Goal: Task Accomplishment & Management: Manage account settings

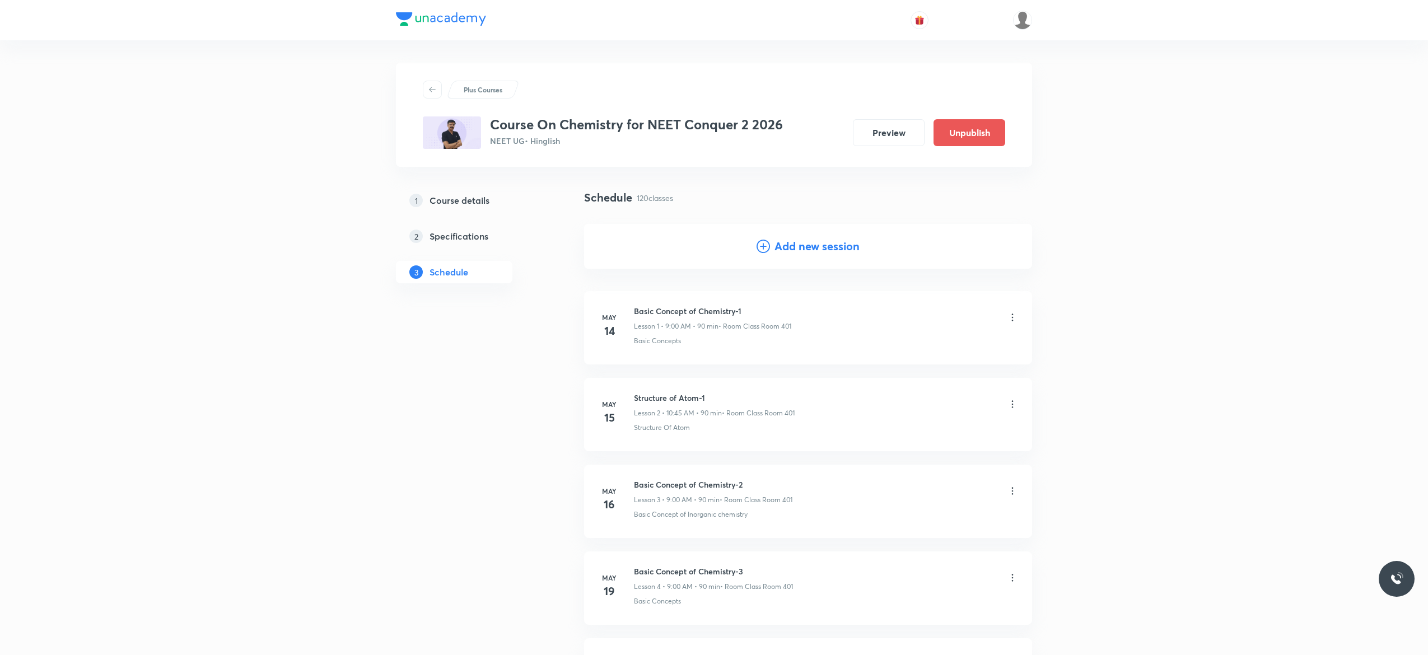
scroll to position [448, 0]
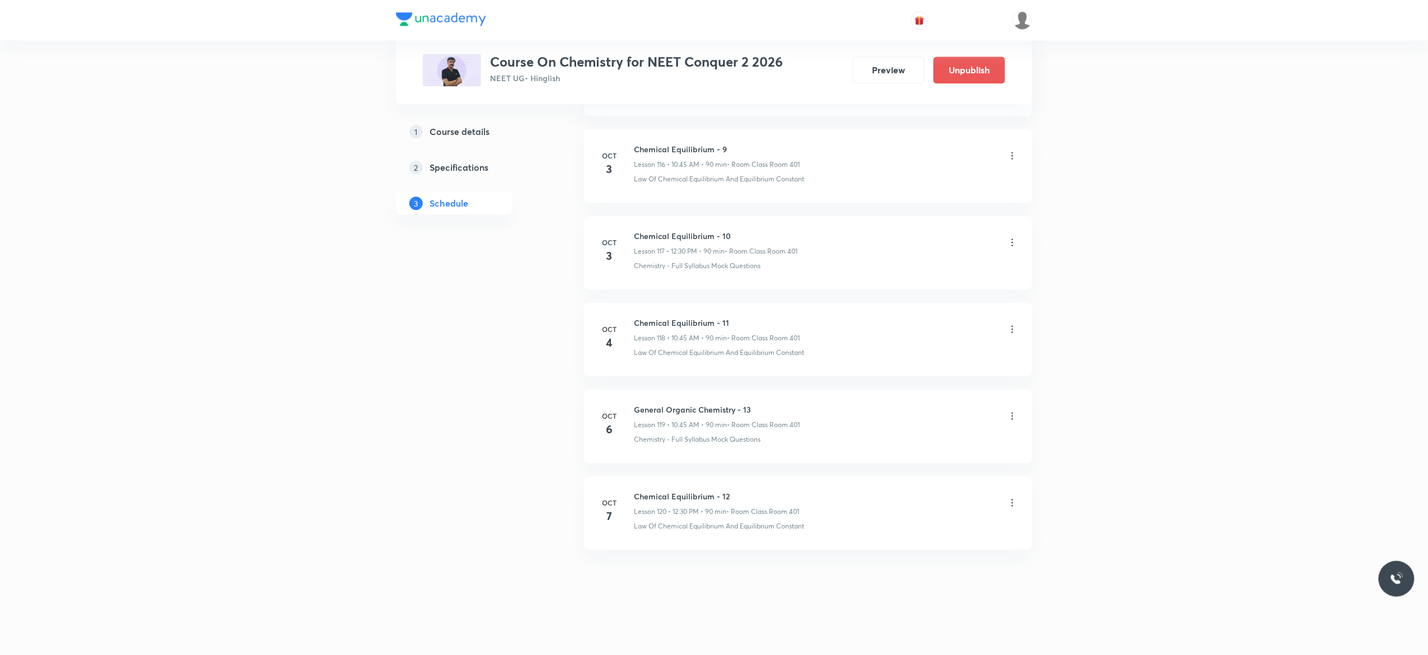
scroll to position [10186, 0]
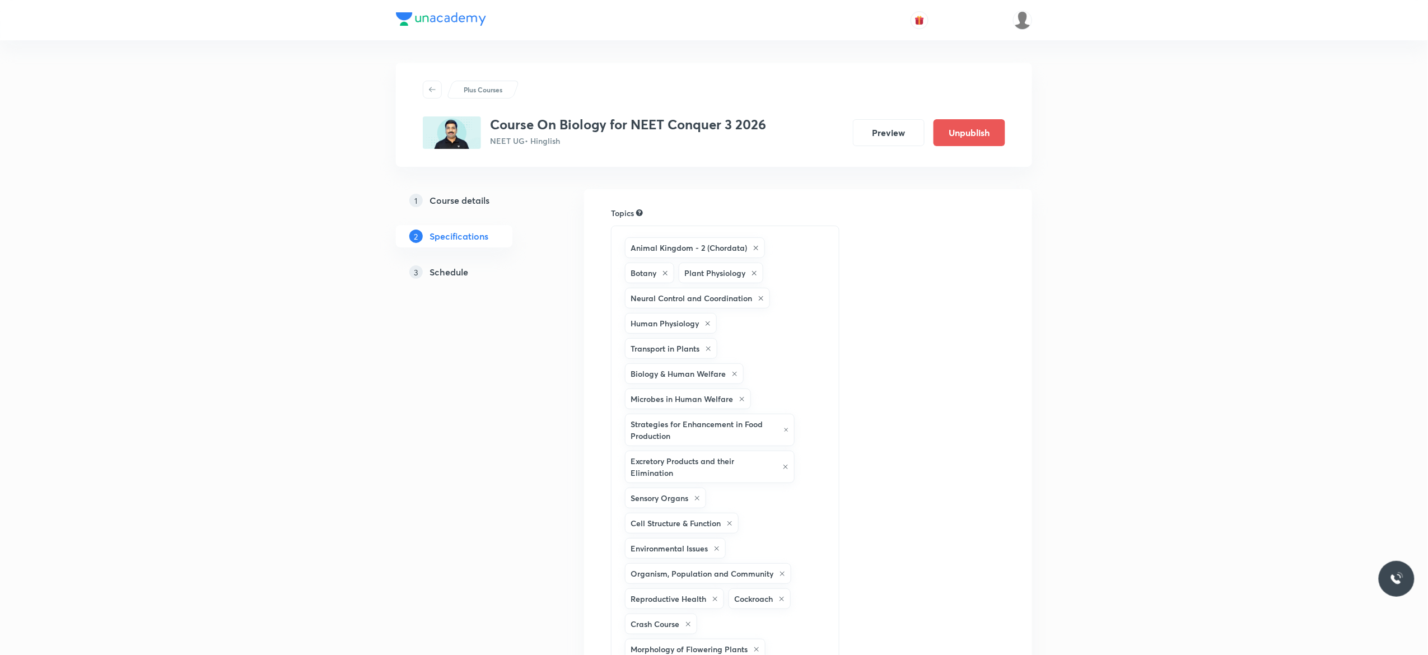
click at [446, 275] on h5 "Schedule" at bounding box center [448, 271] width 39 height 13
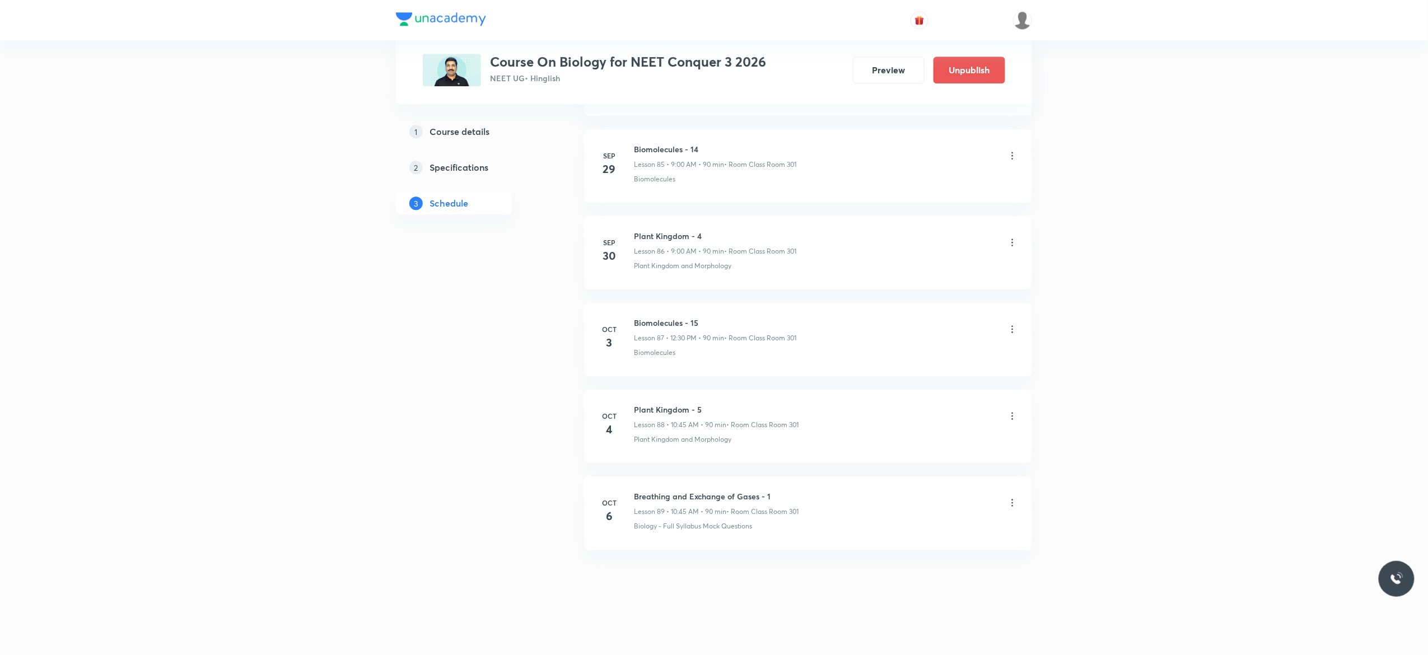
scroll to position [8073, 0]
drag, startPoint x: 708, startPoint y: 404, endPoint x: 630, endPoint y: 403, distance: 77.3
click at [630, 404] on div "Oct 4 Plant Kingdom - 5 Lesson 88 • 10:45 AM • 90 min • Room Class Room 301 Pla…" at bounding box center [808, 424] width 420 height 41
copy h6 "Plant Kingdom - 5"
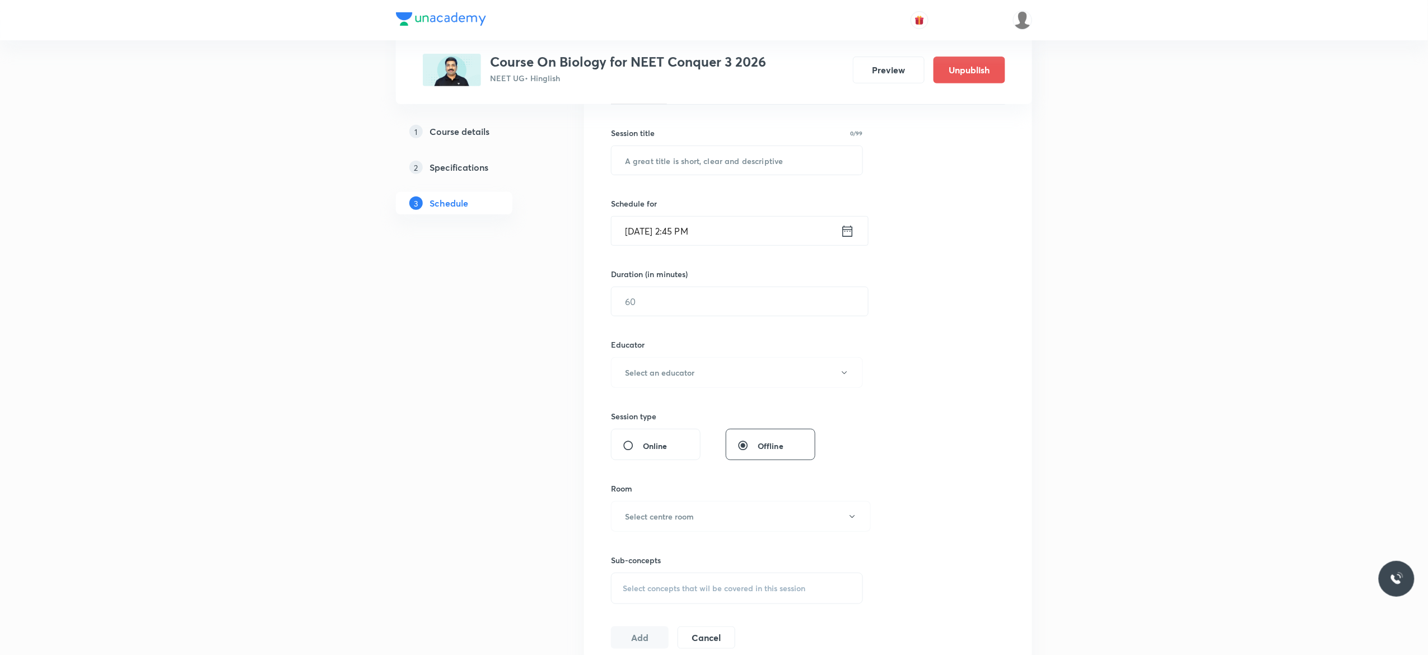
scroll to position [0, 0]
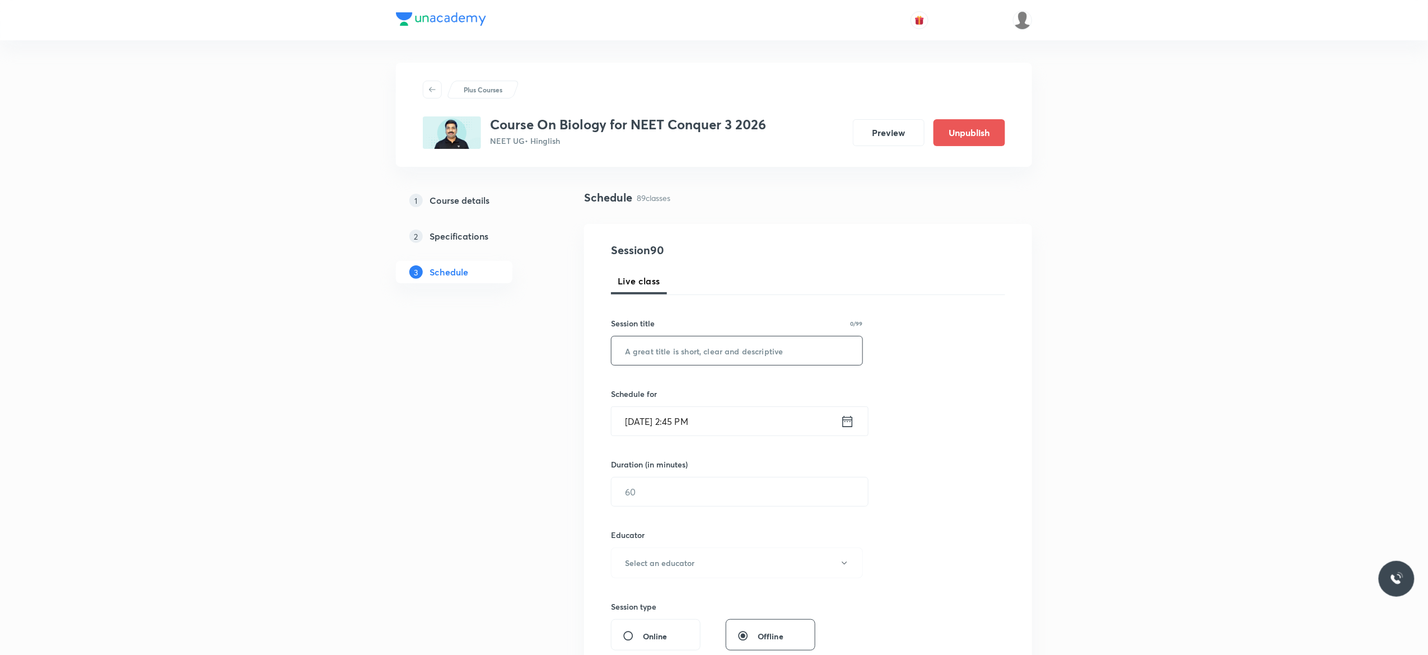
click at [749, 353] on input "text" at bounding box center [736, 351] width 251 height 29
paste input "Plant Kingdom - 5"
type input "Plant Kingdom - 6"
click at [847, 425] on icon at bounding box center [847, 422] width 14 height 16
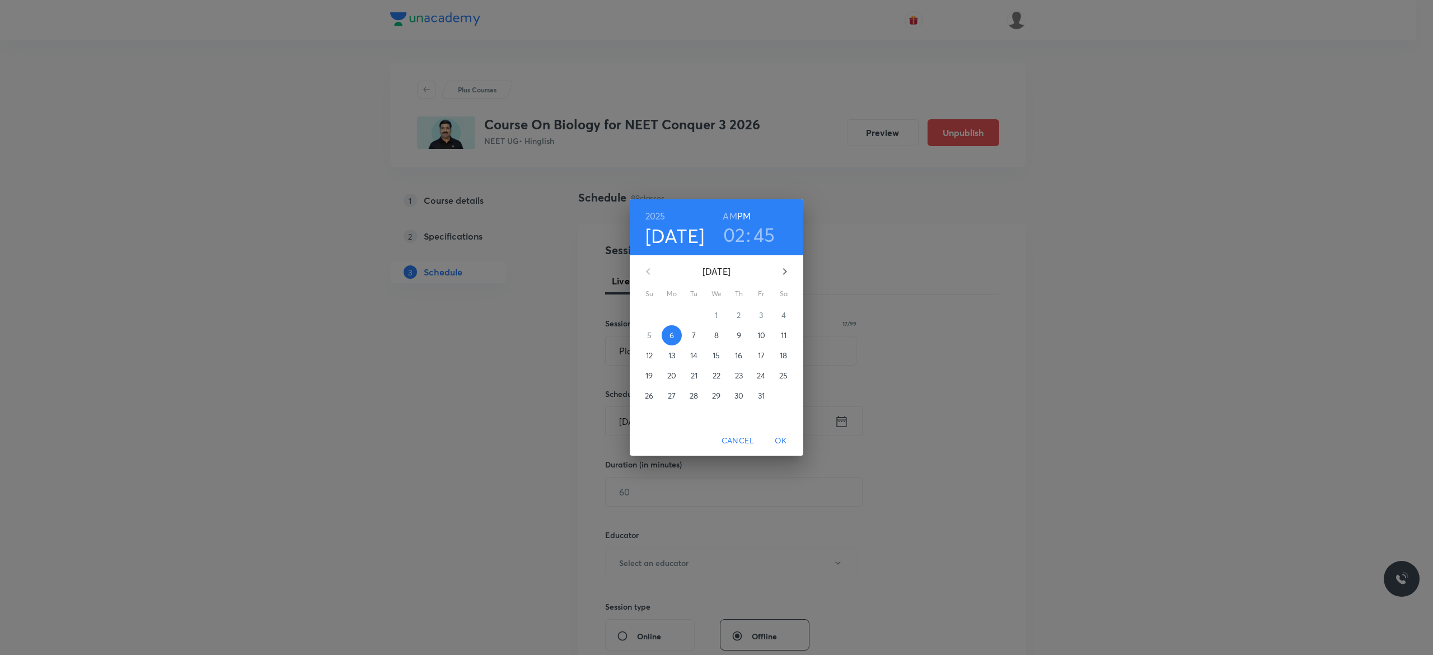
click at [694, 335] on p "7" at bounding box center [694, 335] width 4 height 11
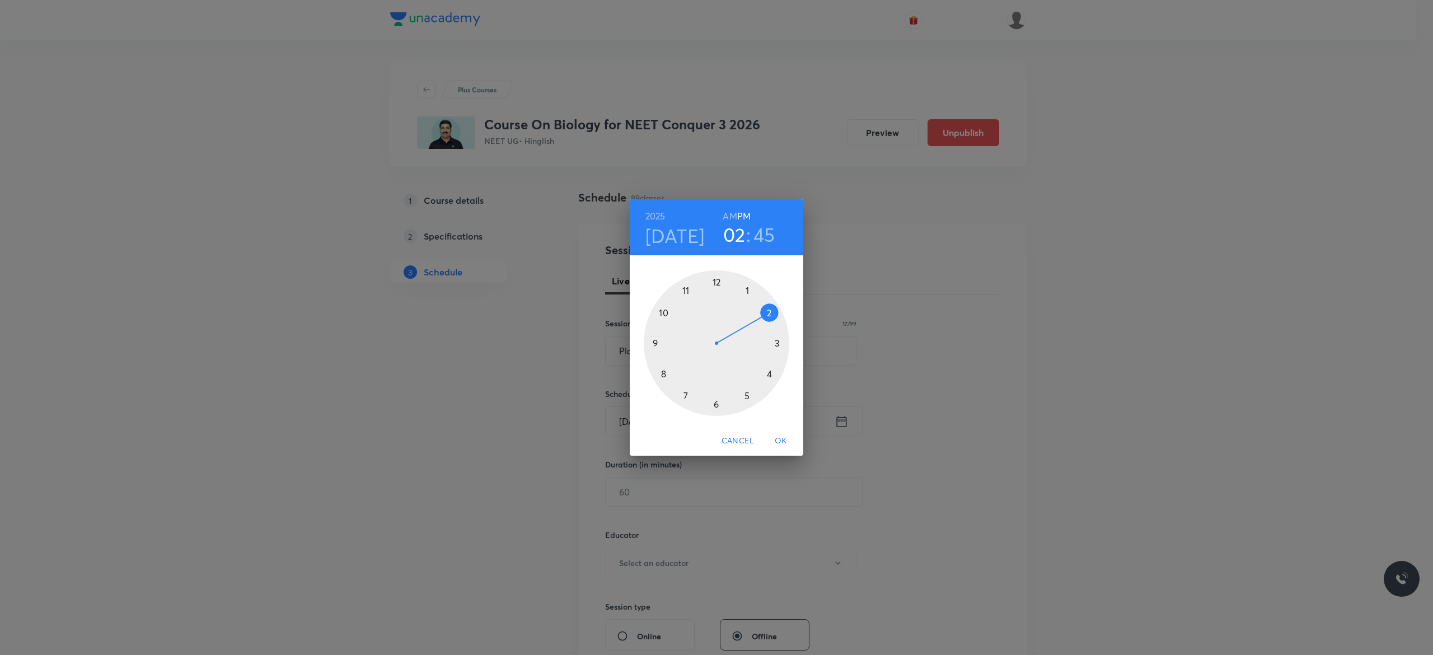
click at [725, 214] on h6 "AM" at bounding box center [730, 216] width 14 height 16
click at [654, 343] on div at bounding box center [717, 343] width 146 height 146
click at [717, 281] on div at bounding box center [717, 343] width 146 height 146
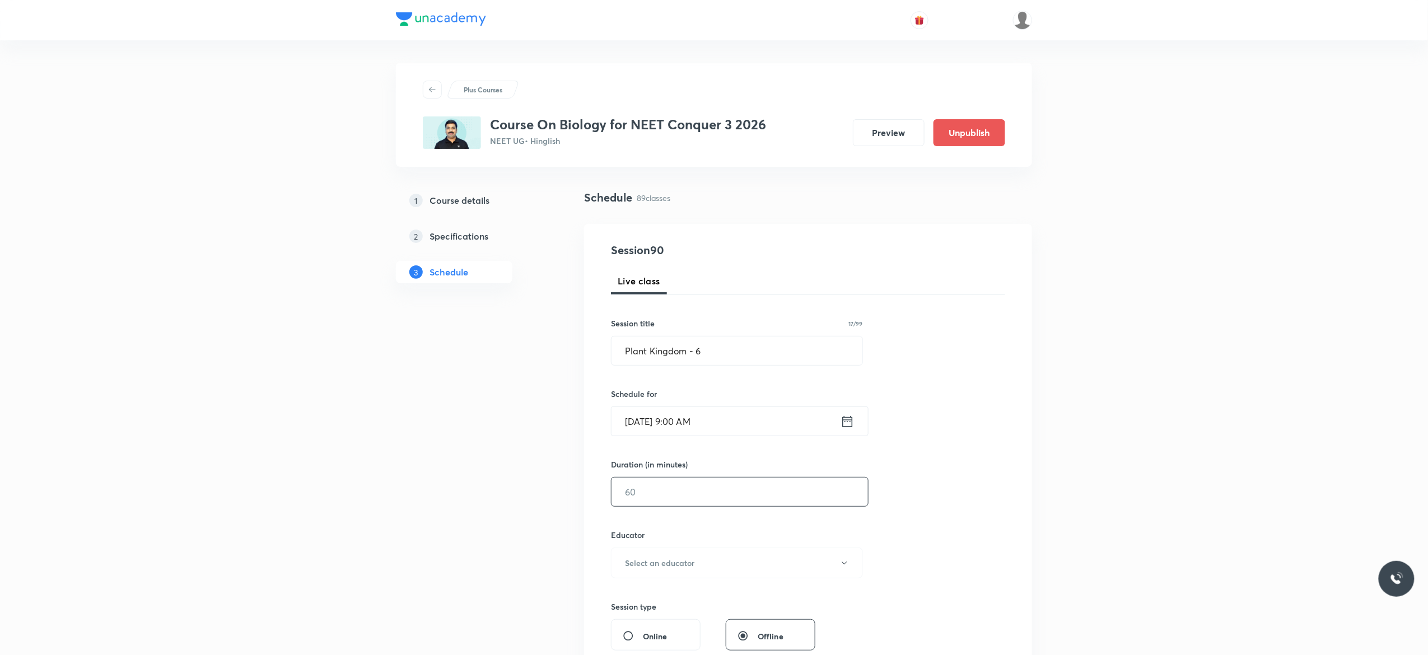
click at [688, 483] on input "text" at bounding box center [739, 492] width 256 height 29
type input "90"
click at [842, 564] on icon "button" at bounding box center [844, 563] width 9 height 9
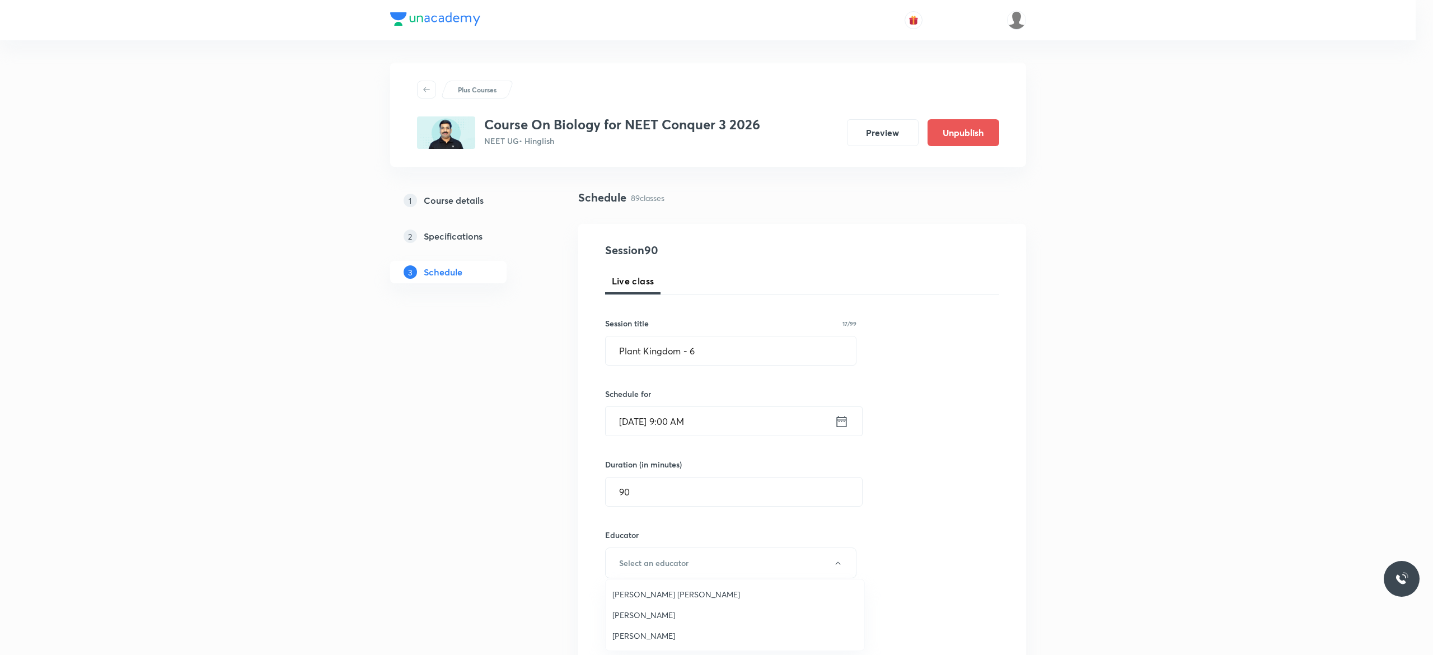
click at [694, 609] on span "Pradeep Kumar Tripathi" at bounding box center [735, 615] width 245 height 12
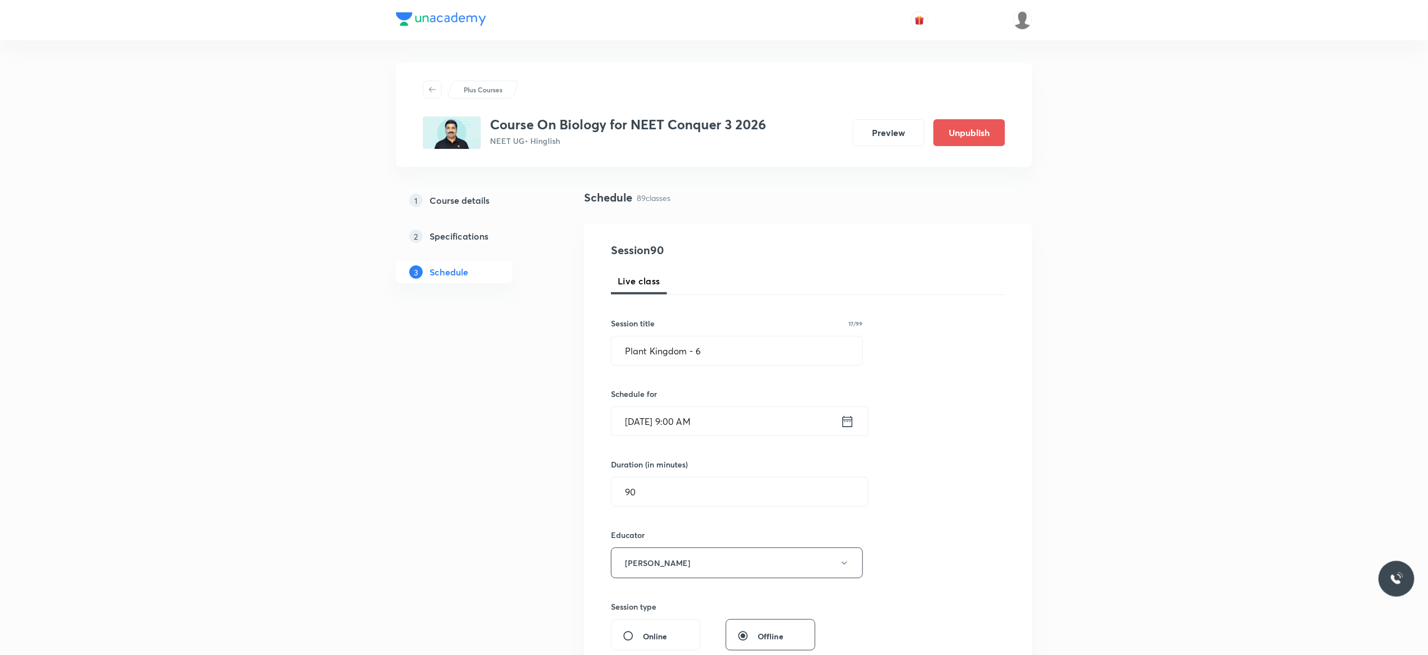
click at [982, 499] on div "Session 90 Live class Session title 17/99 Plant Kingdom - 6 ​ Schedule for Oct …" at bounding box center [808, 540] width 394 height 597
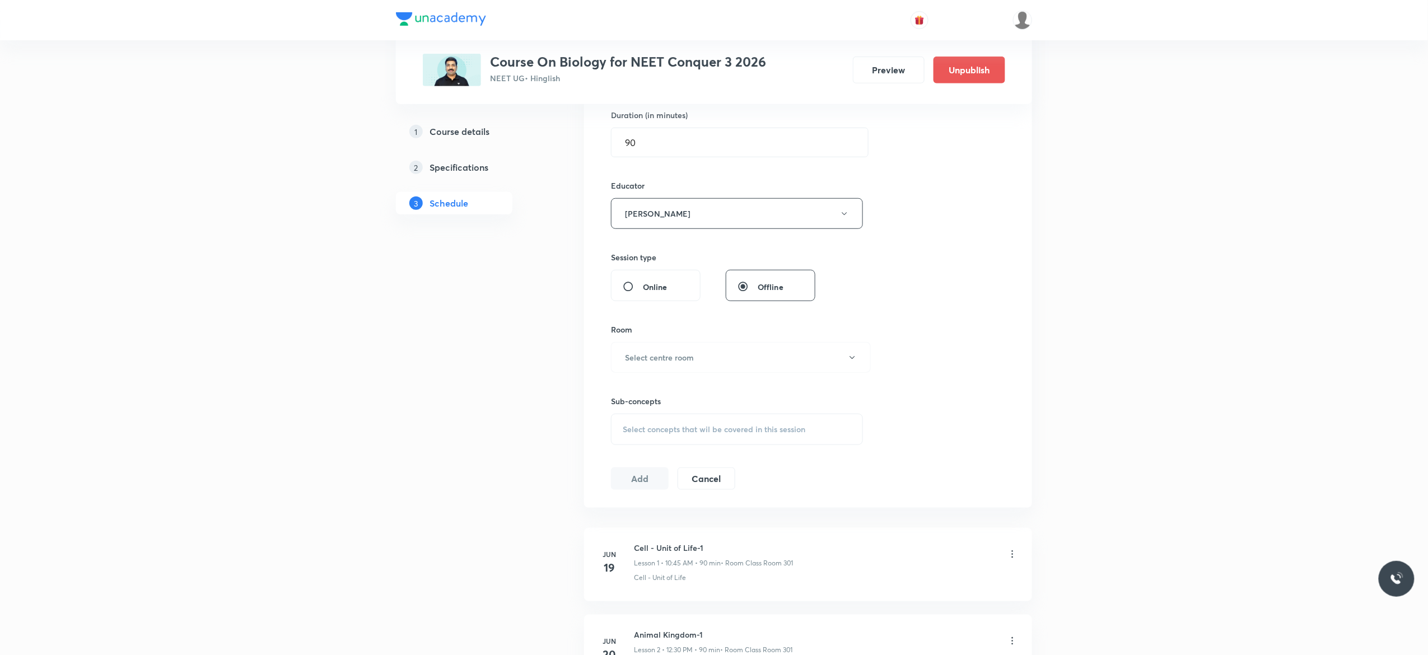
scroll to position [448, 0]
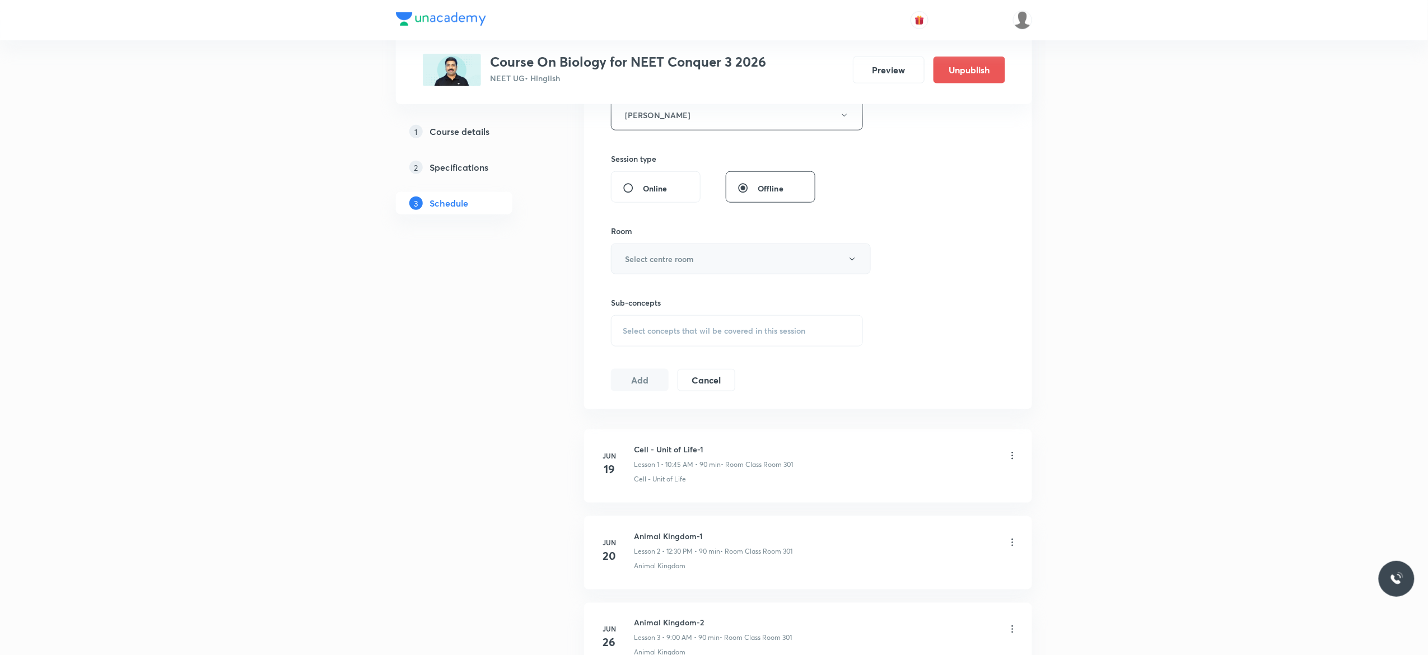
click at [852, 264] on icon "button" at bounding box center [852, 259] width 9 height 9
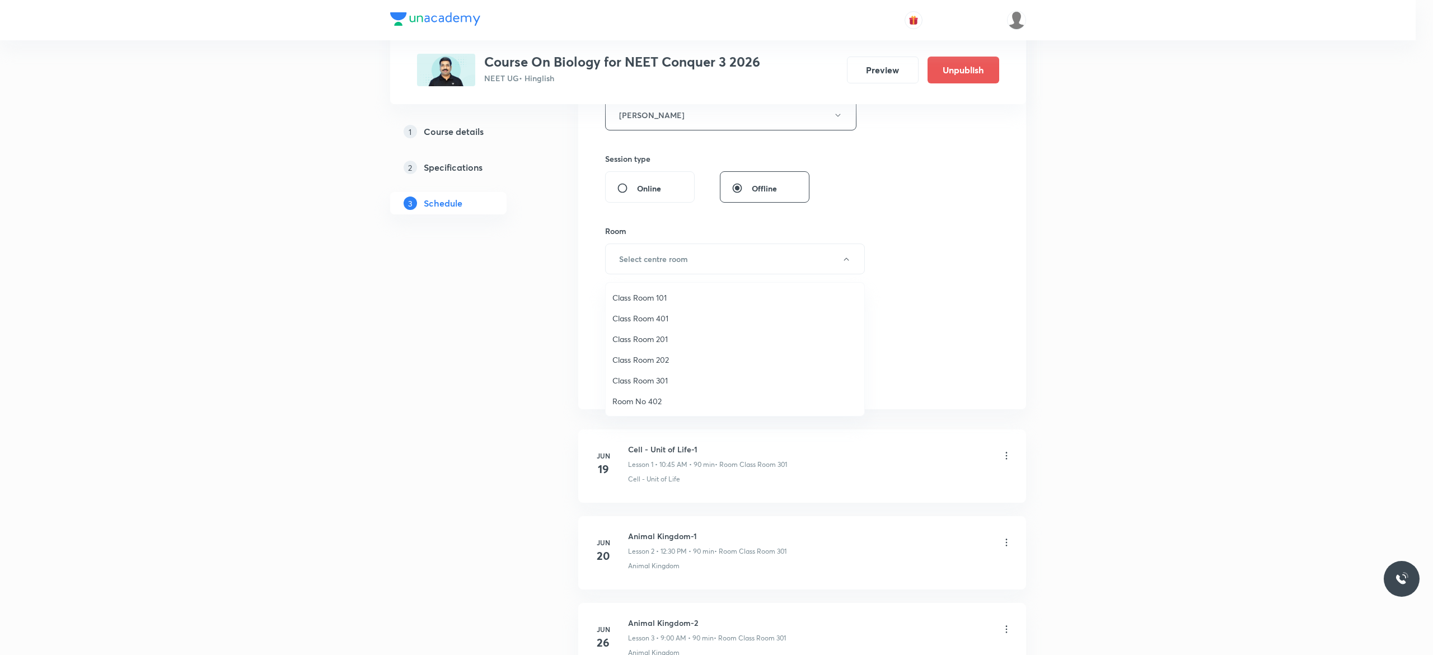
click at [614, 380] on span "Class Room 301" at bounding box center [735, 381] width 245 height 12
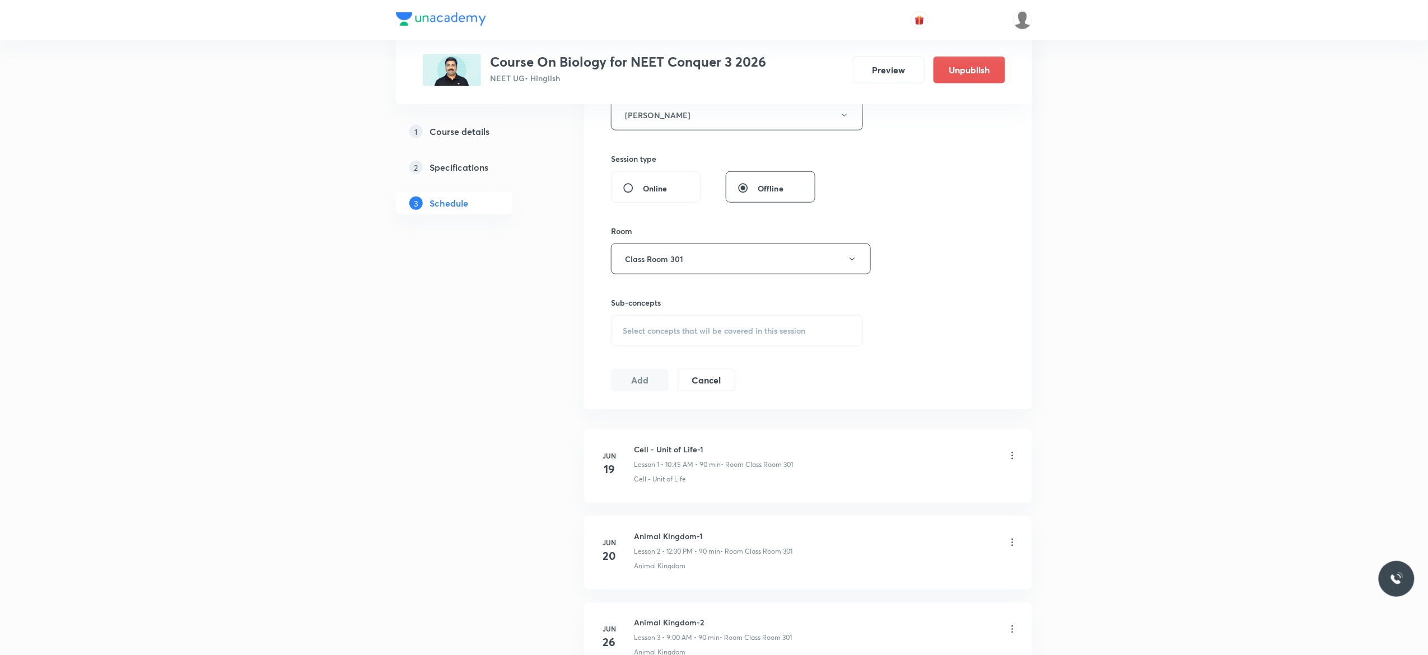
click at [634, 340] on div "Select concepts that wil be covered in this session" at bounding box center [737, 330] width 252 height 31
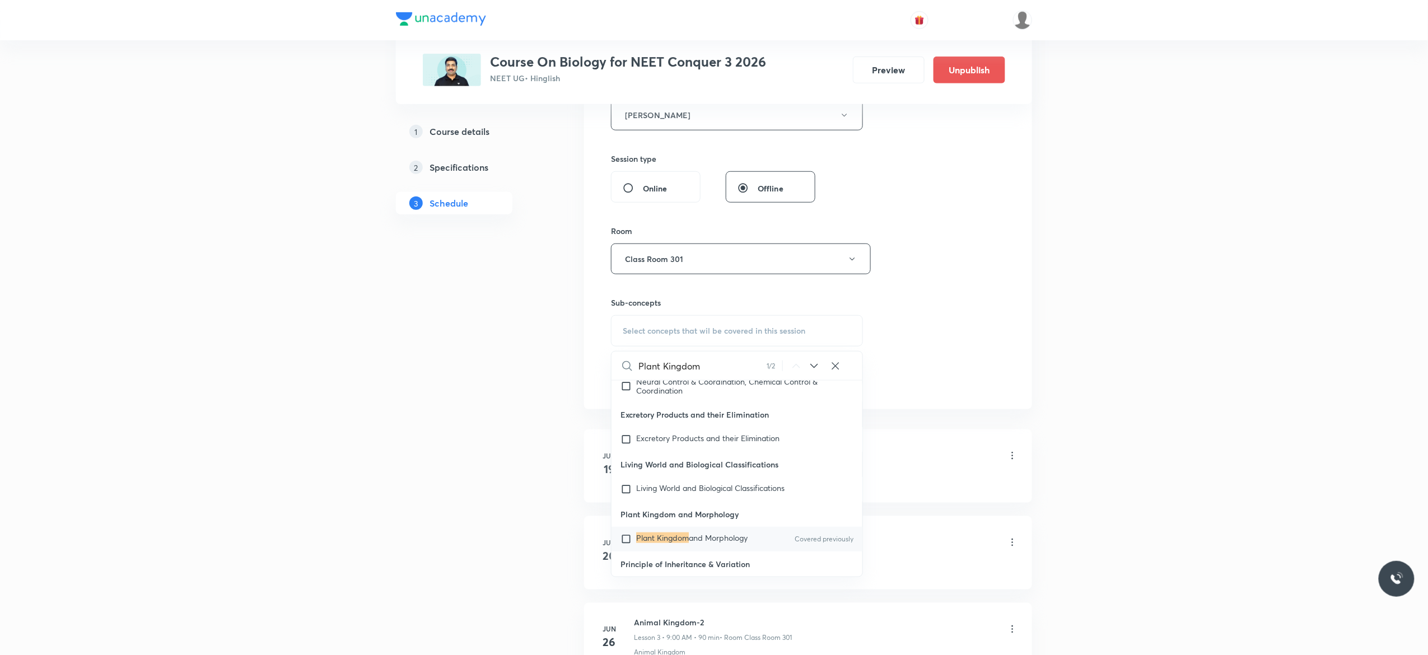
scroll to position [51889, 0]
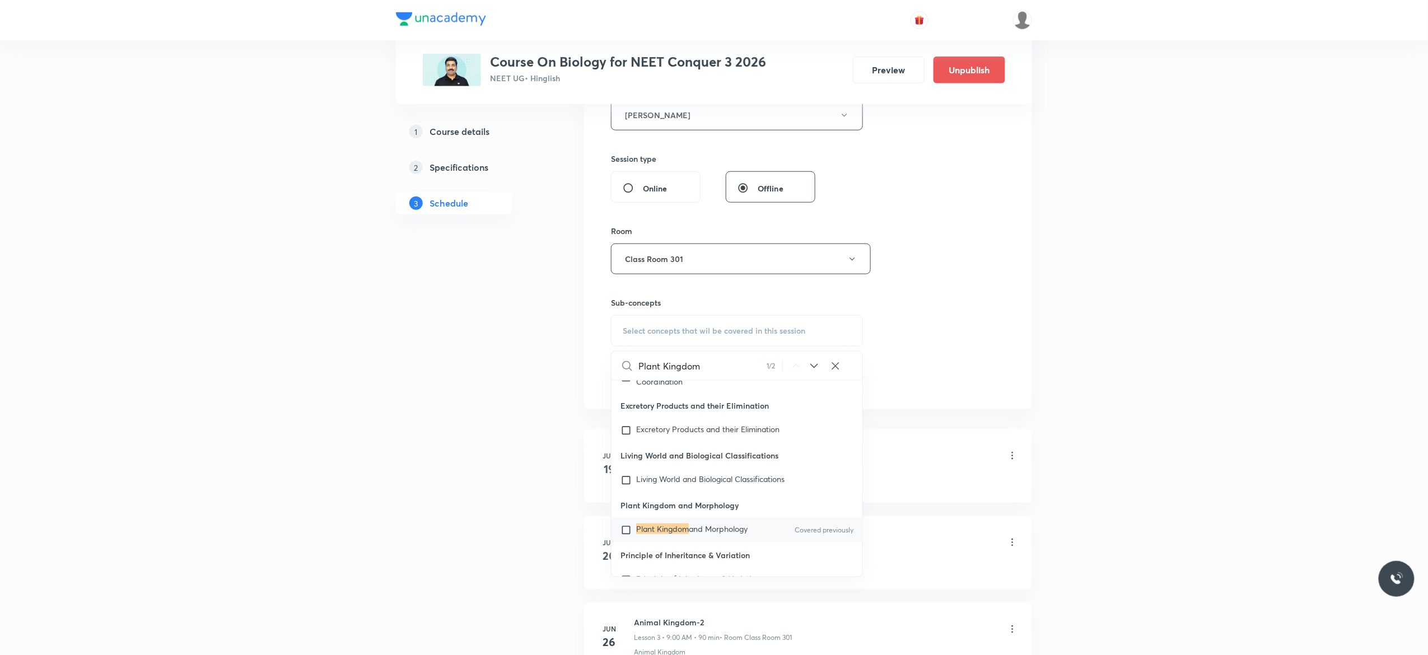
type input "Plant Kingdom"
click at [628, 532] on input "checkbox" at bounding box center [628, 530] width 16 height 11
checkbox input "true"
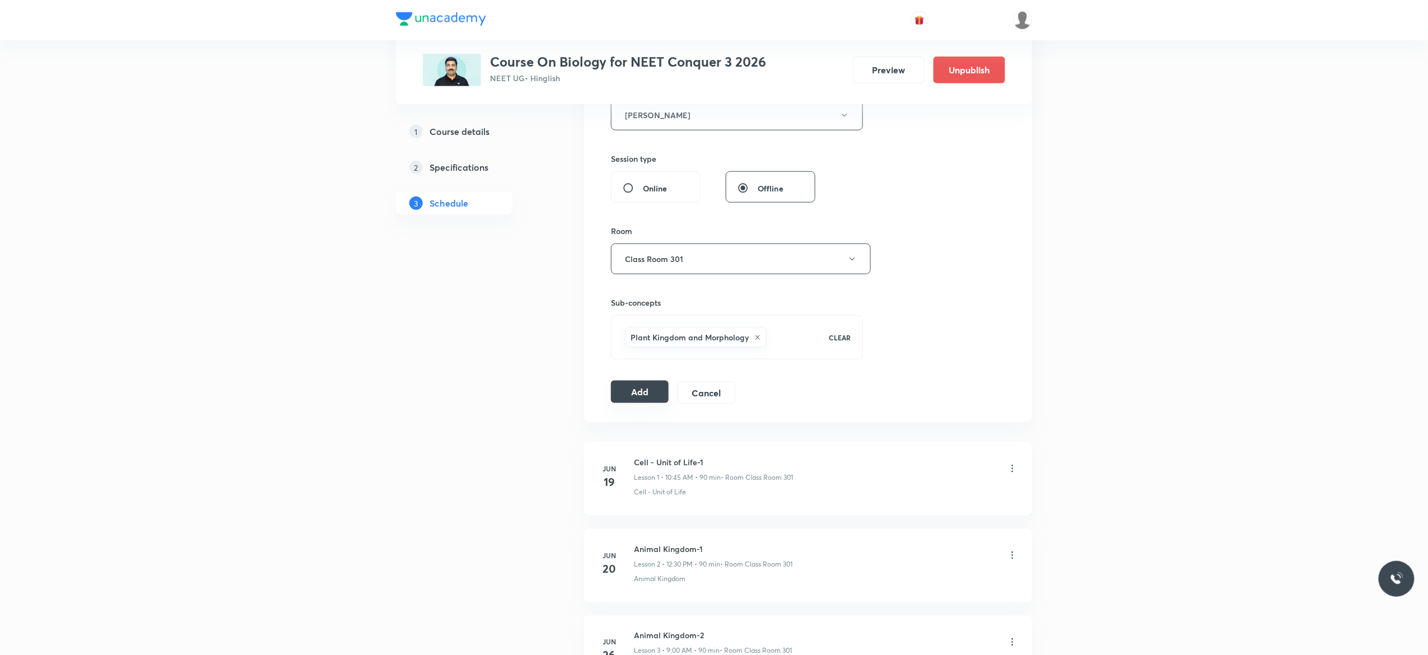
click at [639, 394] on button "Add" at bounding box center [640, 392] width 58 height 22
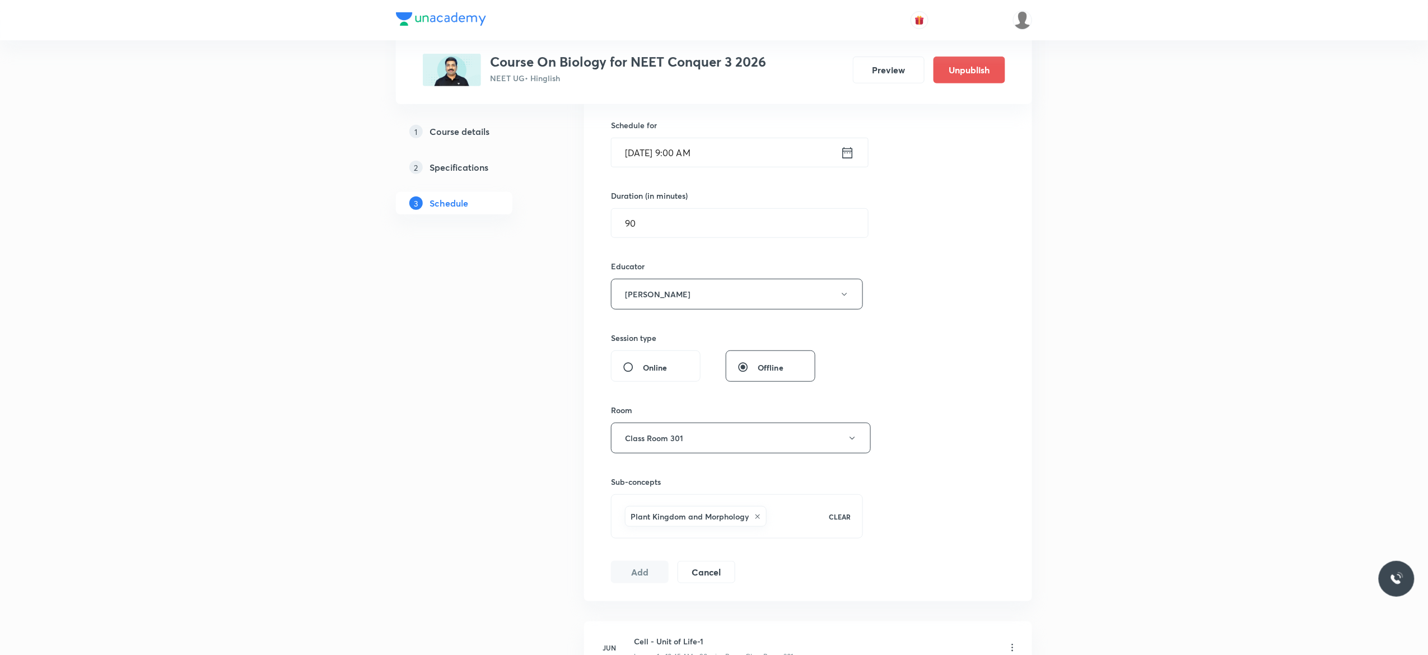
scroll to position [90, 0]
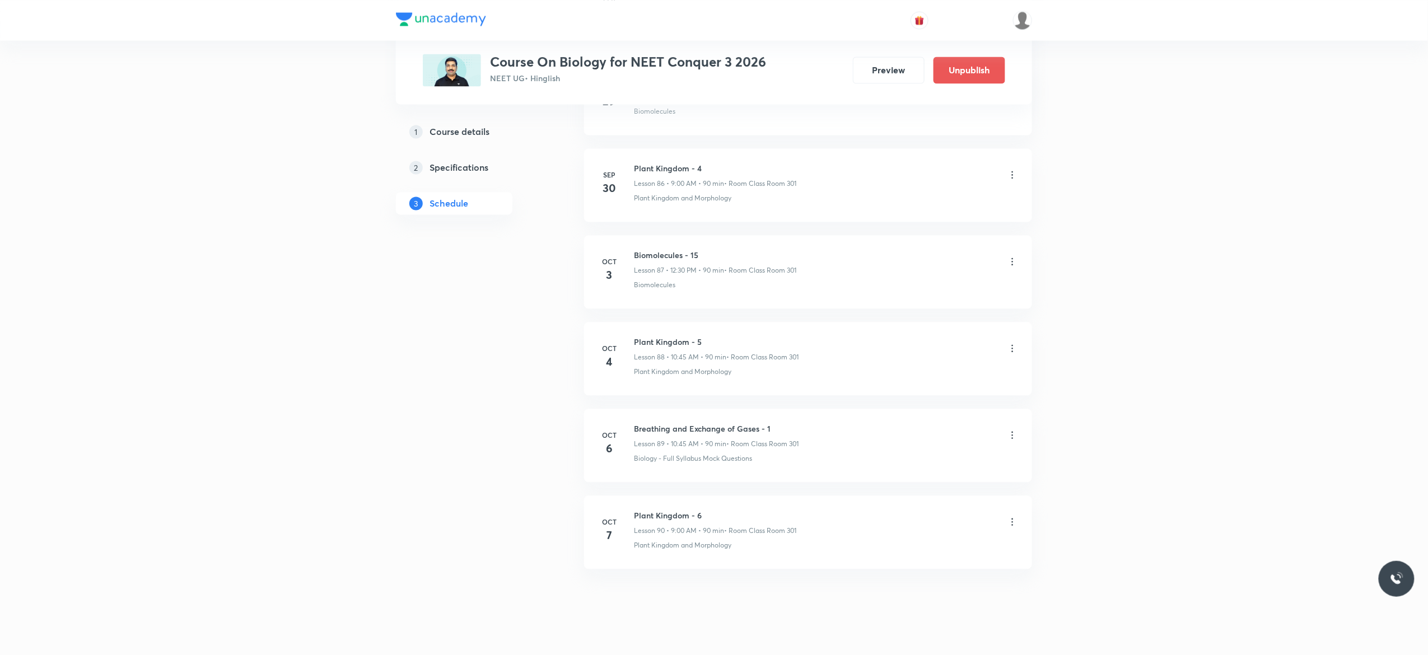
scroll to position [7572, 0]
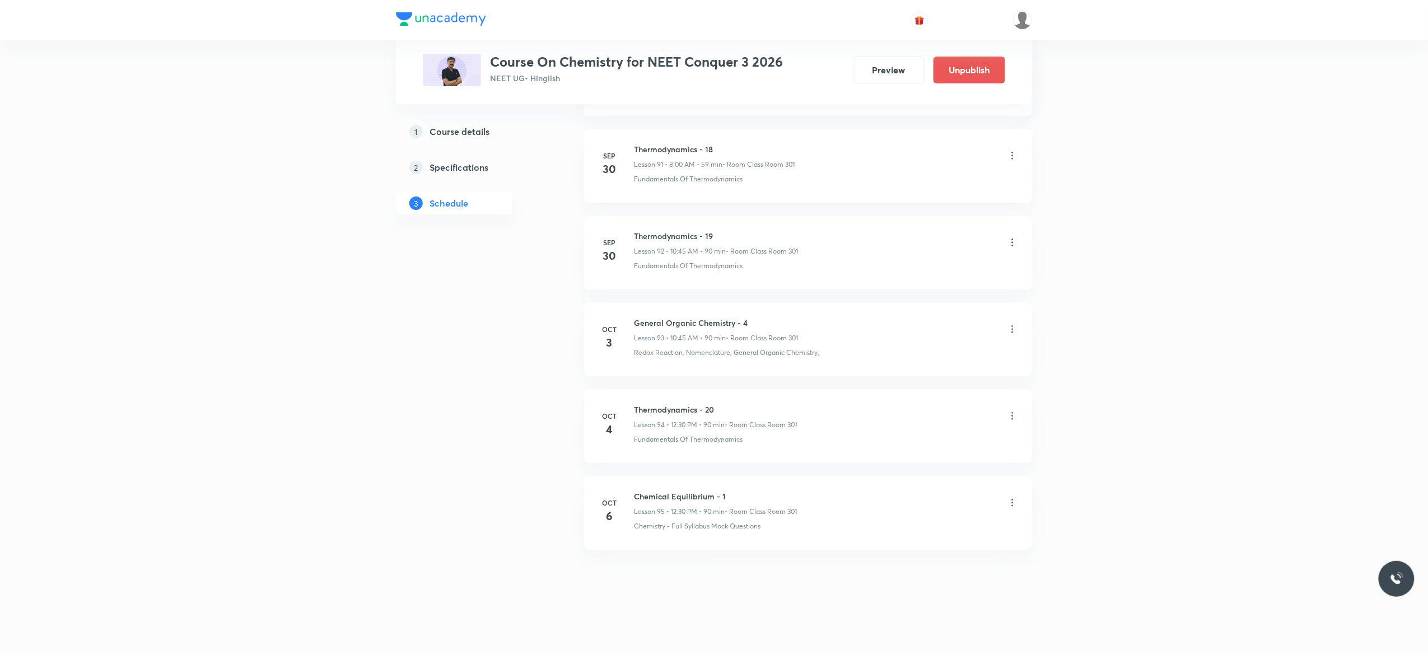
scroll to position [8596, 0]
drag, startPoint x: 753, startPoint y: 315, endPoint x: 632, endPoint y: 316, distance: 120.9
click at [632, 317] on div "Oct 3 General Organic Chemistry - 4 Lesson 93 • 10:45 AM • 90 min • Room Class …" at bounding box center [808, 337] width 420 height 41
copy h6 "General Organic Chemistry - 4"
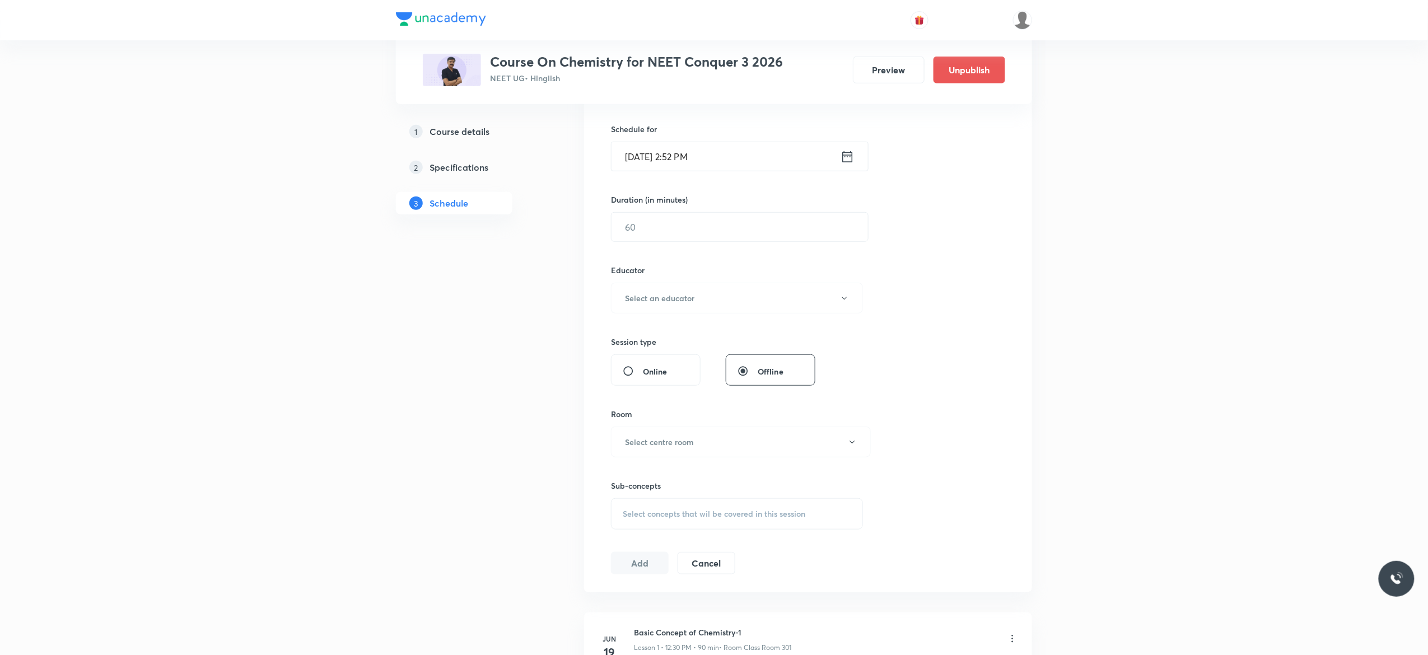
scroll to position [0, 0]
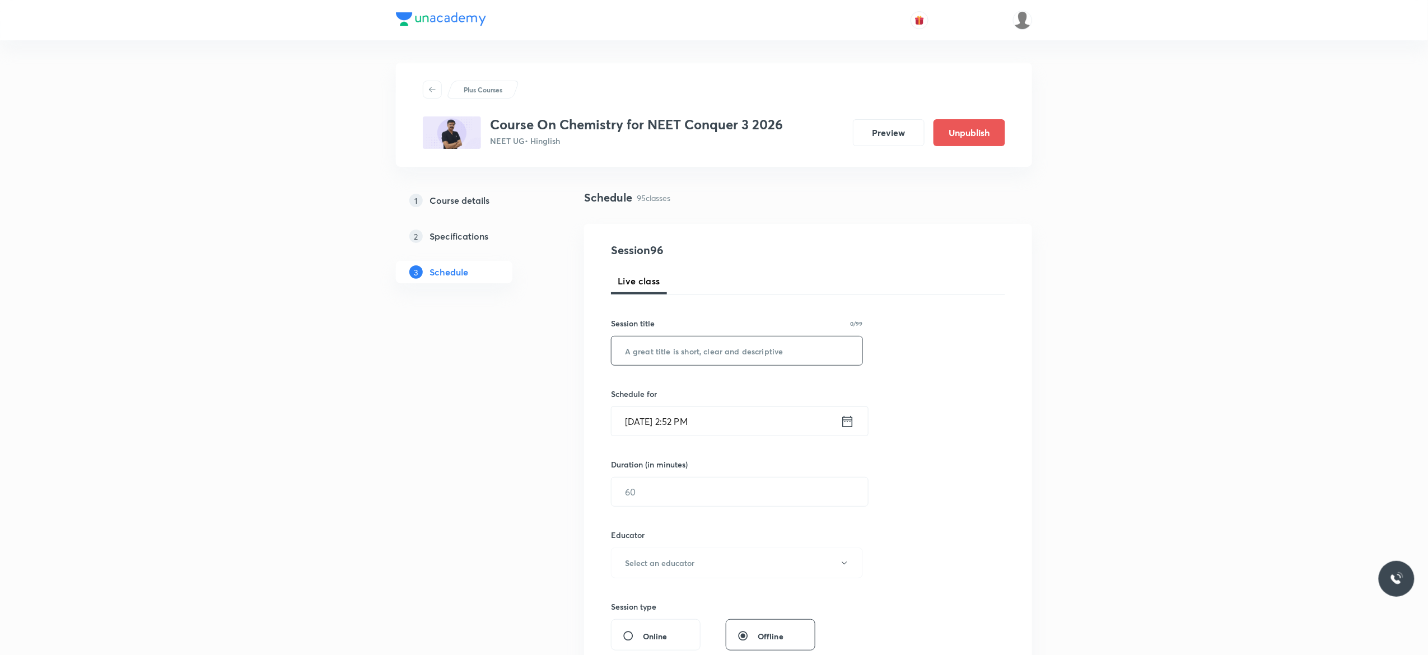
click at [749, 348] on input "text" at bounding box center [736, 351] width 251 height 29
paste input "General Organic Chemistry - 4"
type input "General Organic Chemistry - 5"
click at [849, 425] on icon at bounding box center [847, 422] width 14 height 16
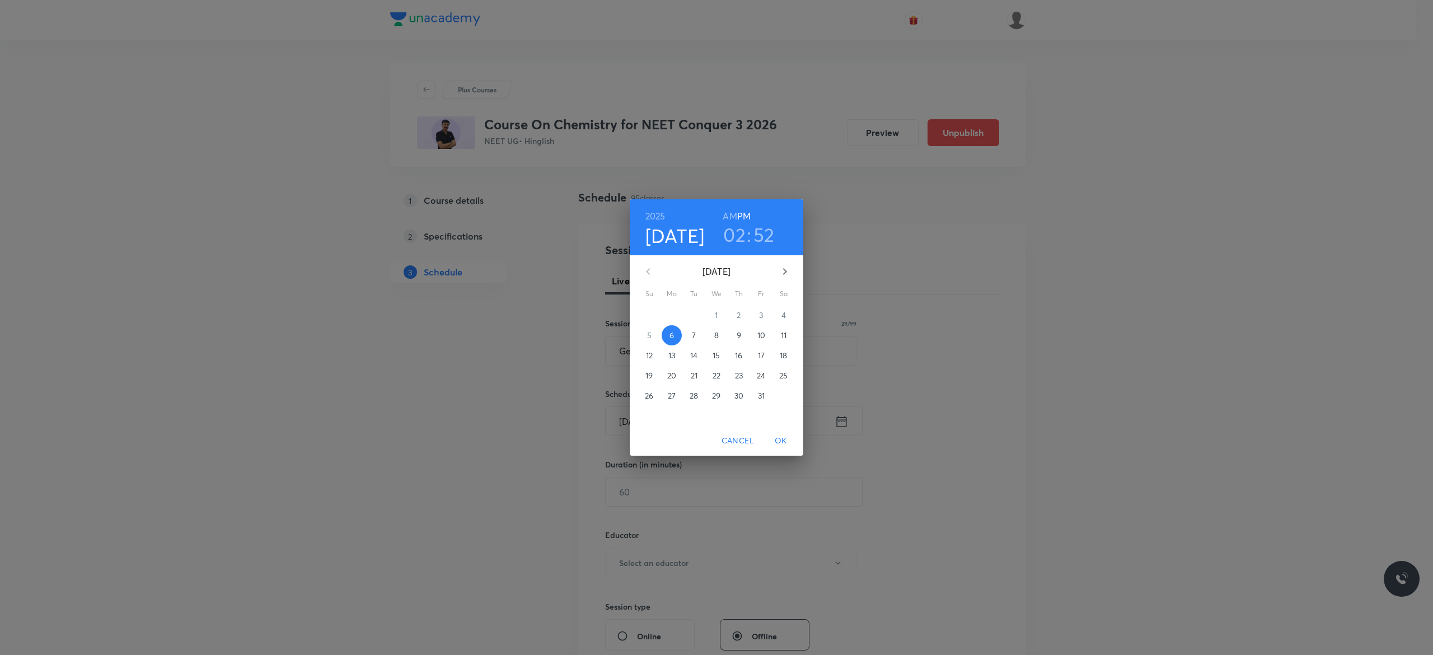
click at [695, 333] on p "7" at bounding box center [694, 335] width 4 height 11
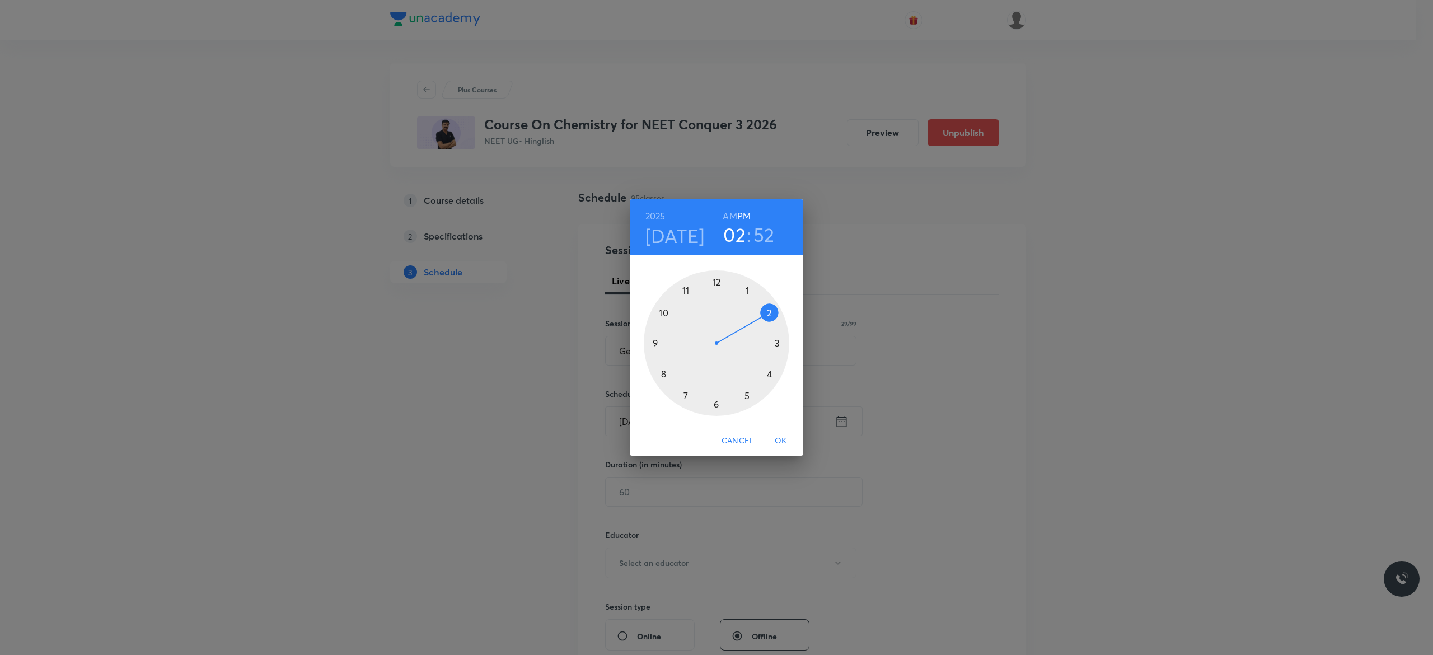
click at [729, 217] on h6 "AM" at bounding box center [730, 216] width 14 height 16
click at [665, 312] on div at bounding box center [717, 343] width 146 height 146
click at [657, 344] on div at bounding box center [717, 343] width 146 height 146
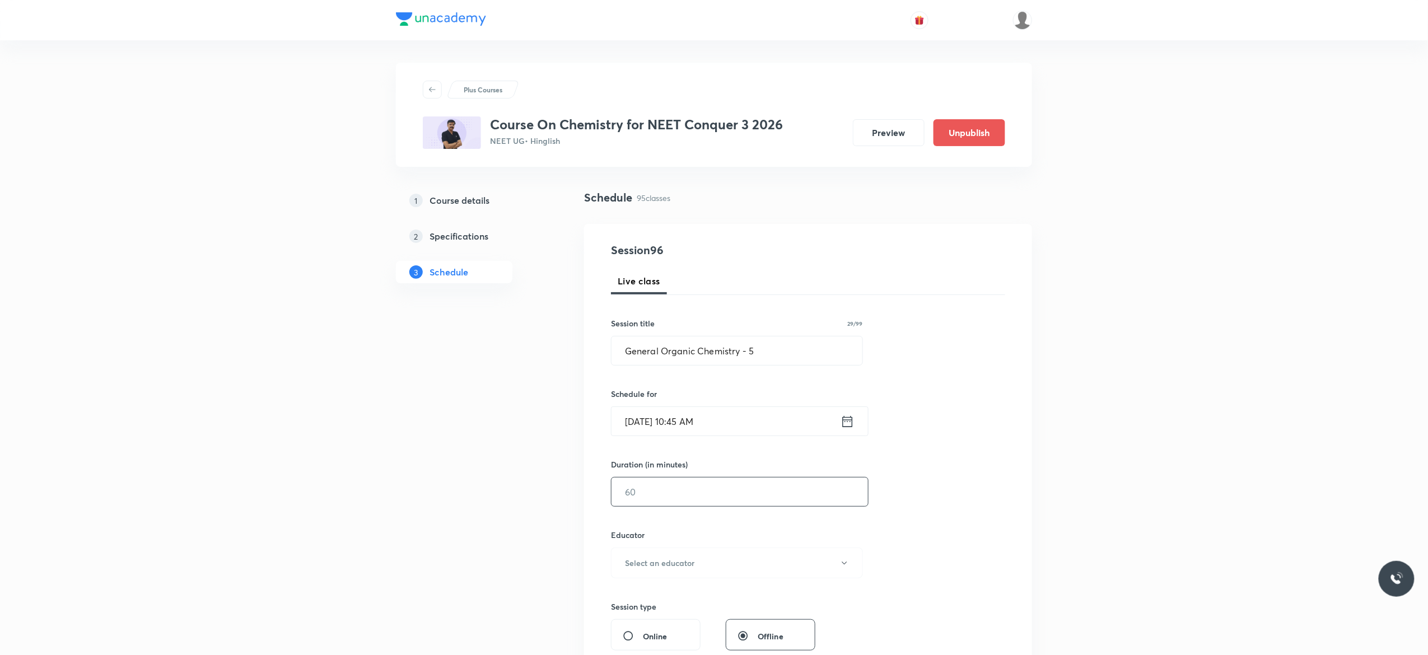
click at [677, 489] on input "text" at bounding box center [739, 492] width 256 height 29
type input "90"
click at [844, 564] on icon "button" at bounding box center [844, 563] width 5 height 3
click at [641, 600] on span "Vijai Shukla" at bounding box center [735, 601] width 245 height 12
click at [924, 532] on div "Session 96 Live class Session title 29/99 General Organic Chemistry - 5 ​ Sched…" at bounding box center [808, 540] width 394 height 597
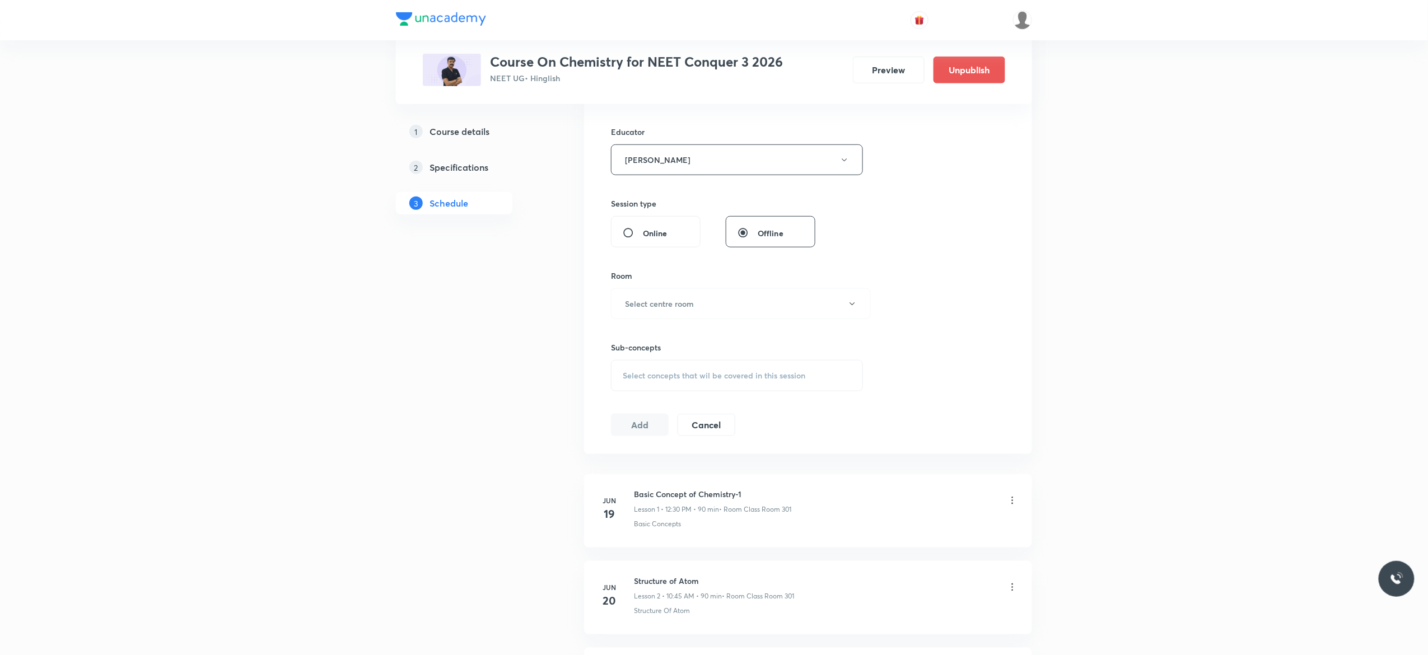
scroll to position [493, 0]
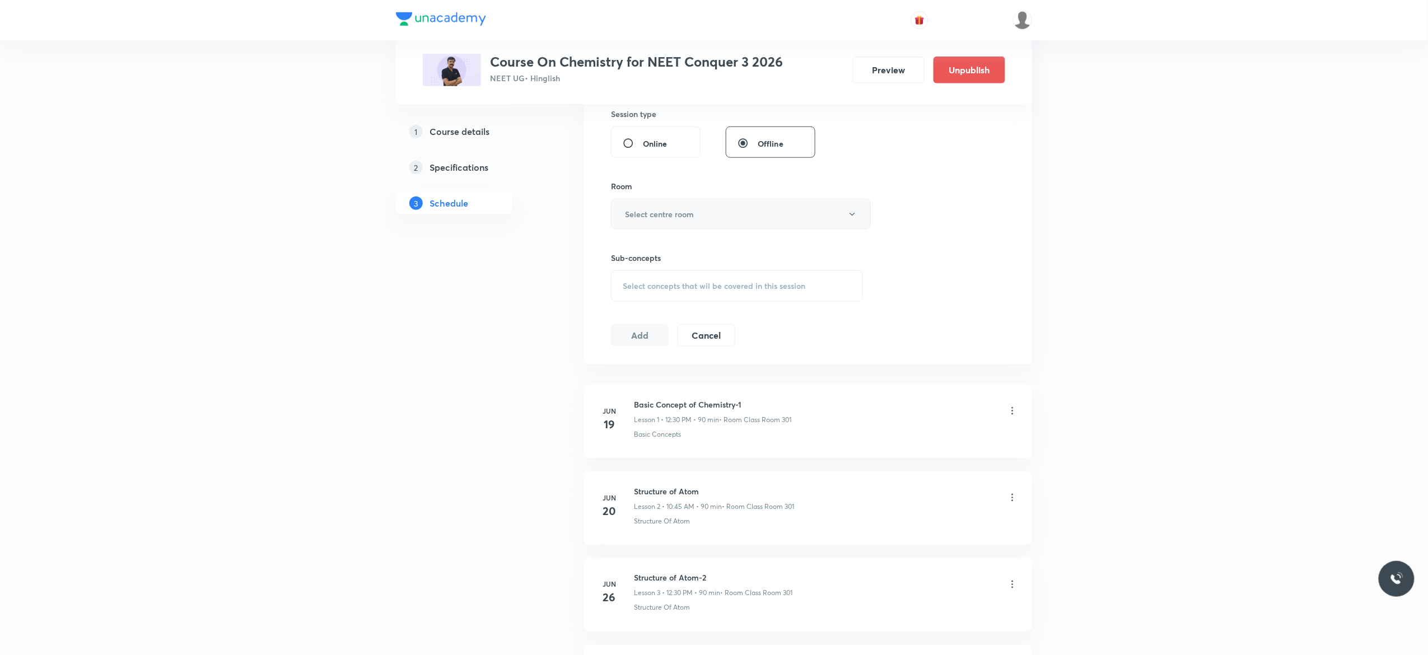
click at [854, 217] on icon "button" at bounding box center [852, 214] width 9 height 9
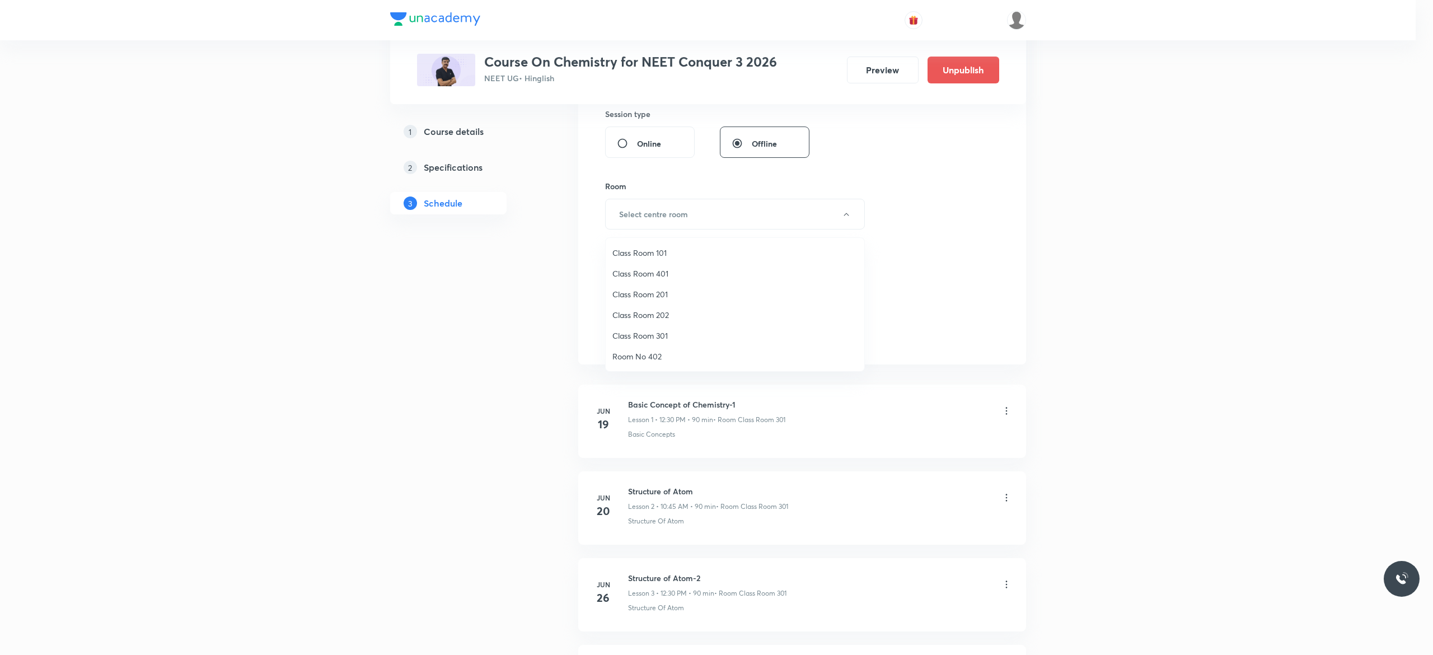
click at [661, 334] on span "Class Room 301" at bounding box center [735, 336] width 245 height 12
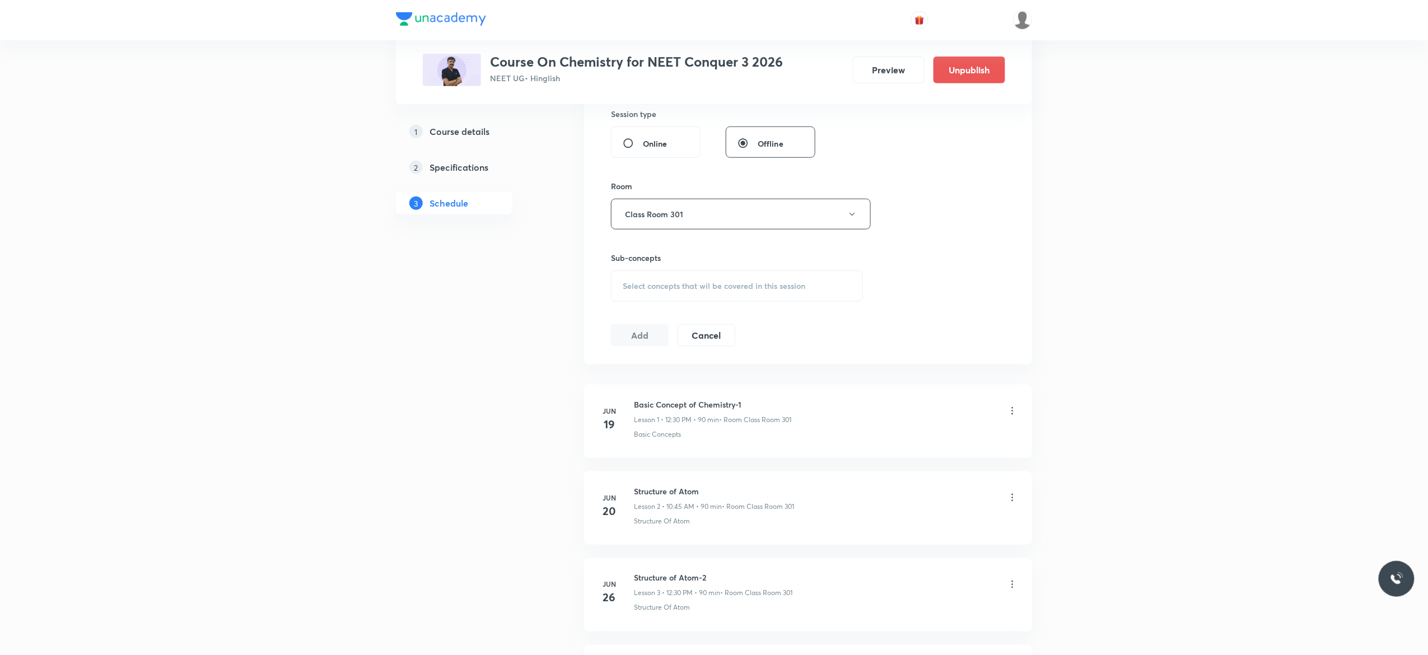
click at [639, 291] on span "Select concepts that wil be covered in this session" at bounding box center [714, 286] width 183 height 9
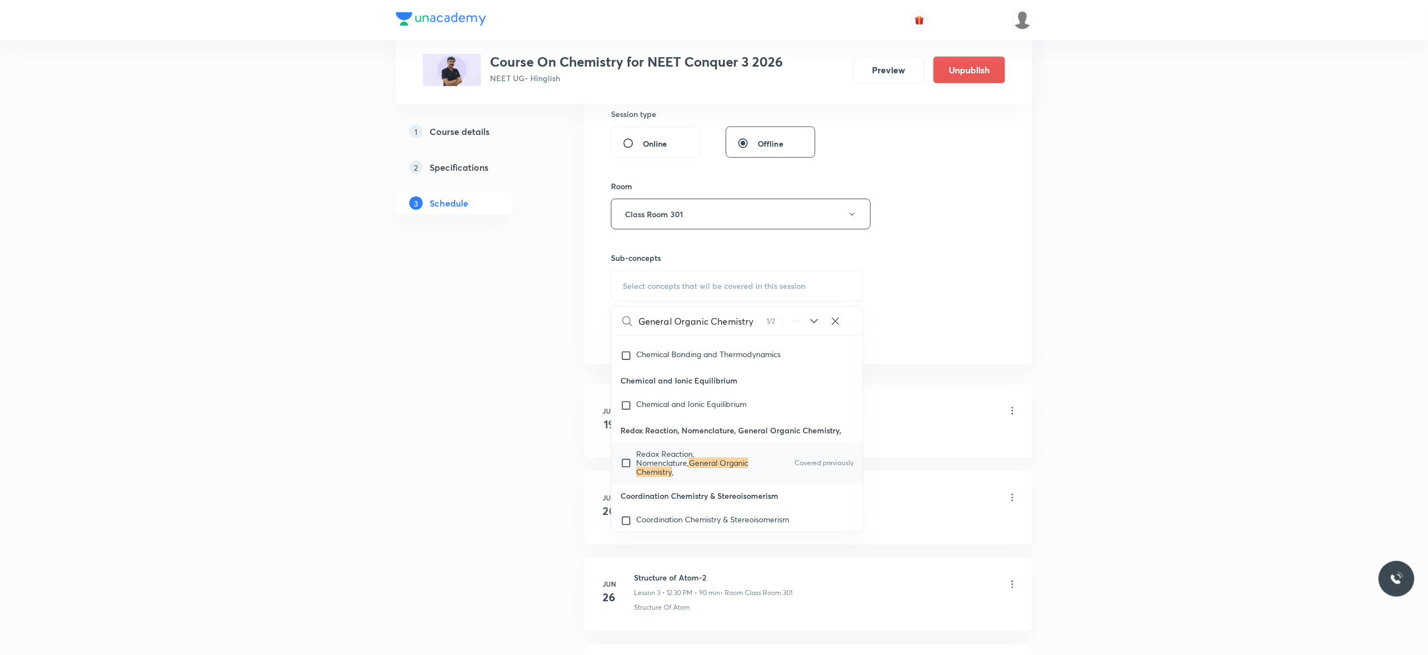
scroll to position [12507, 0]
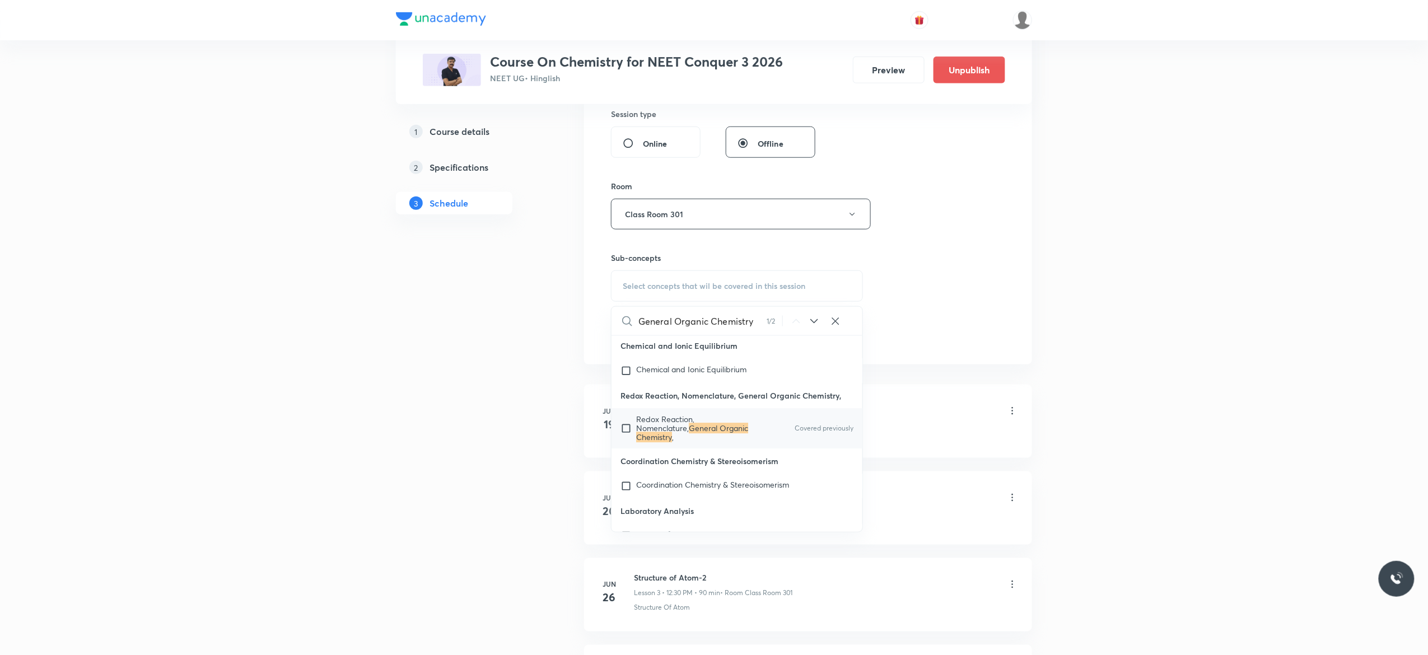
type input "General Organic Chemistry"
click at [625, 442] on input "checkbox" at bounding box center [628, 428] width 16 height 27
checkbox input "true"
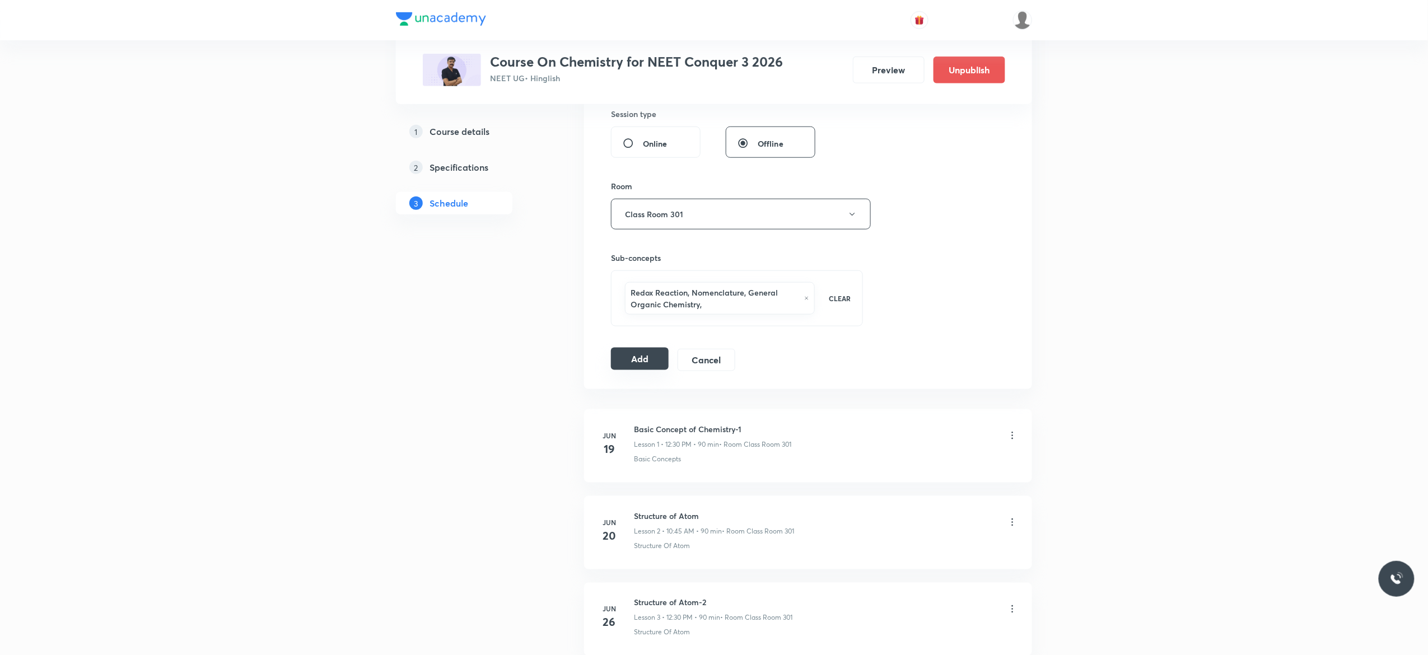
click at [641, 357] on button "Add" at bounding box center [640, 359] width 58 height 22
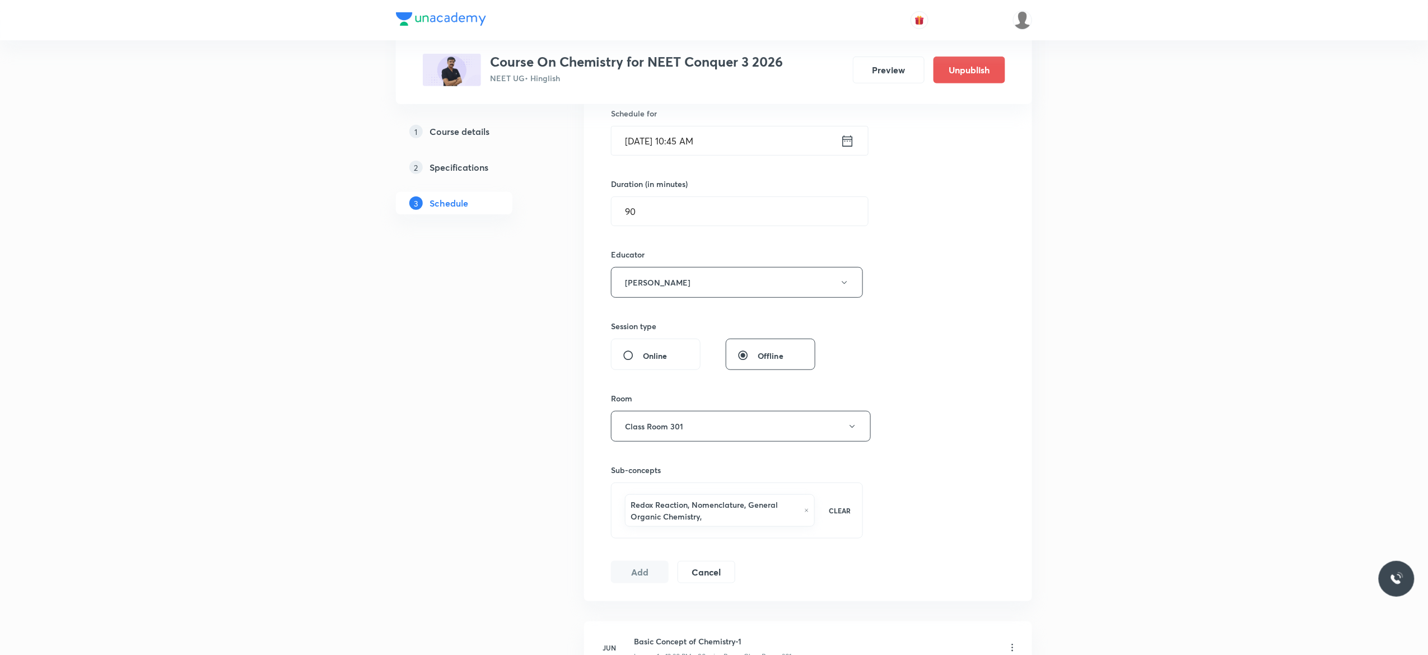
scroll to position [314, 0]
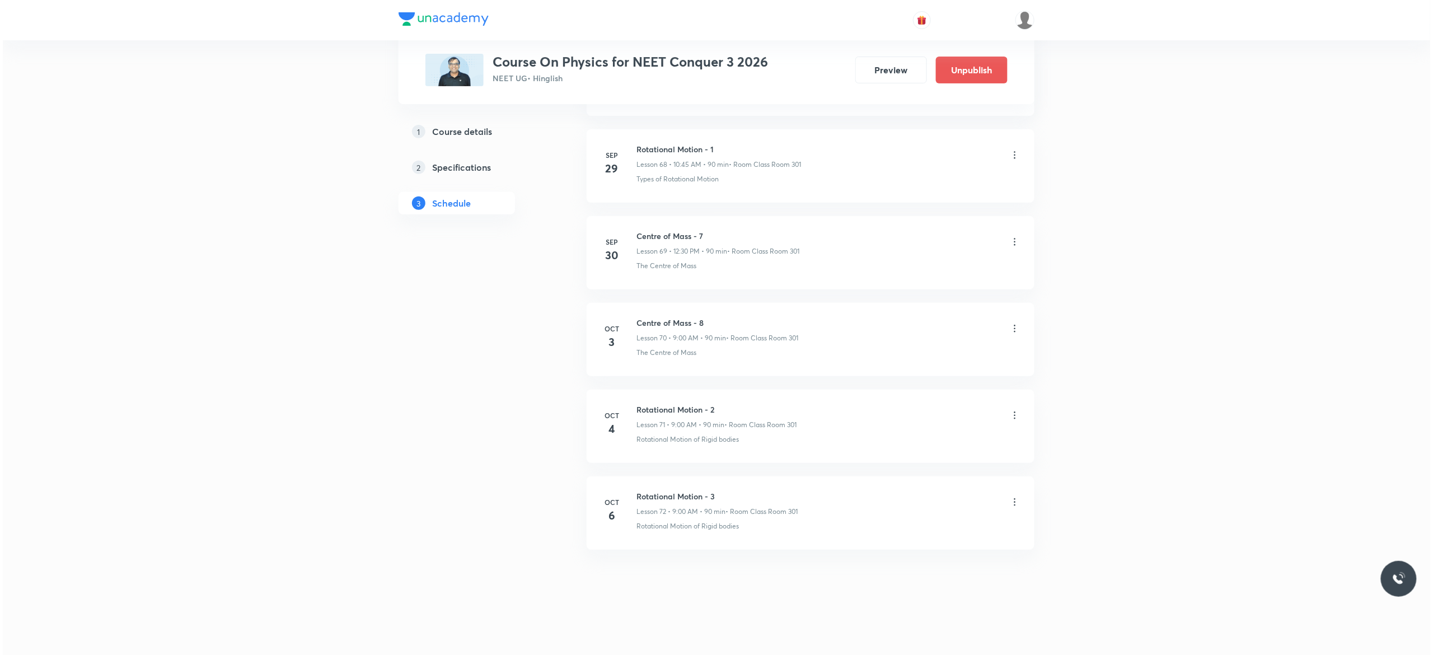
scroll to position [6592, 0]
click at [1015, 154] on icon at bounding box center [1012, 154] width 11 height 11
click at [923, 181] on li "Edit" at bounding box center [950, 182] width 123 height 21
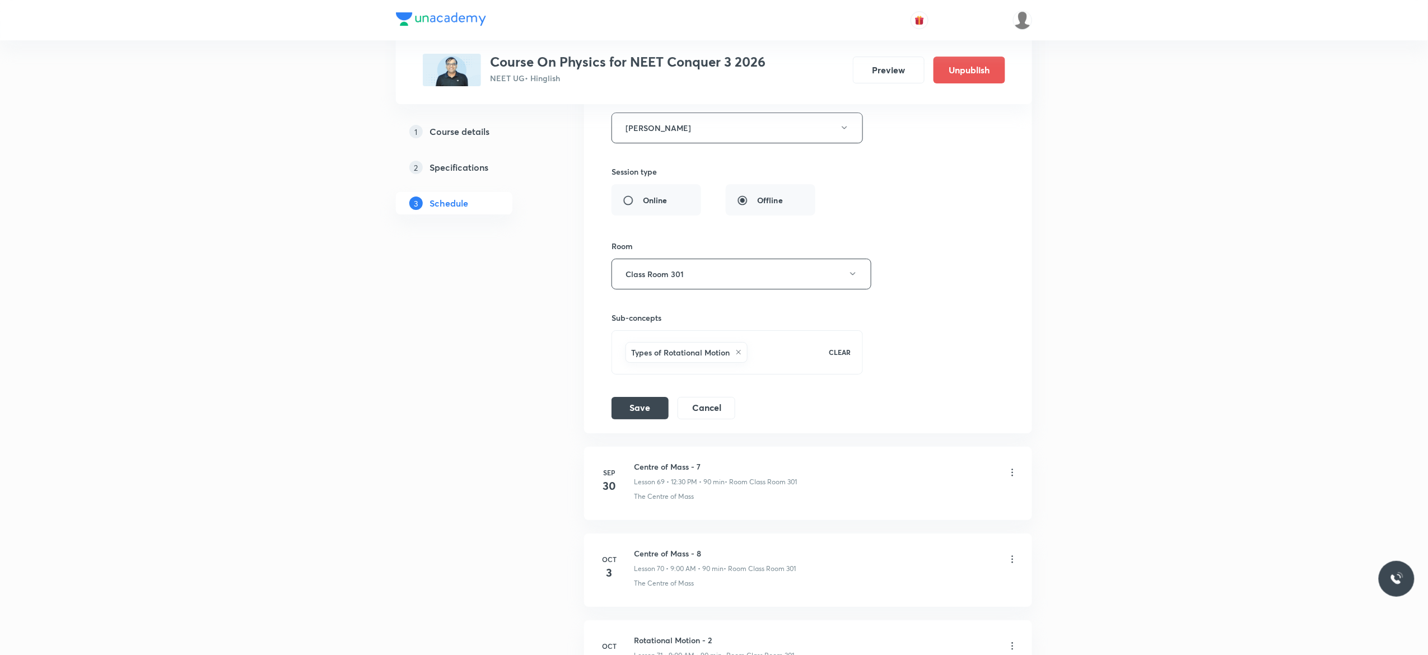
scroll to position [6240, 0]
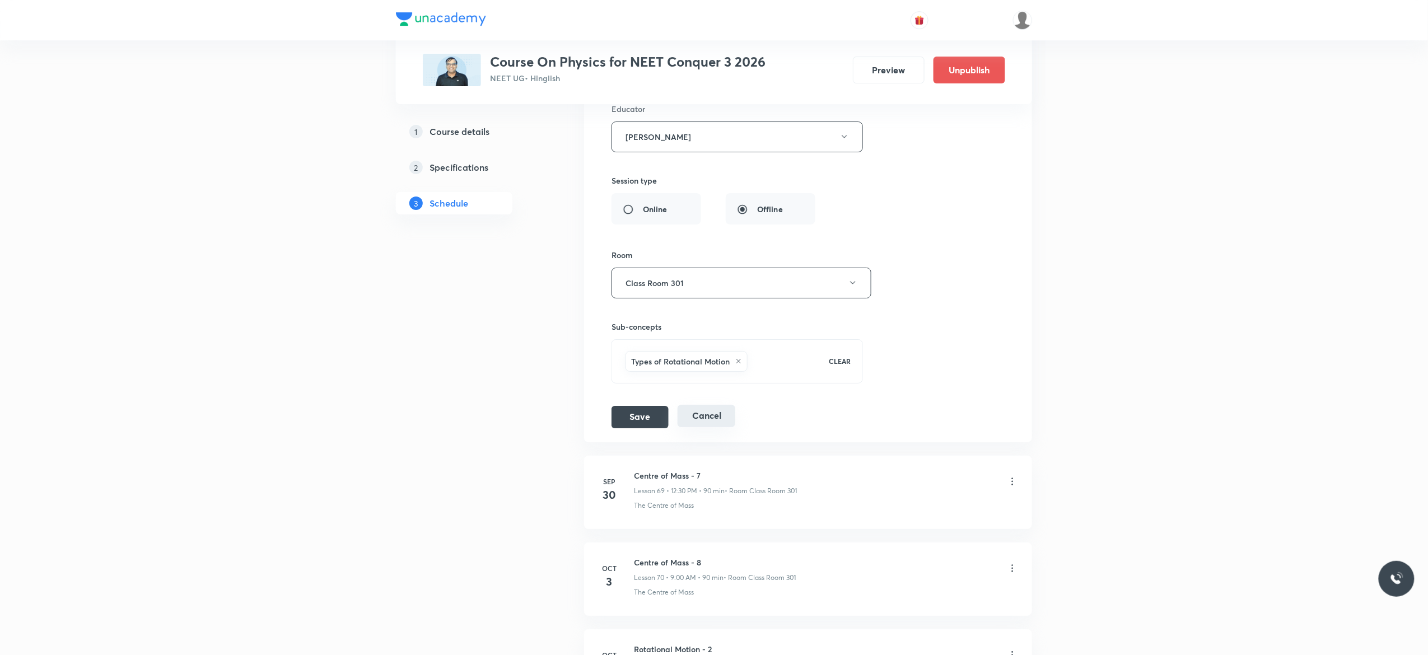
click at [709, 427] on button "Cancel" at bounding box center [706, 416] width 58 height 22
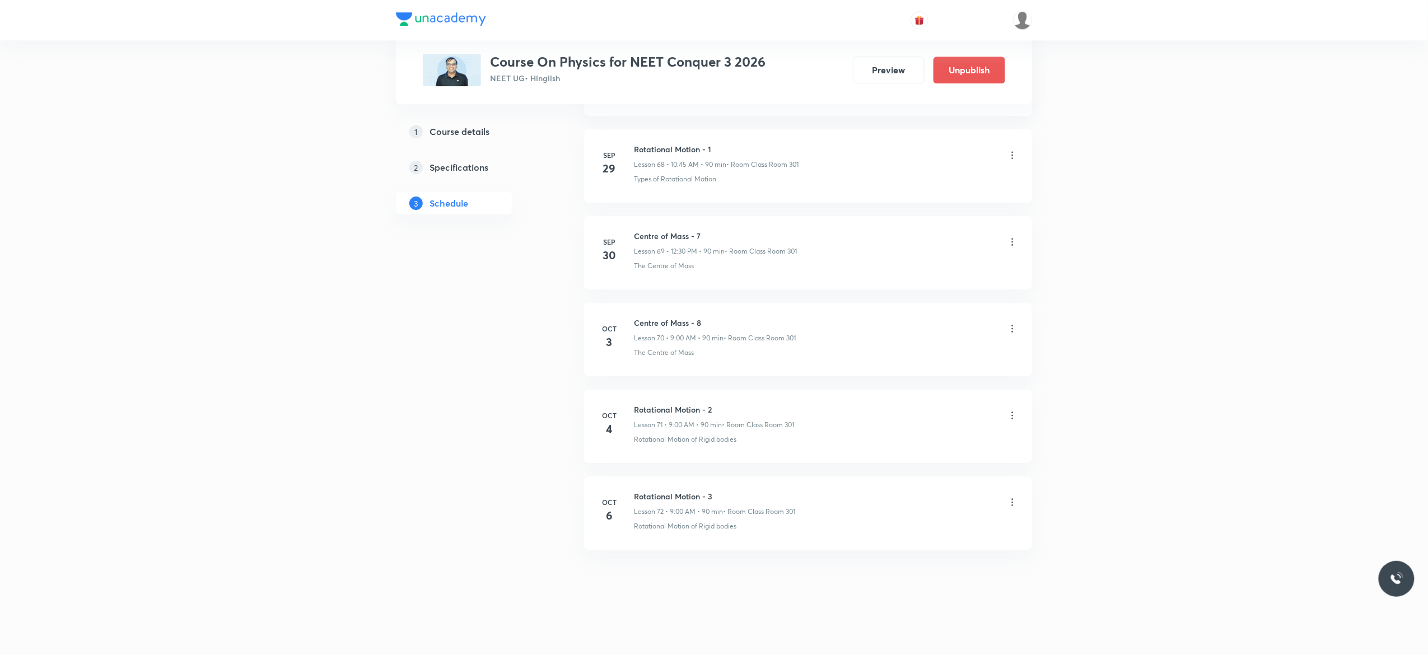
scroll to position [6003, 0]
click at [1015, 329] on icon at bounding box center [1012, 328] width 11 height 11
click at [926, 353] on li "Edit" at bounding box center [950, 357] width 123 height 21
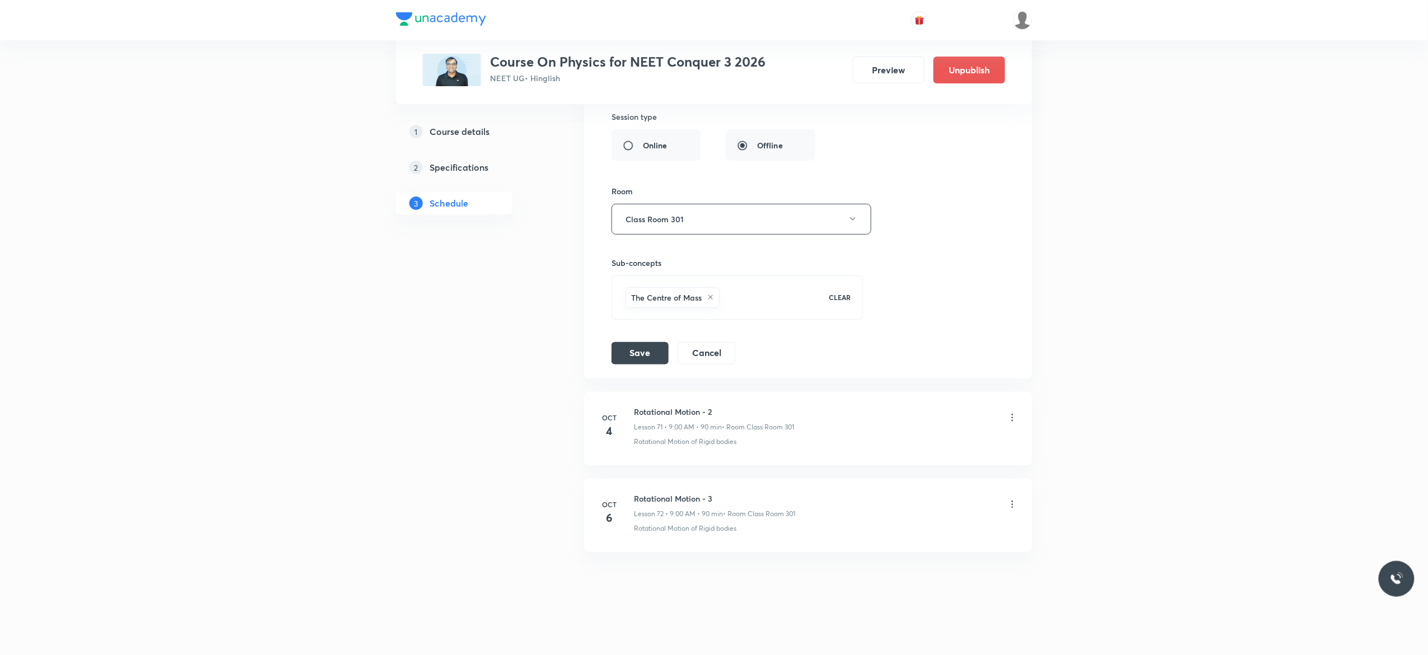
scroll to position [6496, 0]
click at [704, 361] on button "Cancel" at bounding box center [706, 350] width 58 height 22
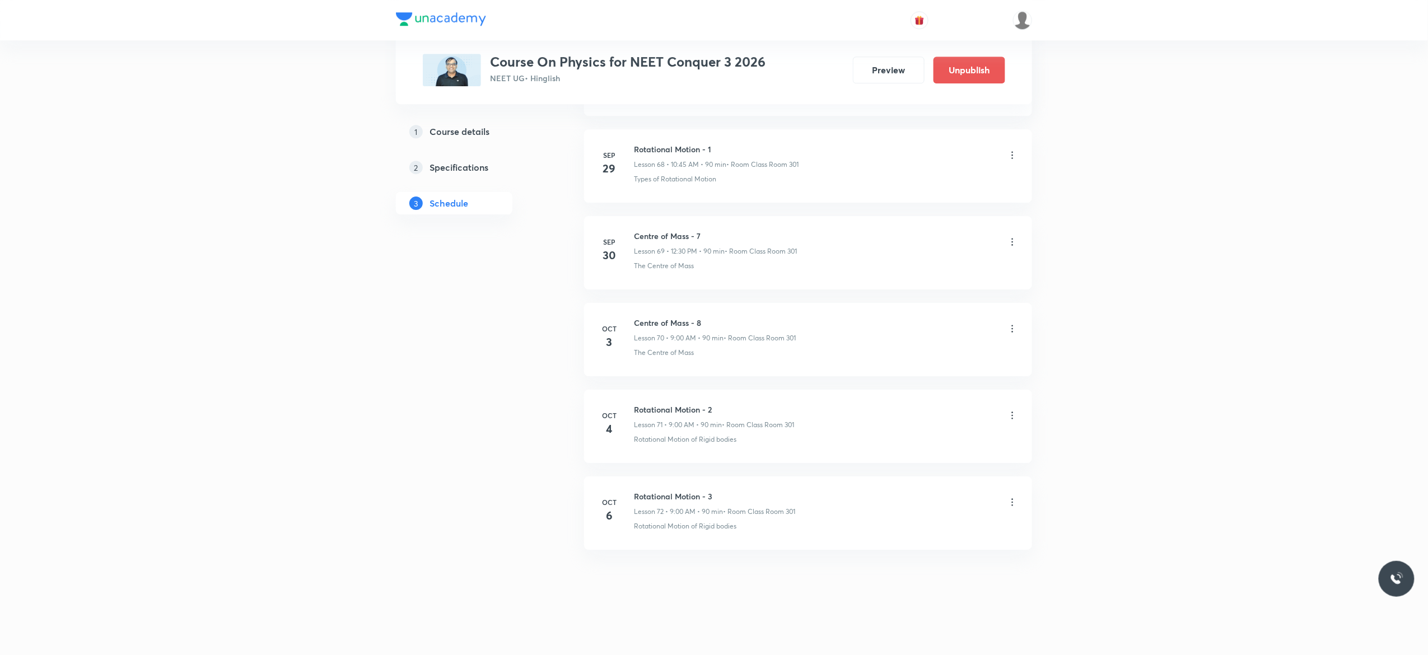
scroll to position [6003, 0]
drag, startPoint x: 706, startPoint y: 313, endPoint x: 628, endPoint y: 312, distance: 77.8
click at [628, 312] on li "Oct 3 Centre of Mass - 8 Lesson 70 • 9:00 AM • 90 min • Room Class Room 301 The…" at bounding box center [808, 339] width 448 height 73
copy h6 "Centre of Mass - 8"
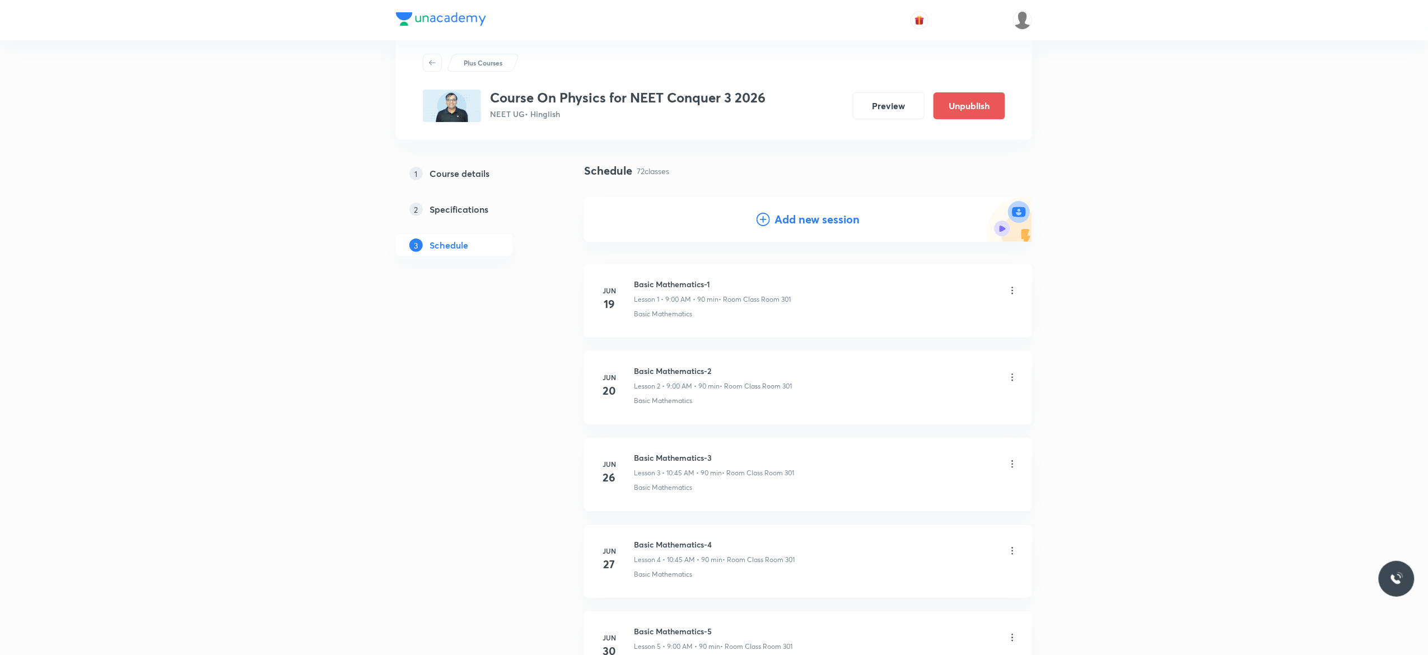
scroll to position [0, 0]
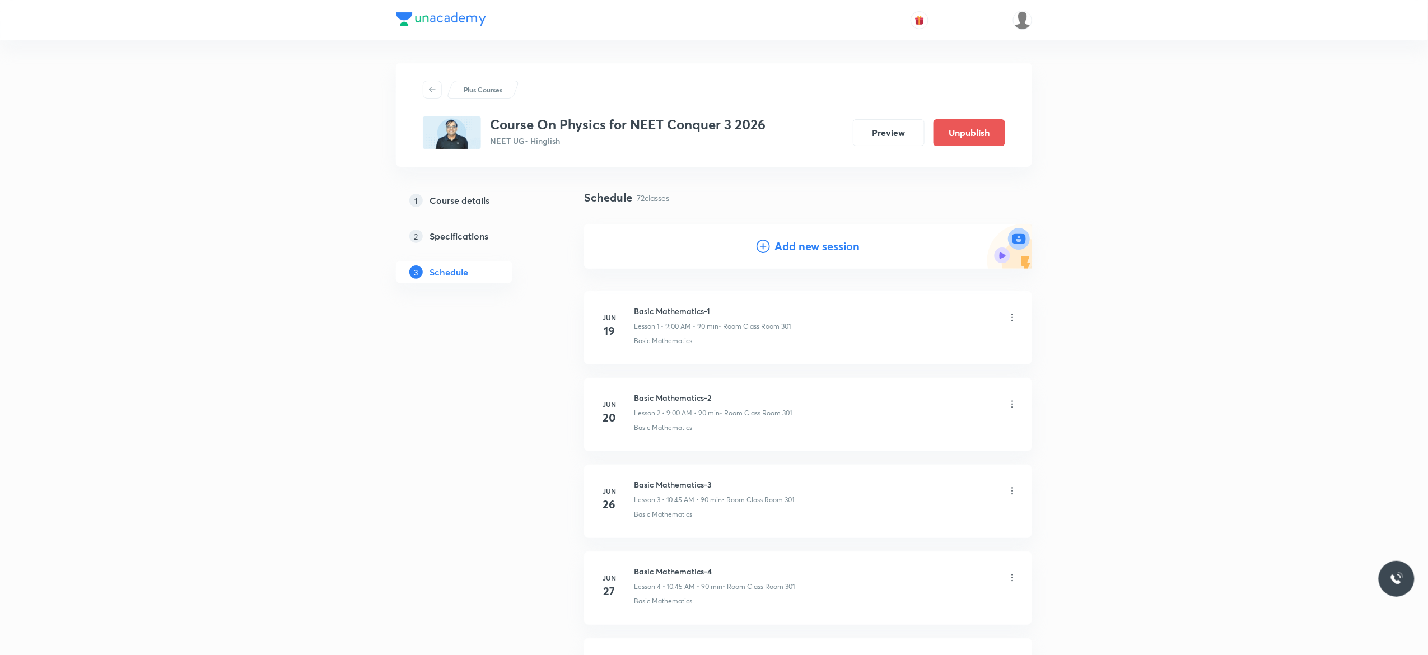
click at [762, 249] on icon at bounding box center [762, 246] width 13 height 13
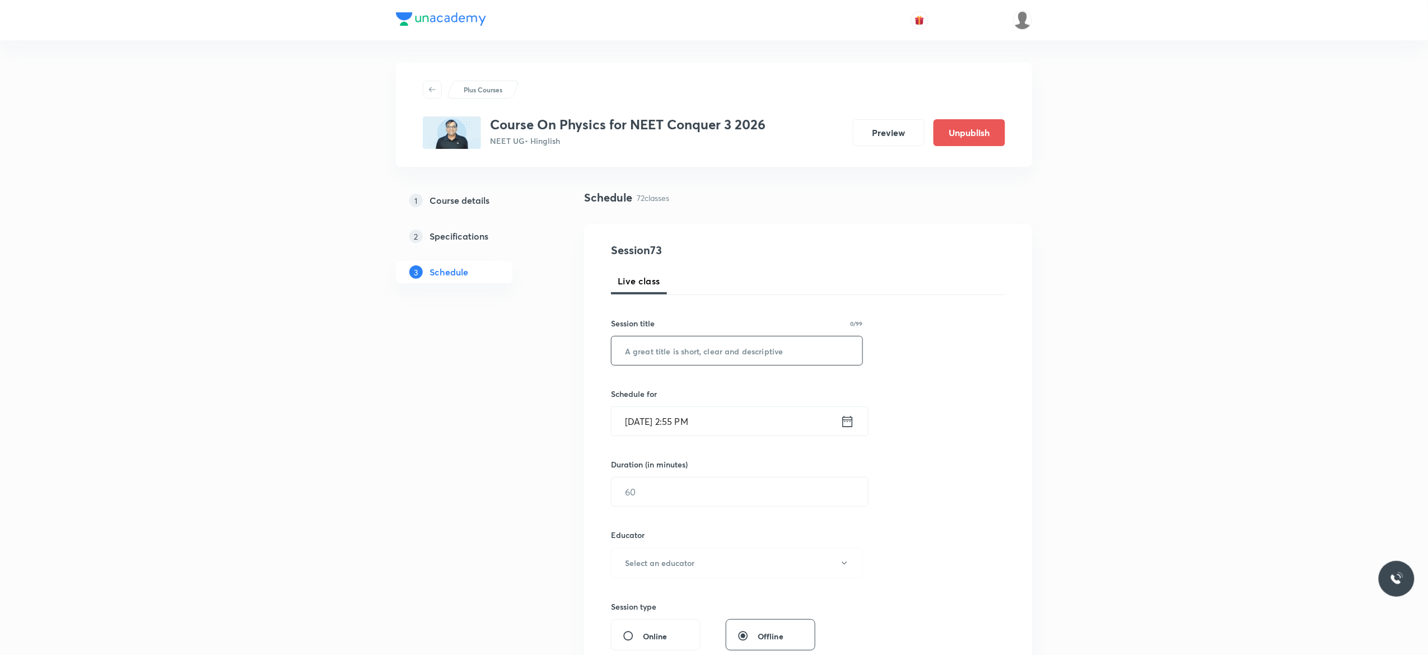
click at [720, 349] on input "text" at bounding box center [736, 351] width 251 height 29
paste input "Centre of Mass - 8"
type input "Centre of Mass - 9"
click at [849, 424] on icon at bounding box center [847, 422] width 14 height 16
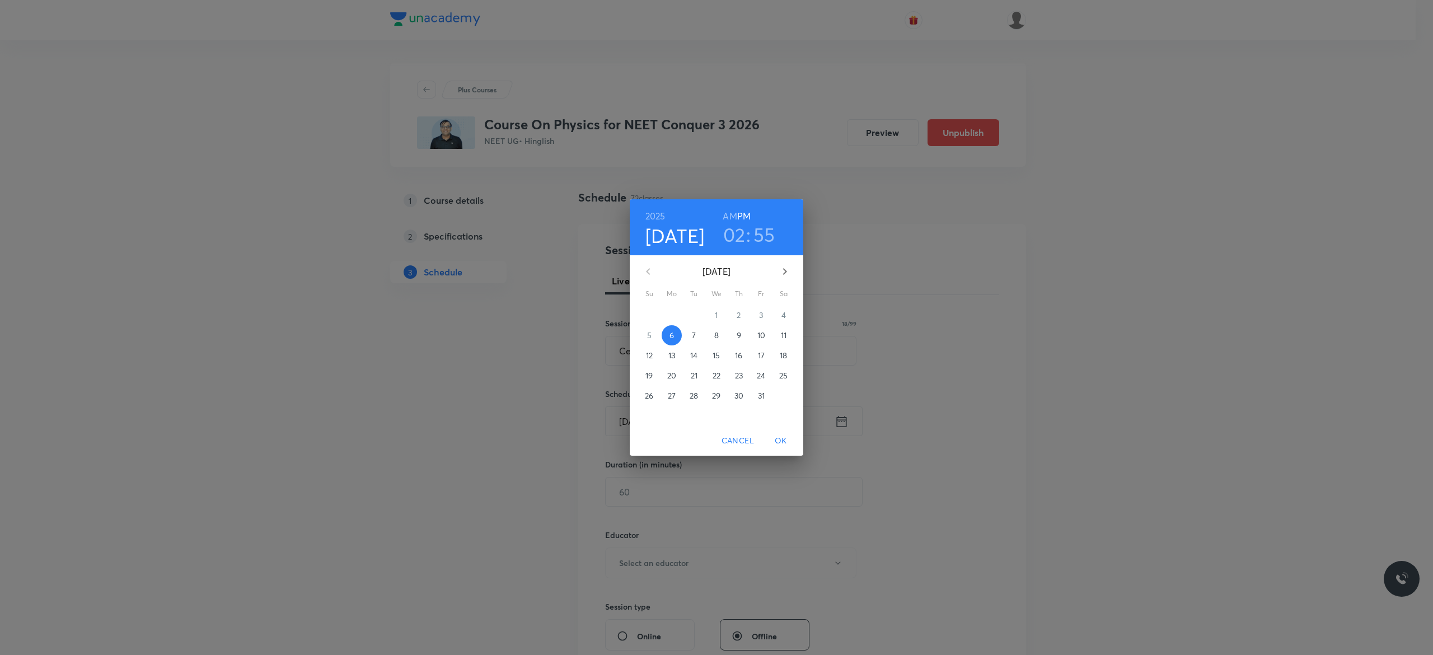
click at [695, 334] on p "7" at bounding box center [694, 335] width 4 height 11
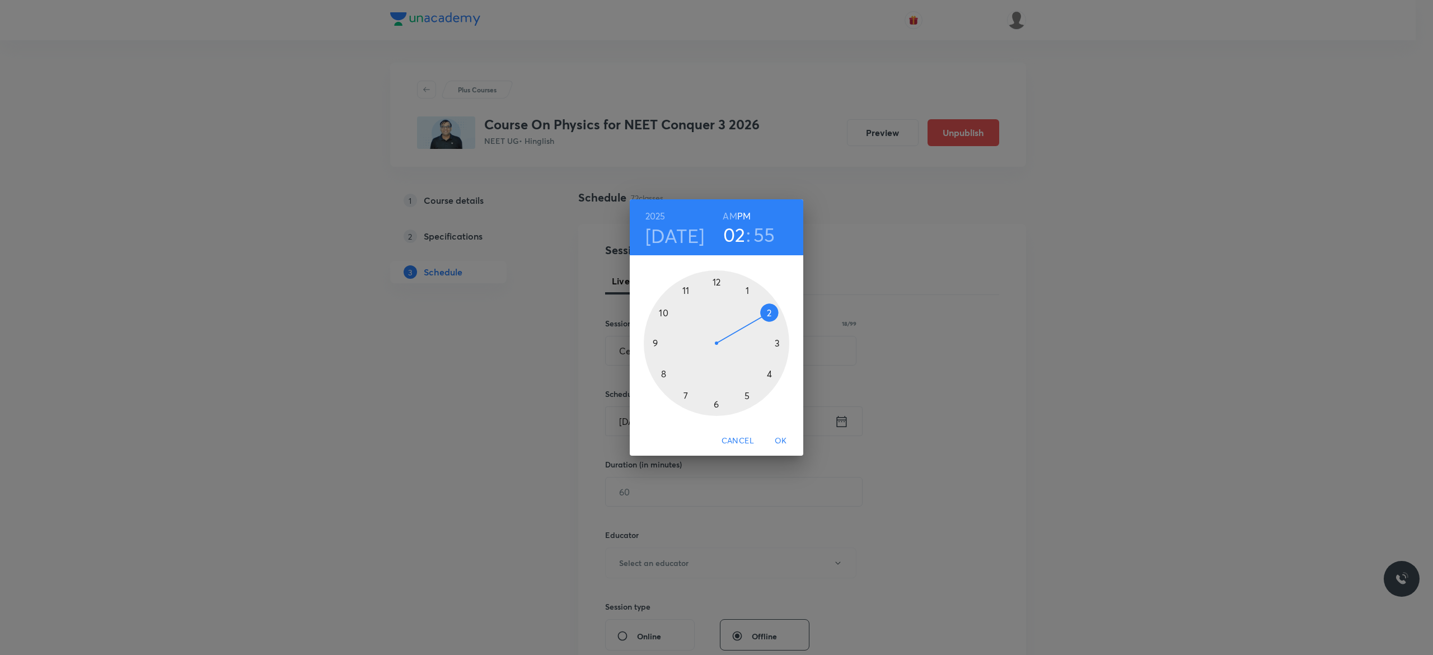
click at [717, 282] on div at bounding box center [717, 343] width 146 height 146
click at [717, 403] on div at bounding box center [717, 343] width 146 height 146
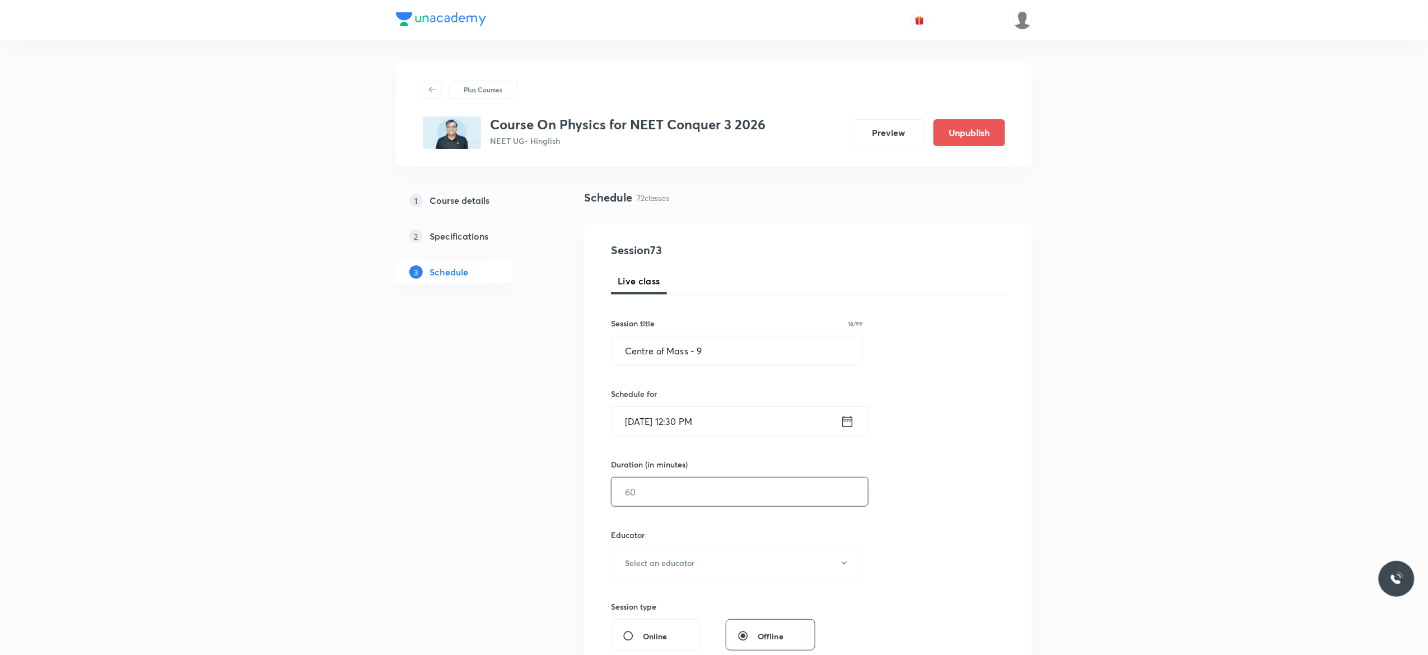
click at [688, 490] on input "text" at bounding box center [739, 492] width 256 height 29
type input "90"
click at [845, 567] on icon "button" at bounding box center [844, 563] width 9 height 9
click at [652, 598] on span "[PERSON_NAME]" at bounding box center [735, 601] width 245 height 12
click at [942, 537] on div "Session 73 Live class Session title 18/99 Centre of Mass - 9 ​ Schedule for Oct…" at bounding box center [808, 540] width 394 height 597
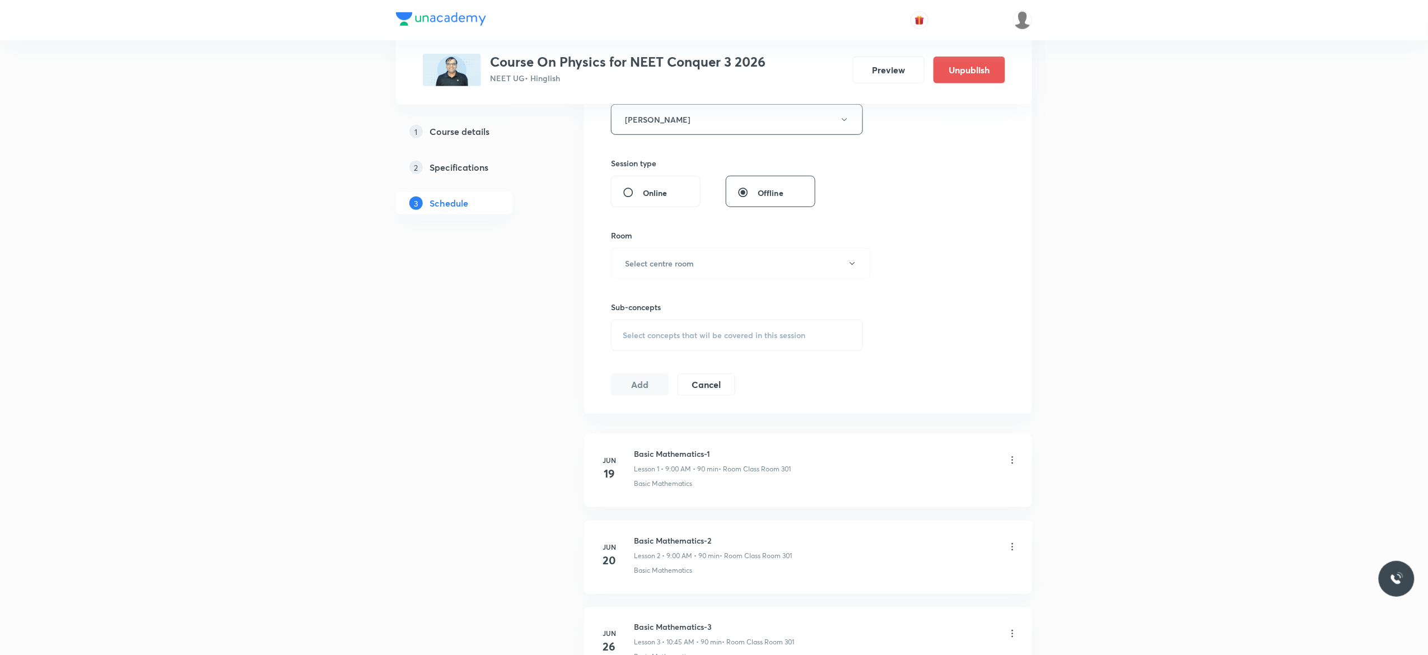
scroll to position [448, 0]
click at [854, 262] on icon "button" at bounding box center [852, 259] width 9 height 9
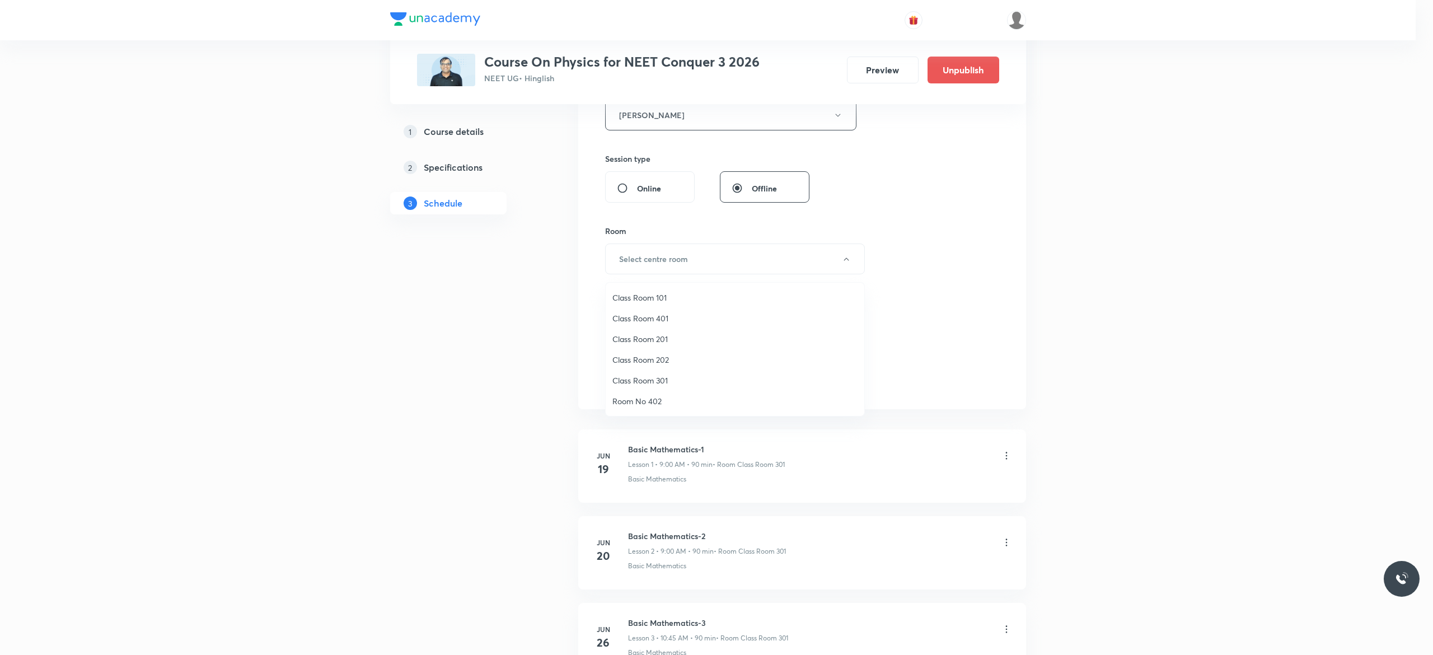
click at [666, 384] on span "Class Room 301" at bounding box center [735, 381] width 245 height 12
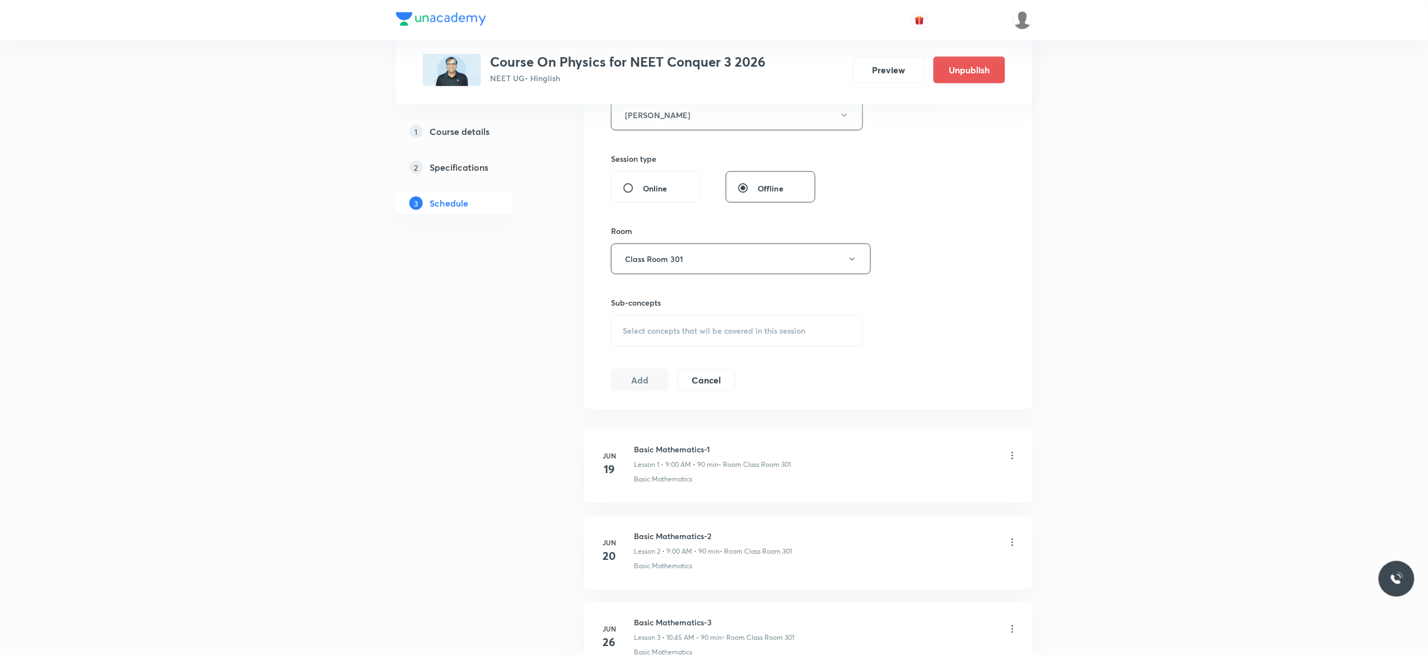
click at [642, 342] on div "Select concepts that wil be covered in this session" at bounding box center [737, 330] width 252 height 31
type input "Centre of Mass"
click at [627, 524] on input "checkbox" at bounding box center [628, 518] width 16 height 11
checkbox input "true"
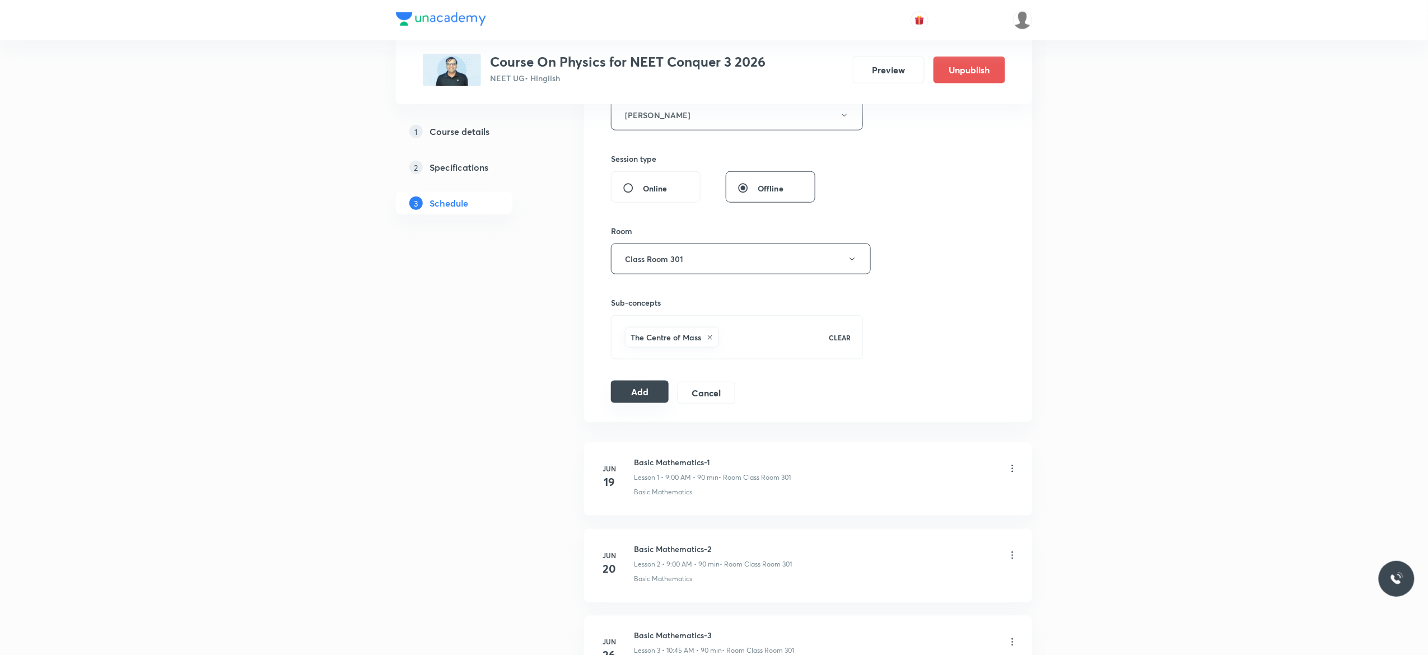
click at [634, 398] on button "Add" at bounding box center [640, 392] width 58 height 22
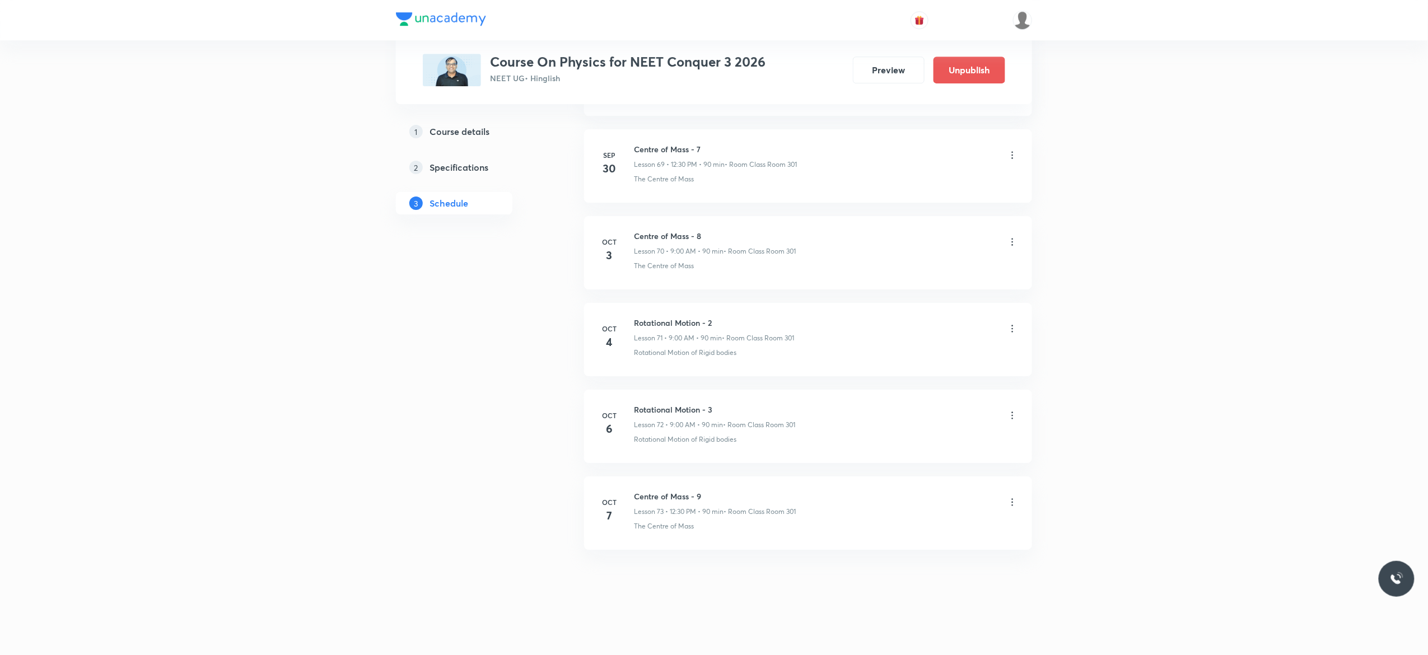
scroll to position [6091, 0]
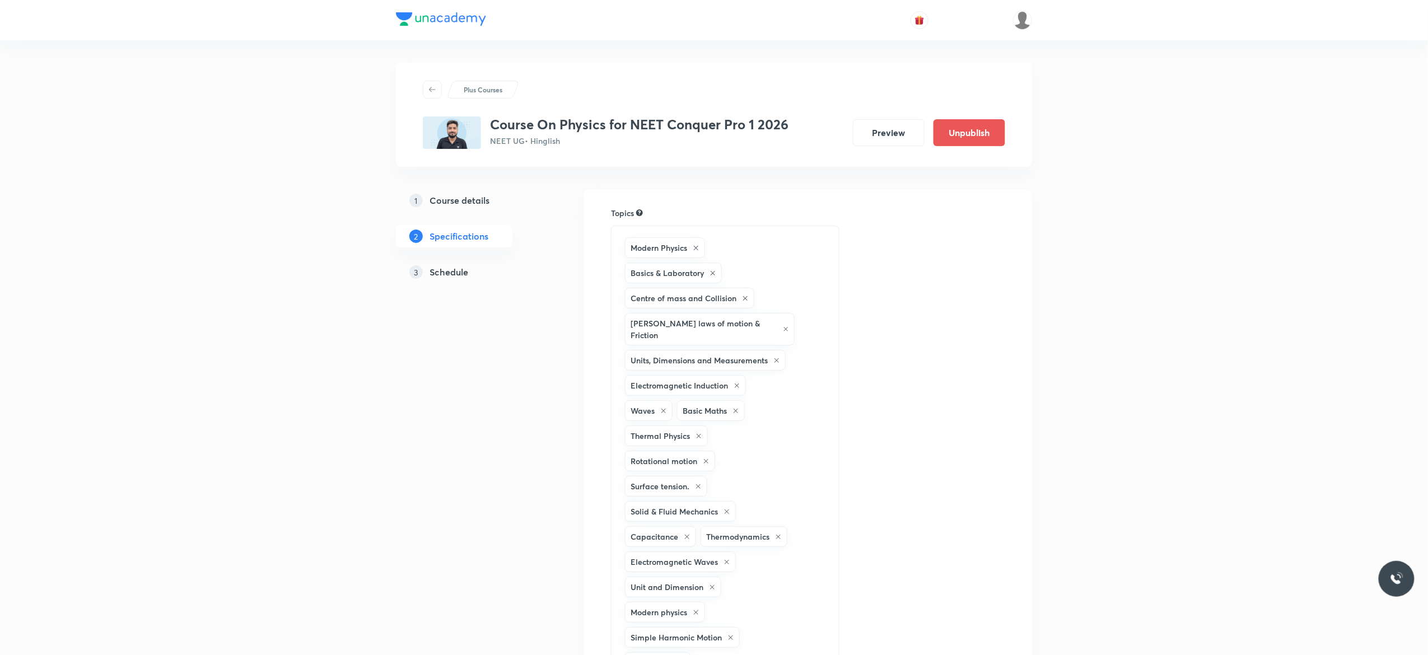
click at [453, 265] on h5 "Schedule" at bounding box center [448, 271] width 39 height 13
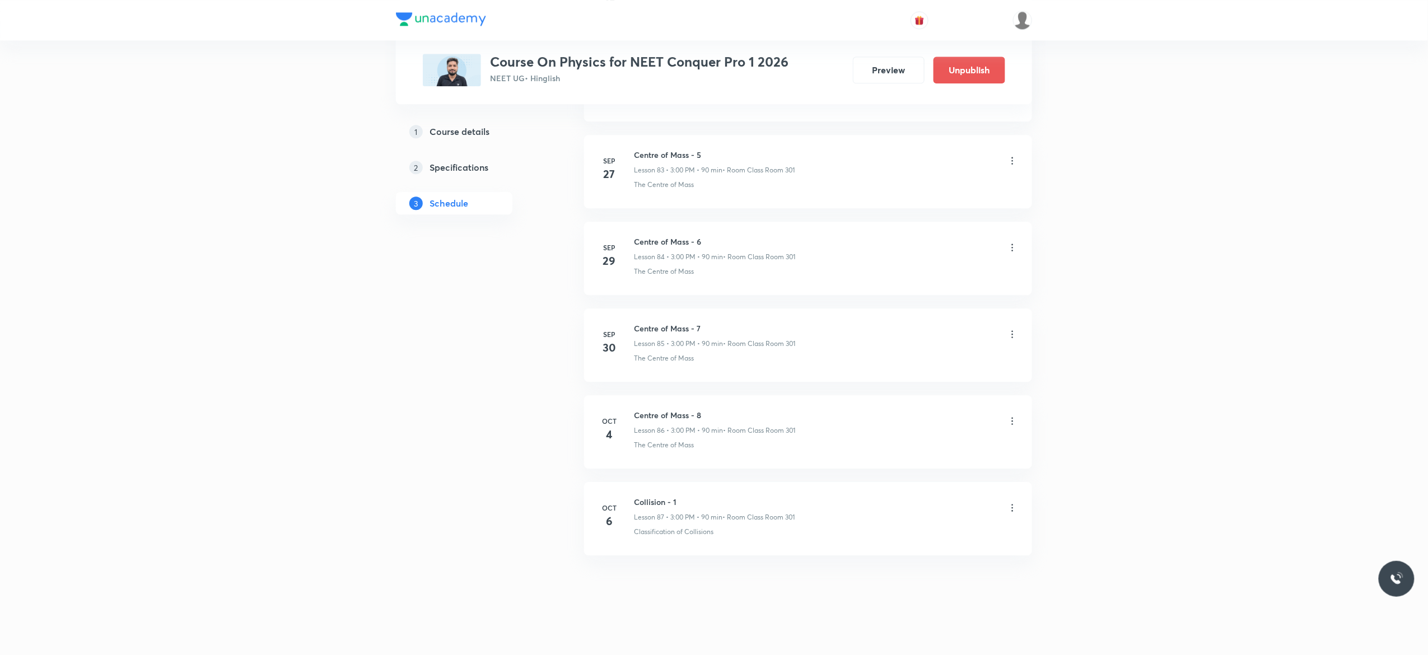
scroll to position [7899, 0]
drag, startPoint x: 686, startPoint y: 490, endPoint x: 630, endPoint y: 490, distance: 56.0
click at [630, 490] on div "[DATE] Collision - 1 Lesson 87 • 3:00 PM • 90 min • Room Class Room 301 Classif…" at bounding box center [808, 510] width 420 height 41
copy h6 "Collision - 1"
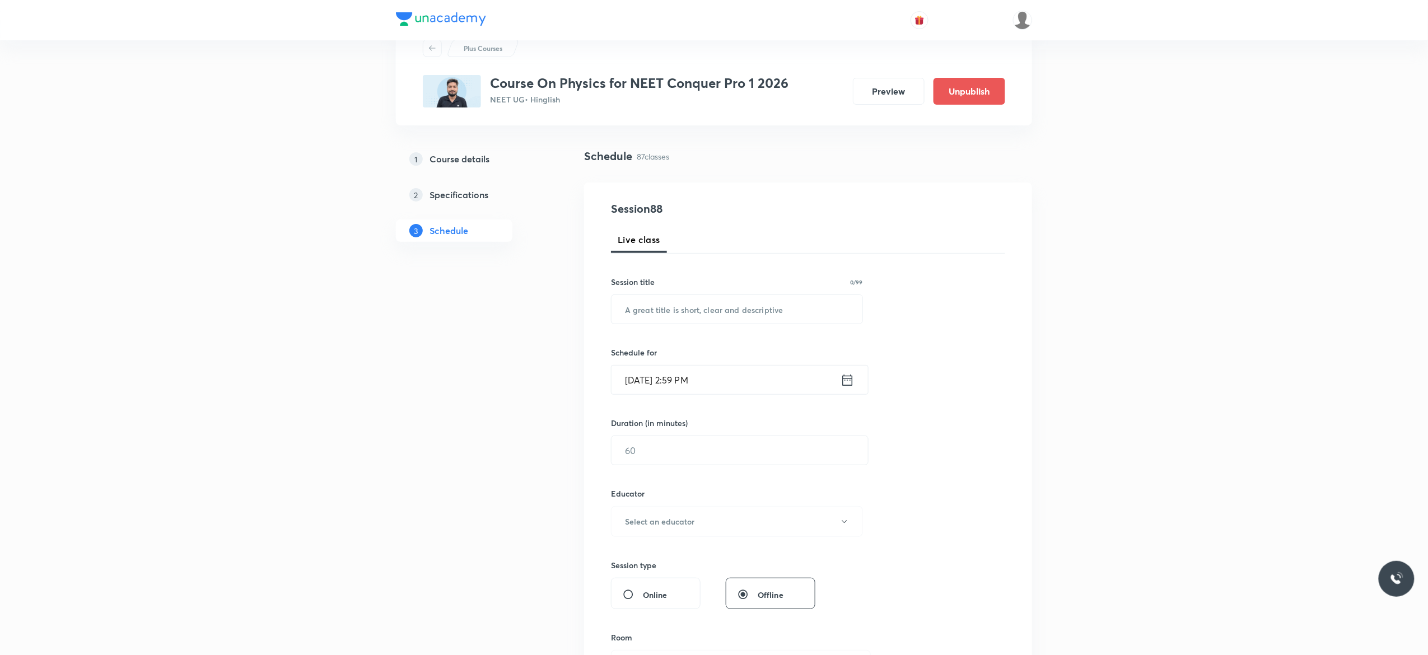
scroll to position [0, 0]
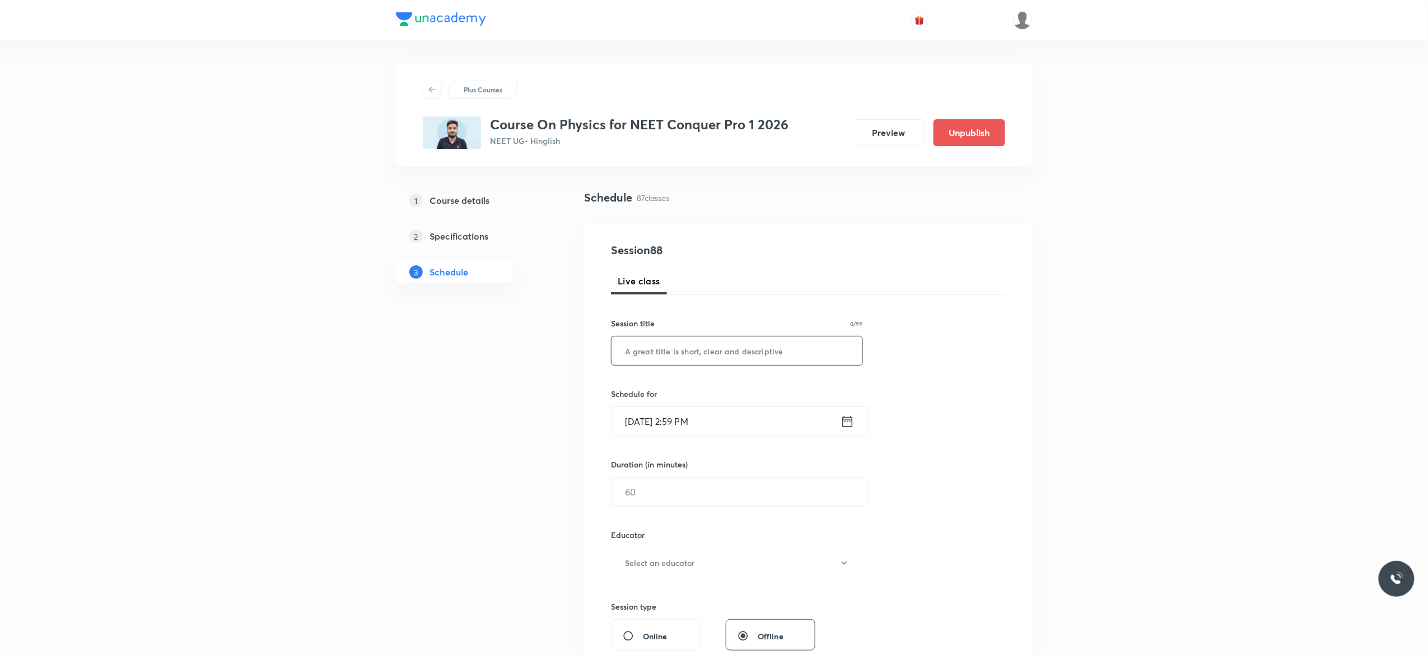
click at [717, 352] on input "text" at bounding box center [736, 351] width 251 height 29
paste input "Collision - 1"
type input "Collision - 2"
click at [847, 421] on icon at bounding box center [847, 422] width 14 height 16
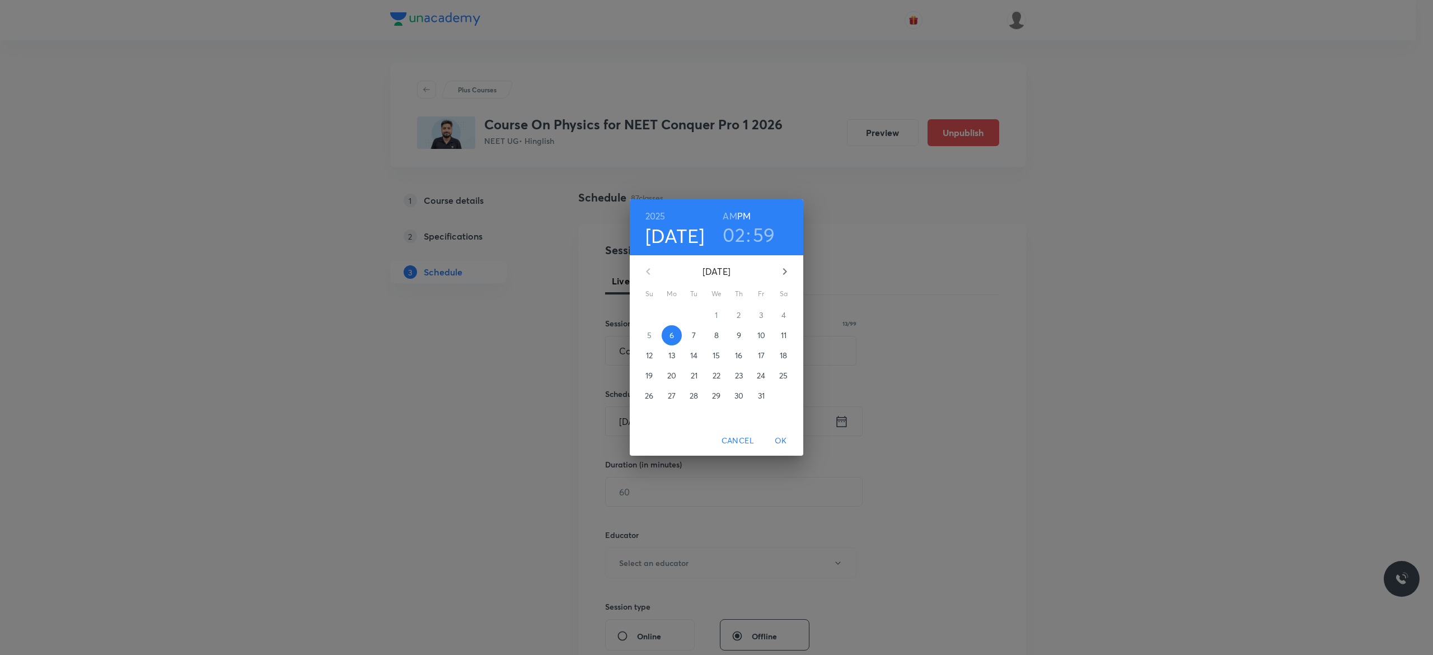
click at [695, 333] on p "7" at bounding box center [694, 335] width 4 height 11
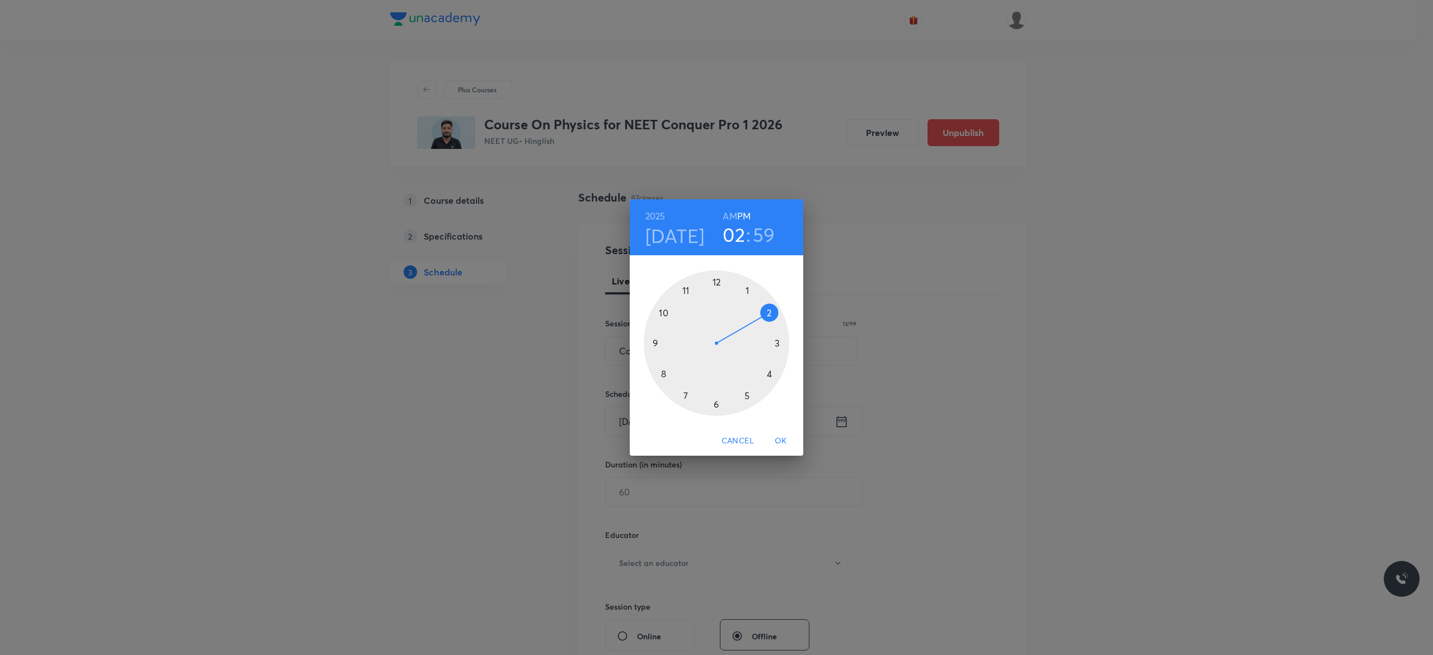
click at [777, 344] on div at bounding box center [717, 343] width 146 height 146
click at [716, 281] on div at bounding box center [717, 343] width 146 height 146
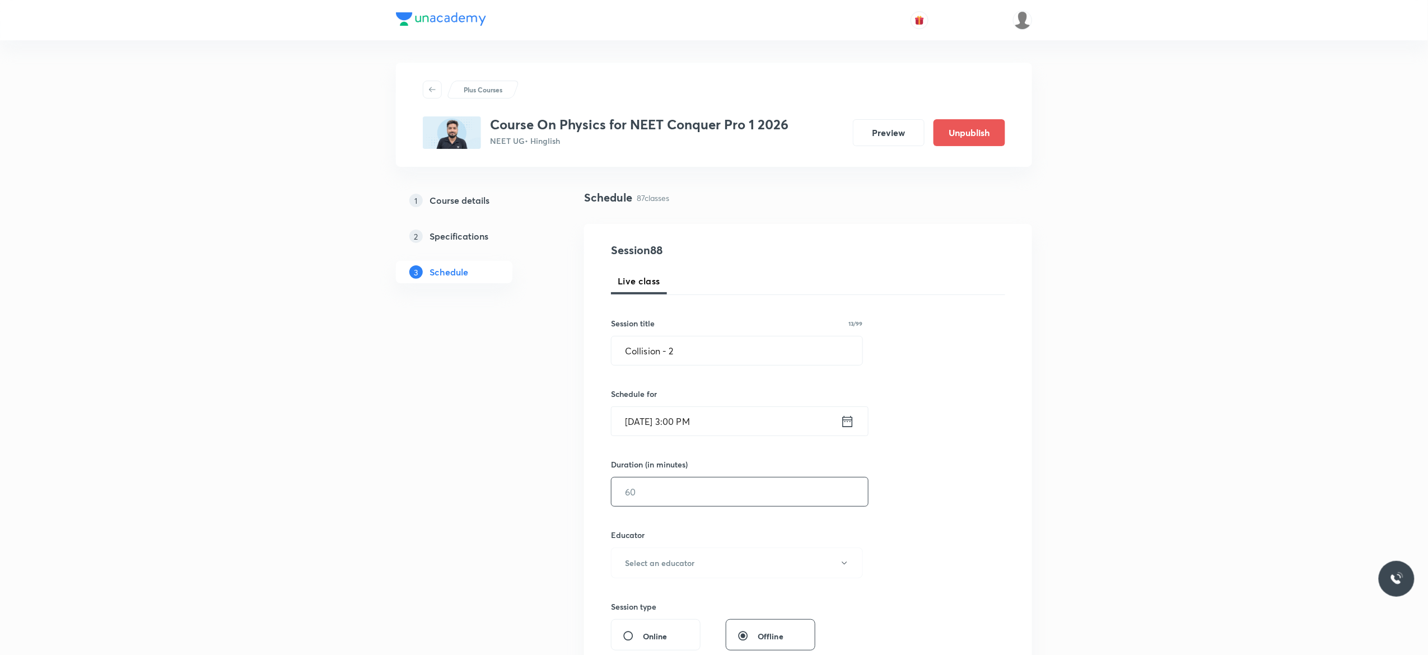
click at [713, 503] on input "text" at bounding box center [739, 492] width 256 height 29
type input "90"
click at [843, 566] on icon "button" at bounding box center [844, 563] width 9 height 9
click at [695, 620] on span "[PERSON_NAME]" at bounding box center [735, 622] width 245 height 12
click at [951, 568] on div "Session 88 Live class Session title 13/99 Collision - 2 ​ Schedule for Oct 7, 2…" at bounding box center [808, 540] width 394 height 597
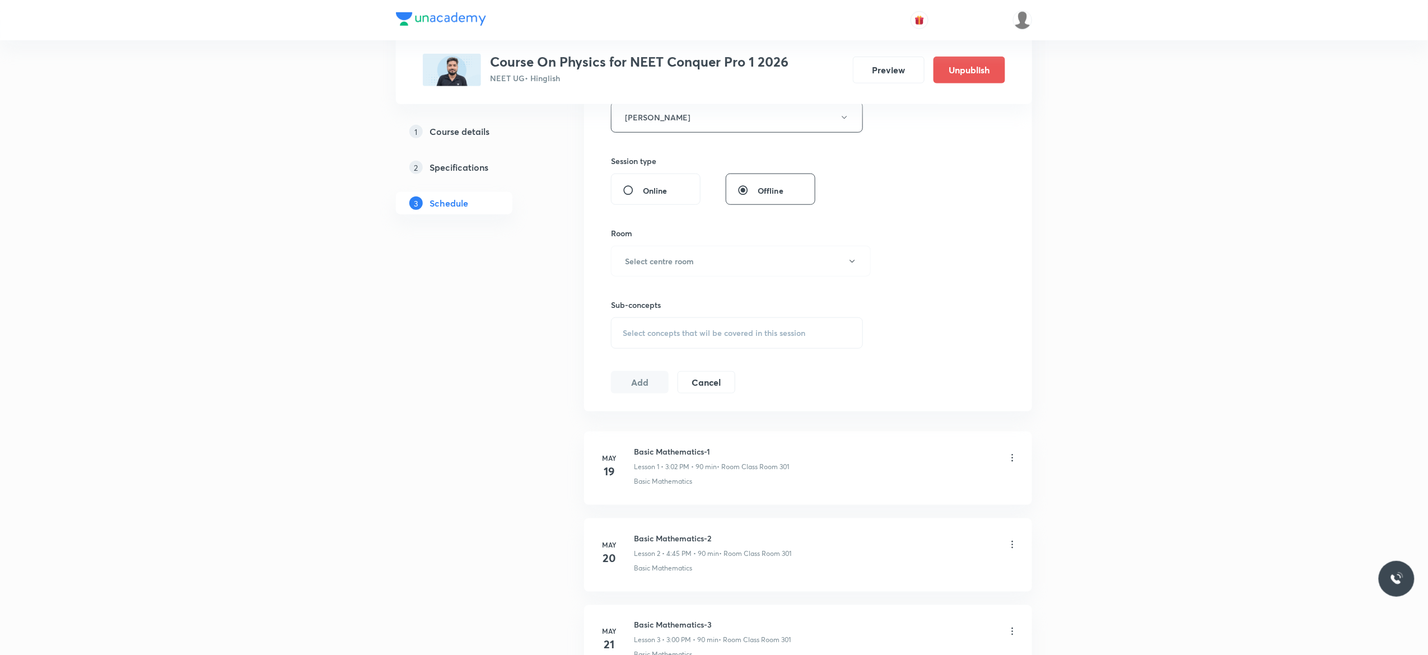
scroll to position [448, 0]
click at [851, 264] on icon "button" at bounding box center [852, 259] width 9 height 9
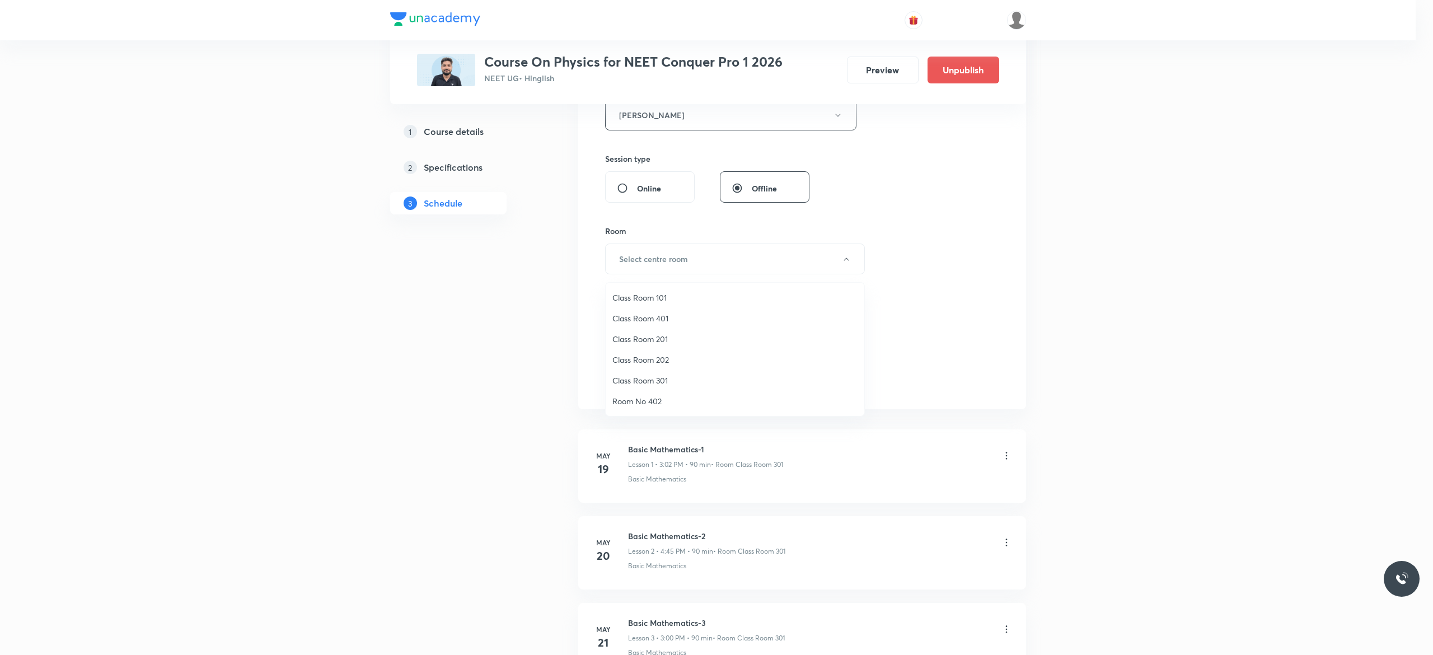
click at [661, 376] on span "Class Room 301" at bounding box center [735, 381] width 245 height 12
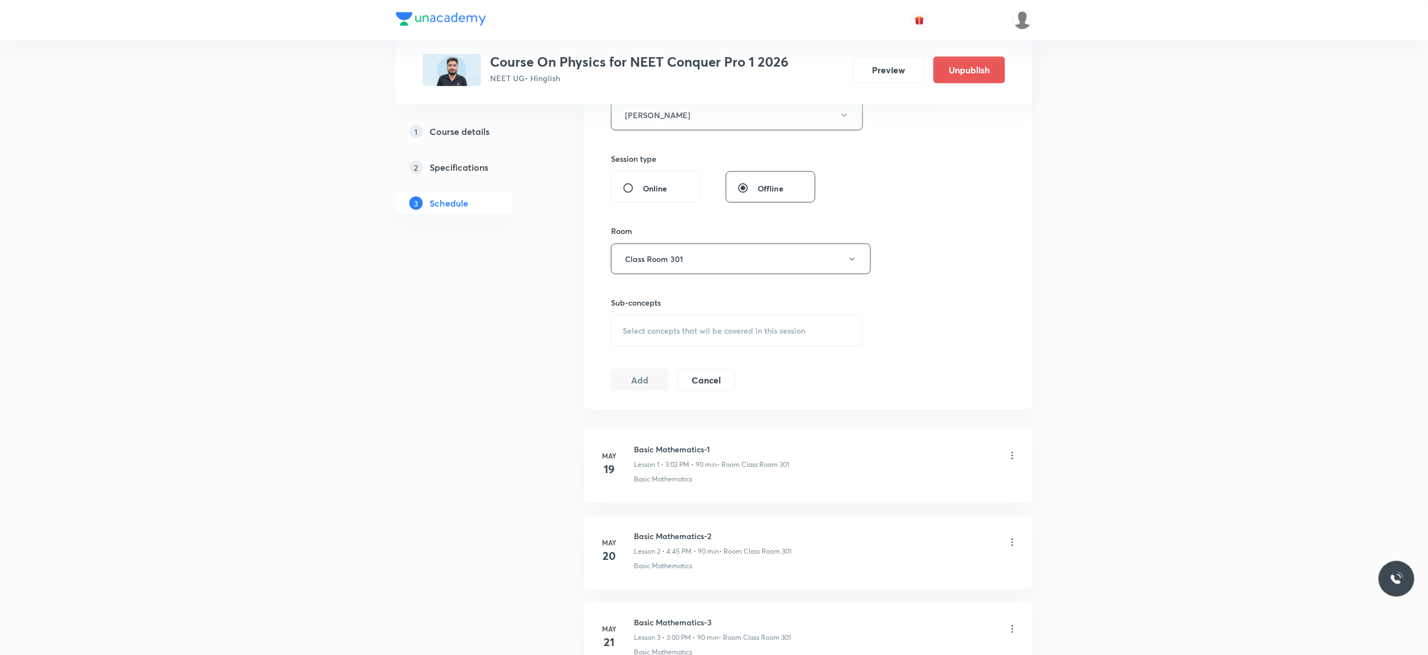
click at [637, 342] on div "Select concepts that wil be covered in this session" at bounding box center [737, 330] width 252 height 31
click at [658, 339] on div "Select concepts that wil be covered in this session" at bounding box center [737, 330] width 252 height 31
click at [937, 317] on div "Session 88 Live class Session title 13/99 Collision - 2 ​ Schedule for Oct 7, 2…" at bounding box center [808, 92] width 394 height 597
click at [664, 342] on div "Select concepts that wil be covered in this session" at bounding box center [737, 330] width 252 height 31
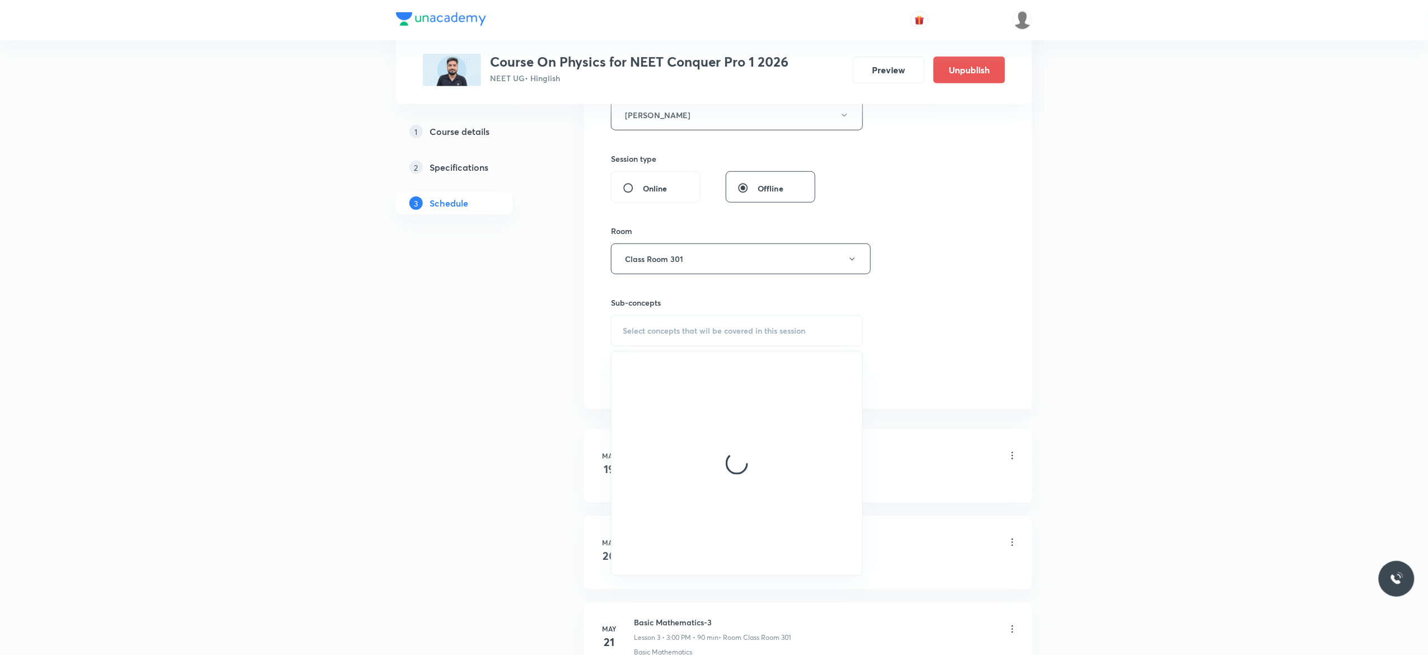
click at [648, 339] on div "Select concepts that wil be covered in this session" at bounding box center [737, 330] width 252 height 31
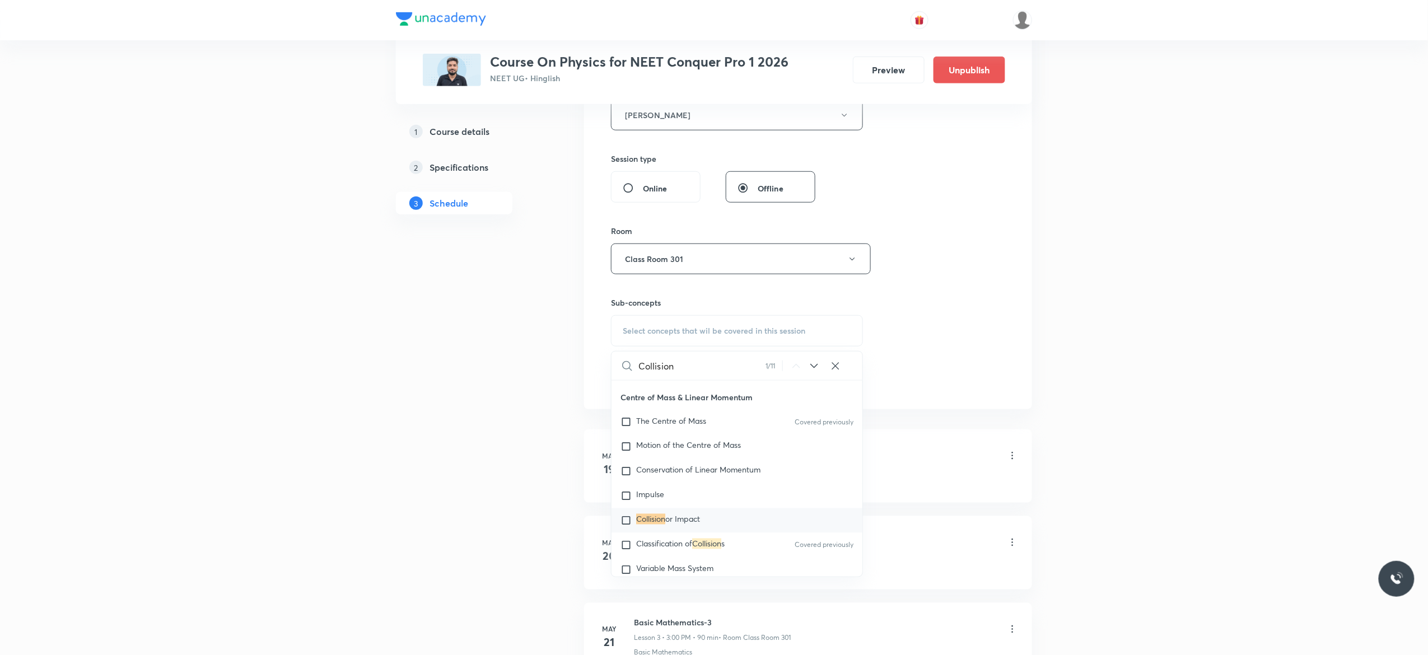
scroll to position [3170, 0]
type input "Collision"
click at [628, 524] on input "checkbox" at bounding box center [628, 518] width 16 height 11
checkbox input "true"
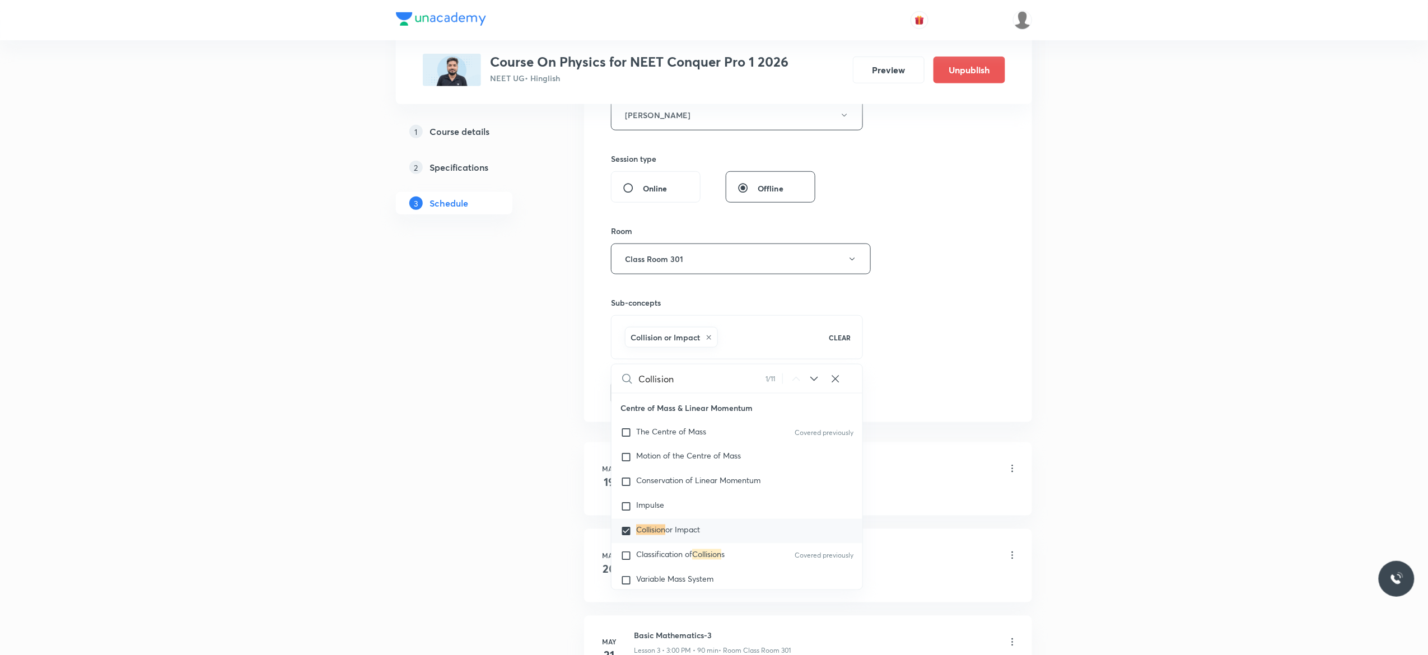
click at [643, 396] on button "Add" at bounding box center [640, 392] width 58 height 22
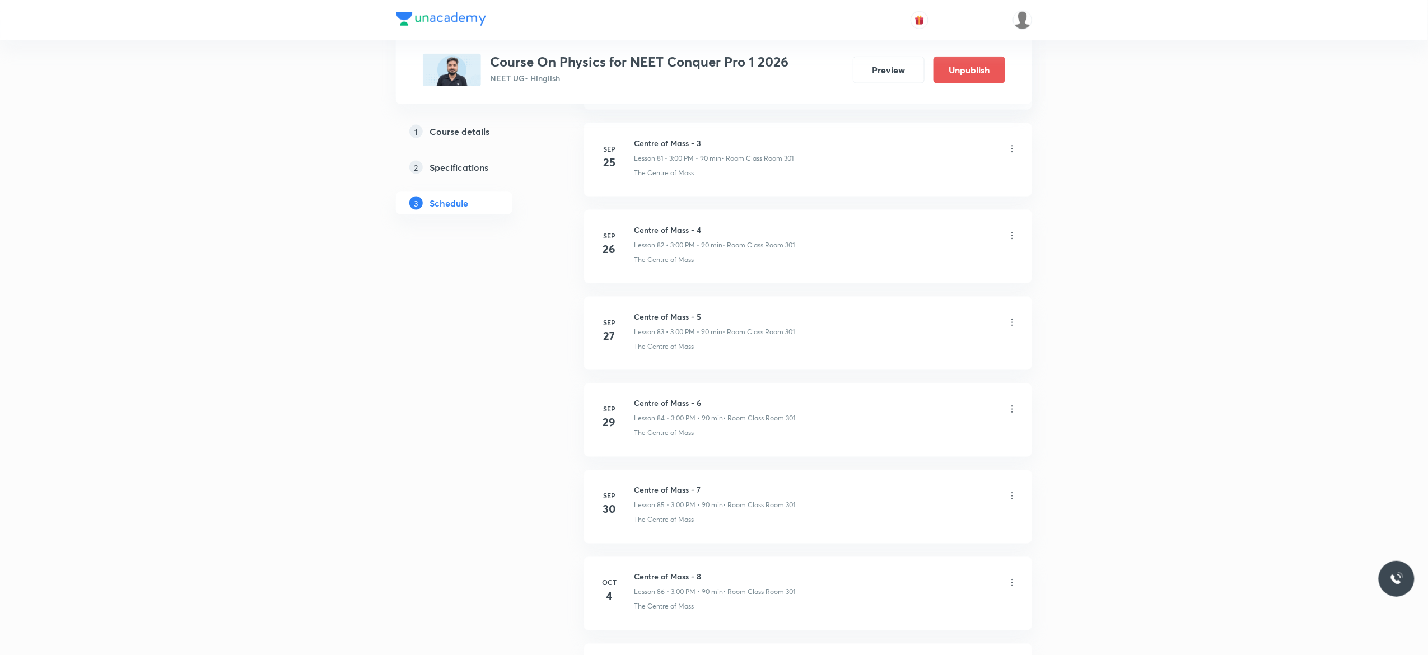
scroll to position [7311, 0]
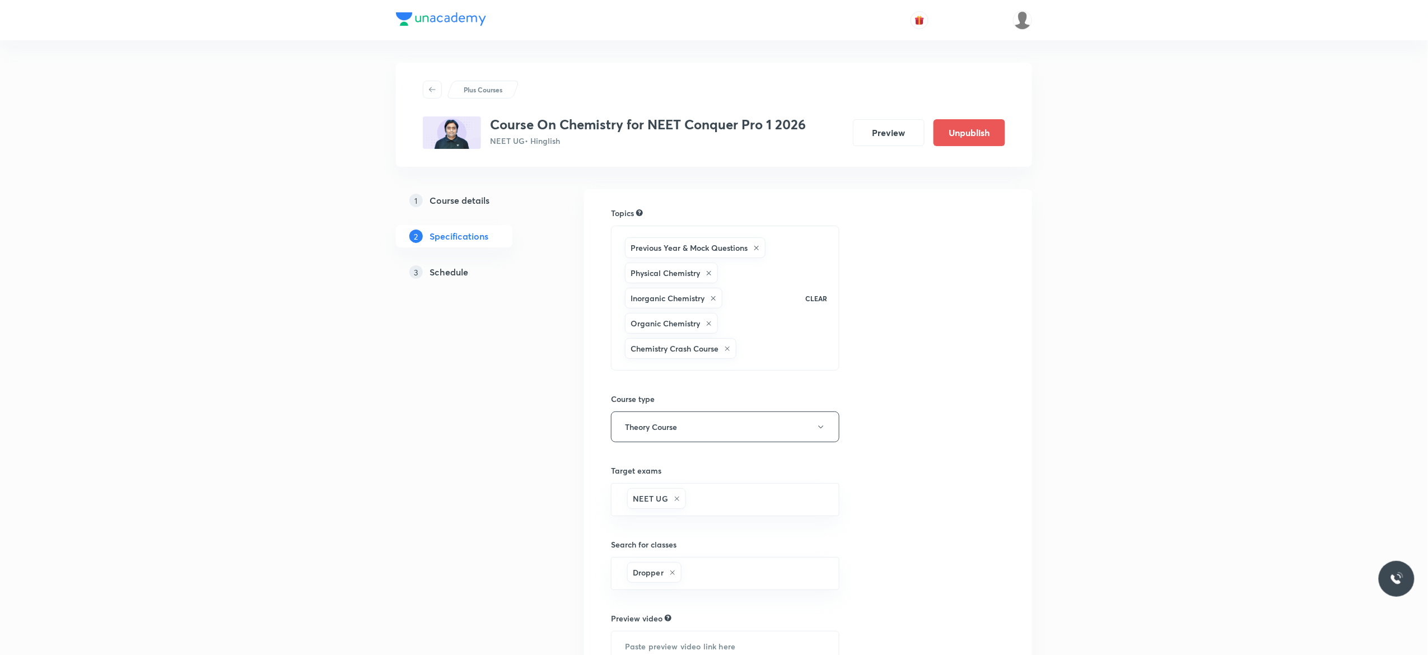
click at [454, 274] on h5 "Schedule" at bounding box center [448, 271] width 39 height 13
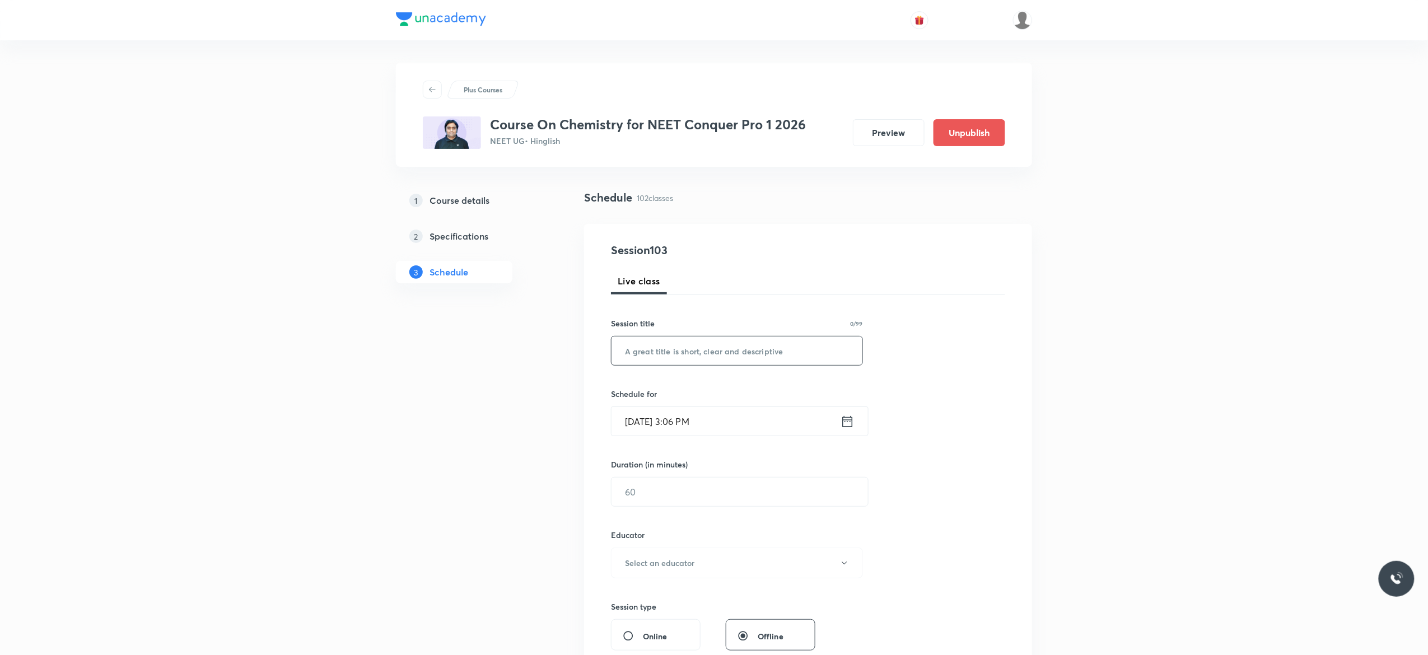
click at [705, 350] on input "text" at bounding box center [736, 351] width 251 height 29
type input "Chemical Equilibrium - 1"
click at [849, 424] on icon at bounding box center [847, 422] width 14 height 16
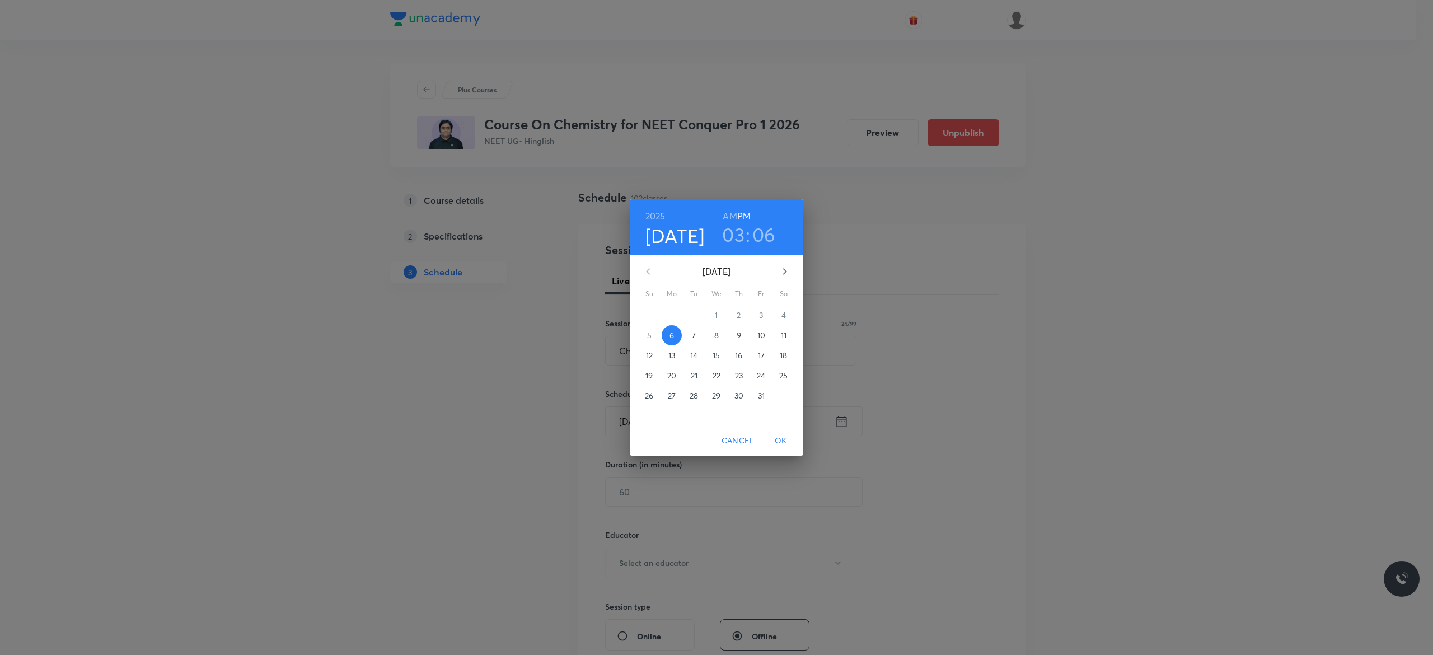
click at [697, 336] on span "7" at bounding box center [694, 335] width 20 height 11
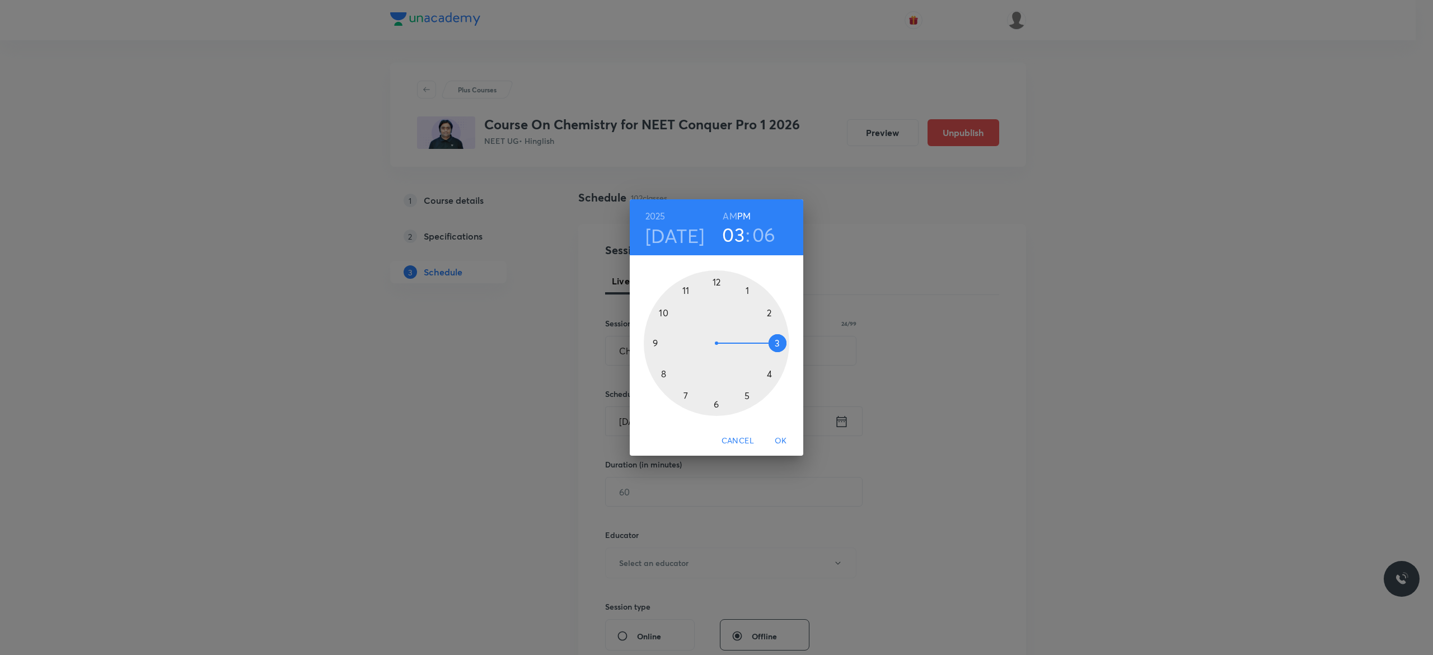
click at [769, 371] on div at bounding box center [717, 343] width 146 height 146
click at [656, 342] on div at bounding box center [717, 343] width 146 height 146
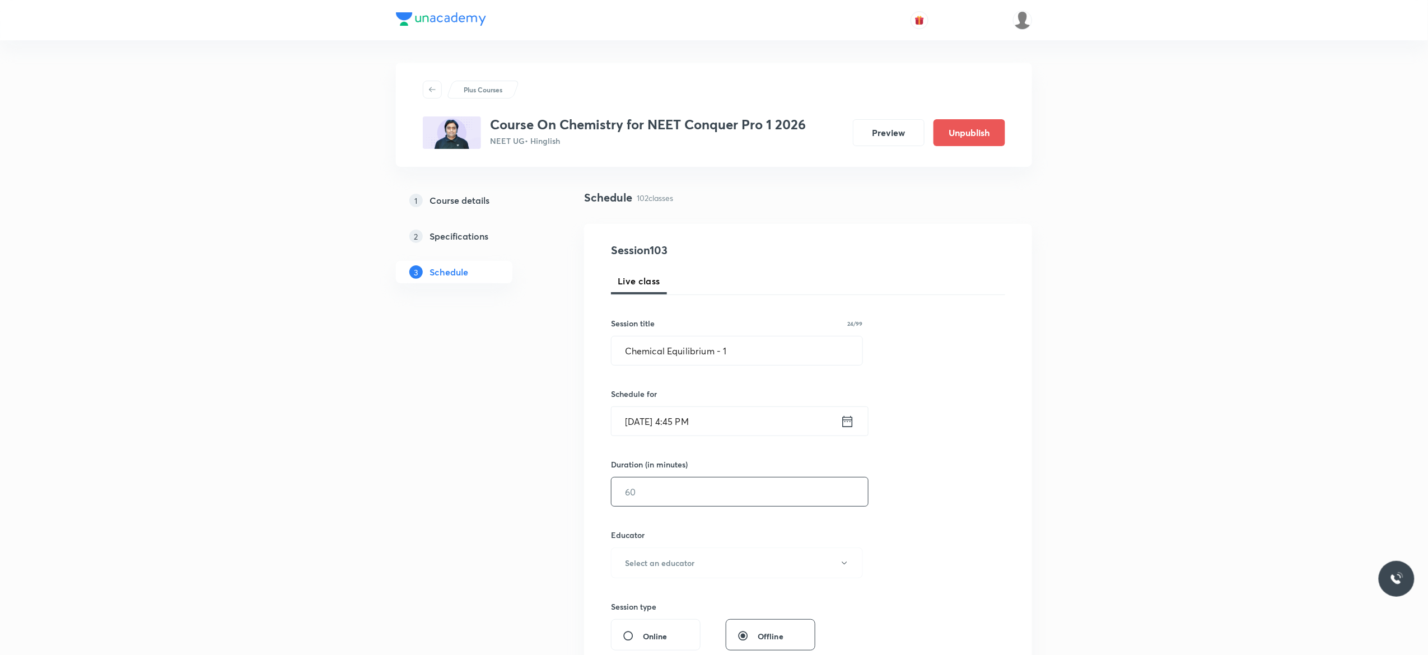
click at [679, 490] on input "text" at bounding box center [739, 492] width 256 height 29
type input "90"
click at [847, 567] on icon "button" at bounding box center [844, 563] width 9 height 9
click at [684, 621] on span "[PERSON_NAME]" at bounding box center [735, 622] width 245 height 12
click at [939, 530] on div "Session 103 Live class Session title 24/99 Chemical Equilibrium - 1 ​ Schedule …" at bounding box center [808, 540] width 394 height 597
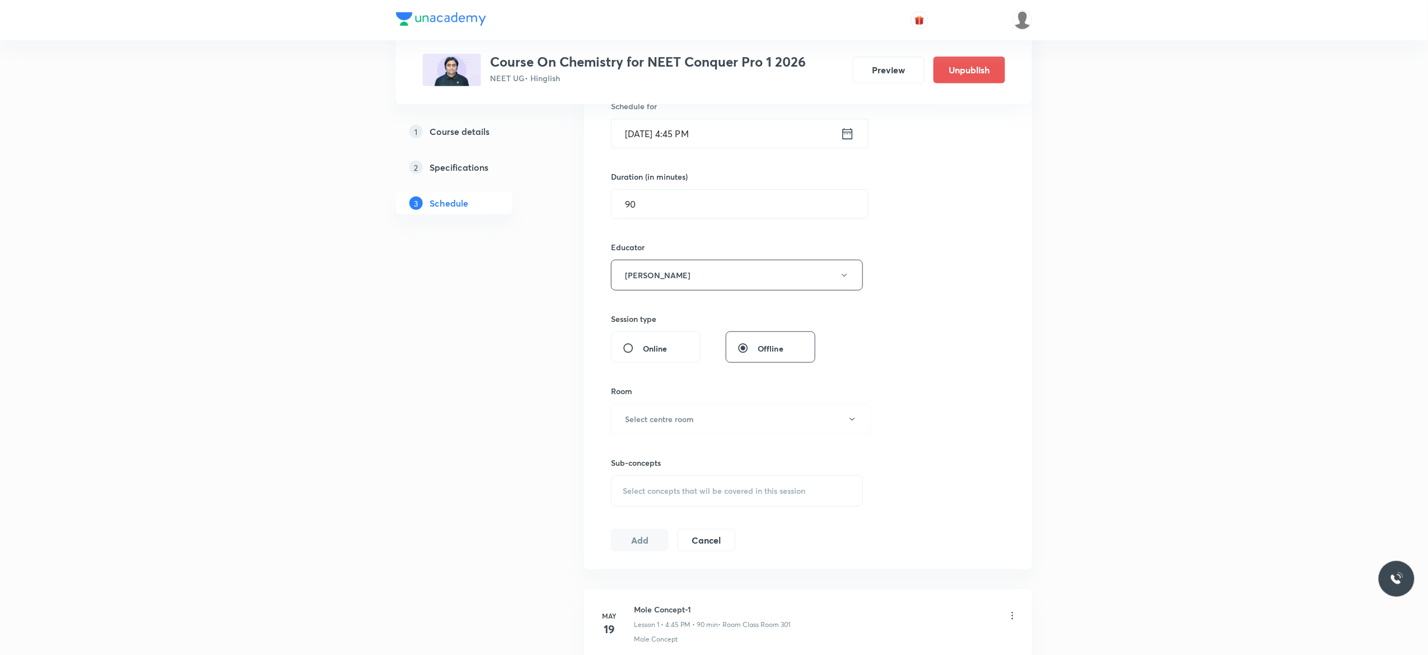
scroll to position [358, 0]
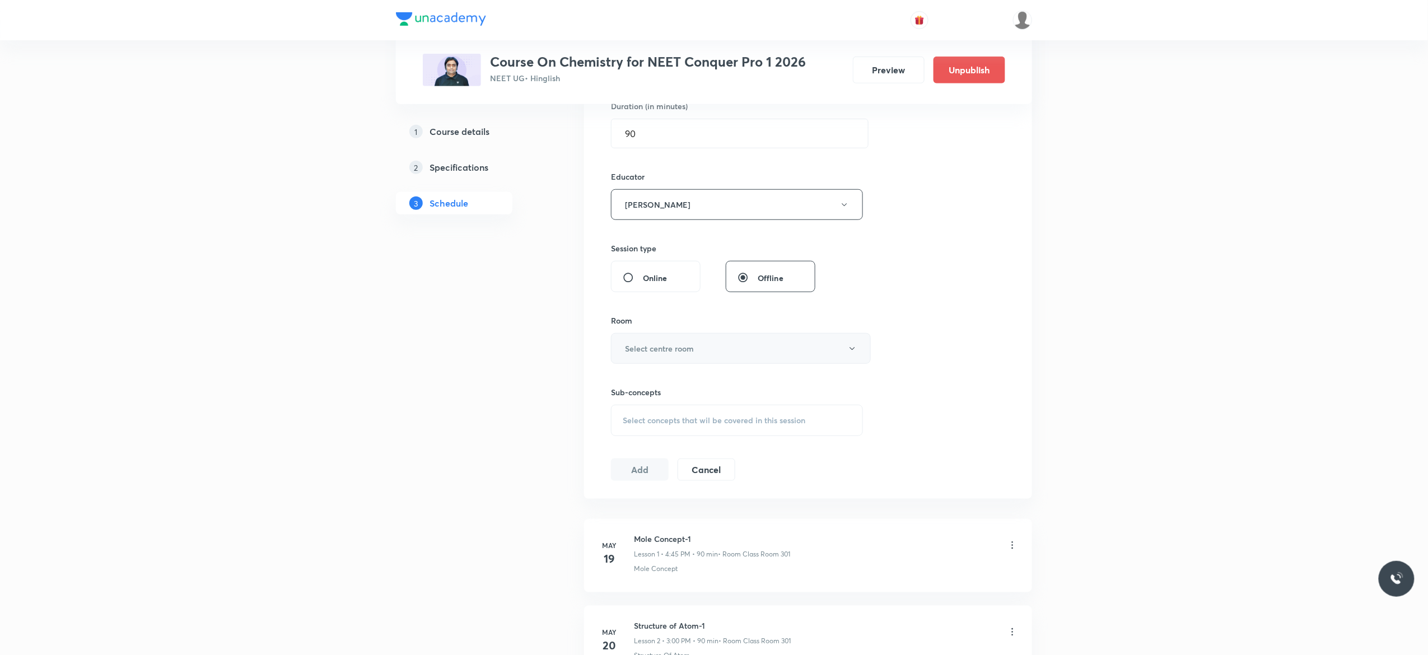
click at [852, 350] on icon "button" at bounding box center [851, 348] width 5 height 3
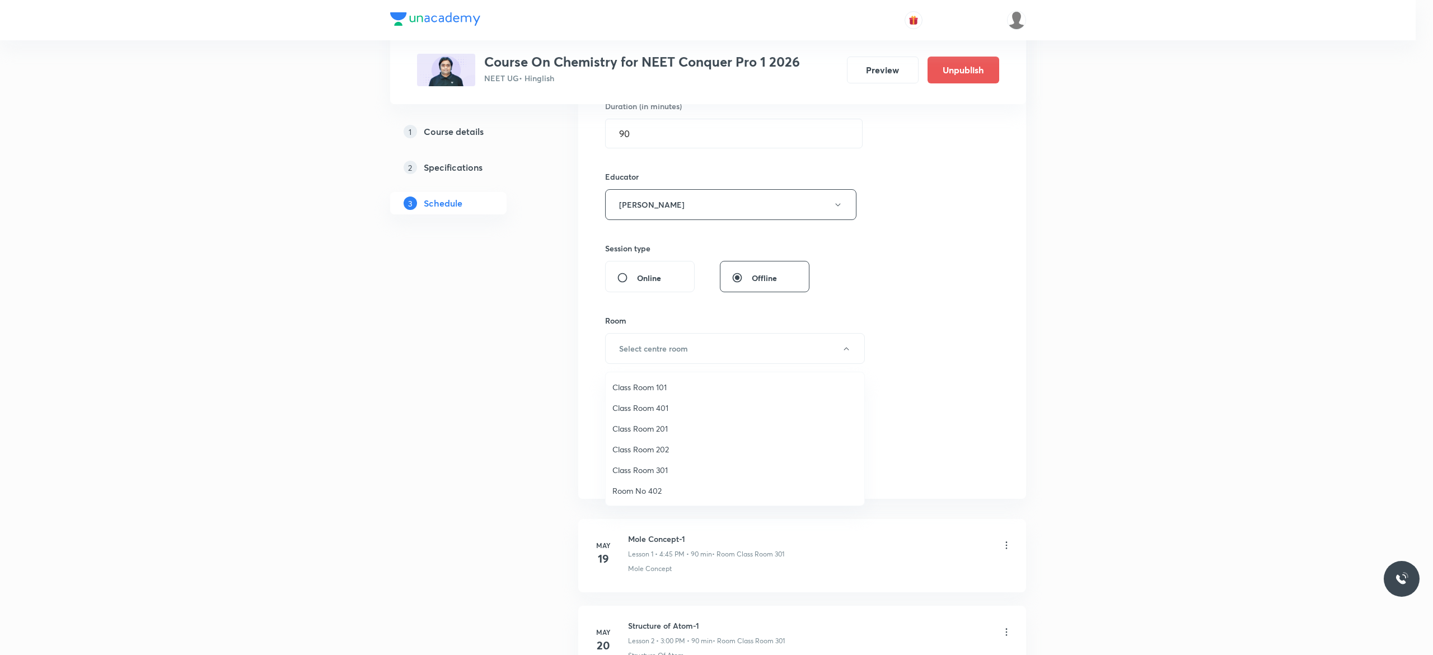
click at [663, 470] on span "Class Room 301" at bounding box center [735, 470] width 245 height 12
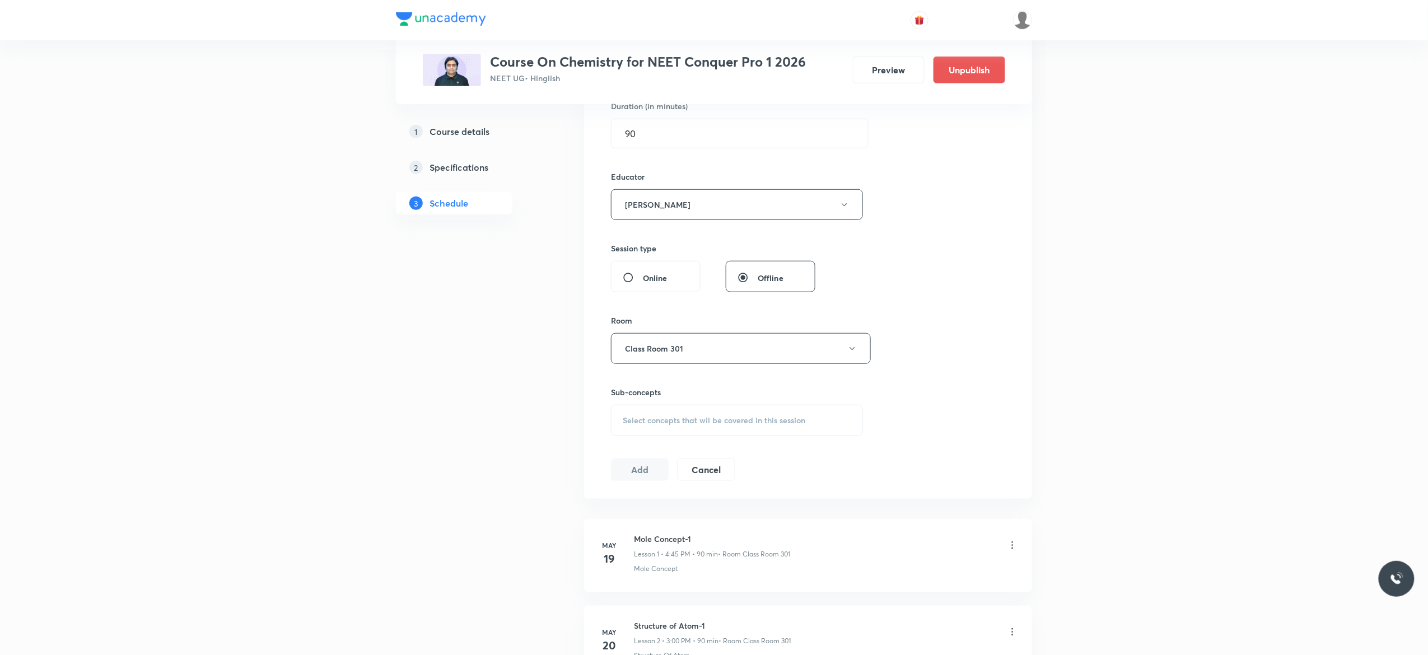
click at [643, 425] on span "Select concepts that wil be covered in this session" at bounding box center [714, 420] width 183 height 9
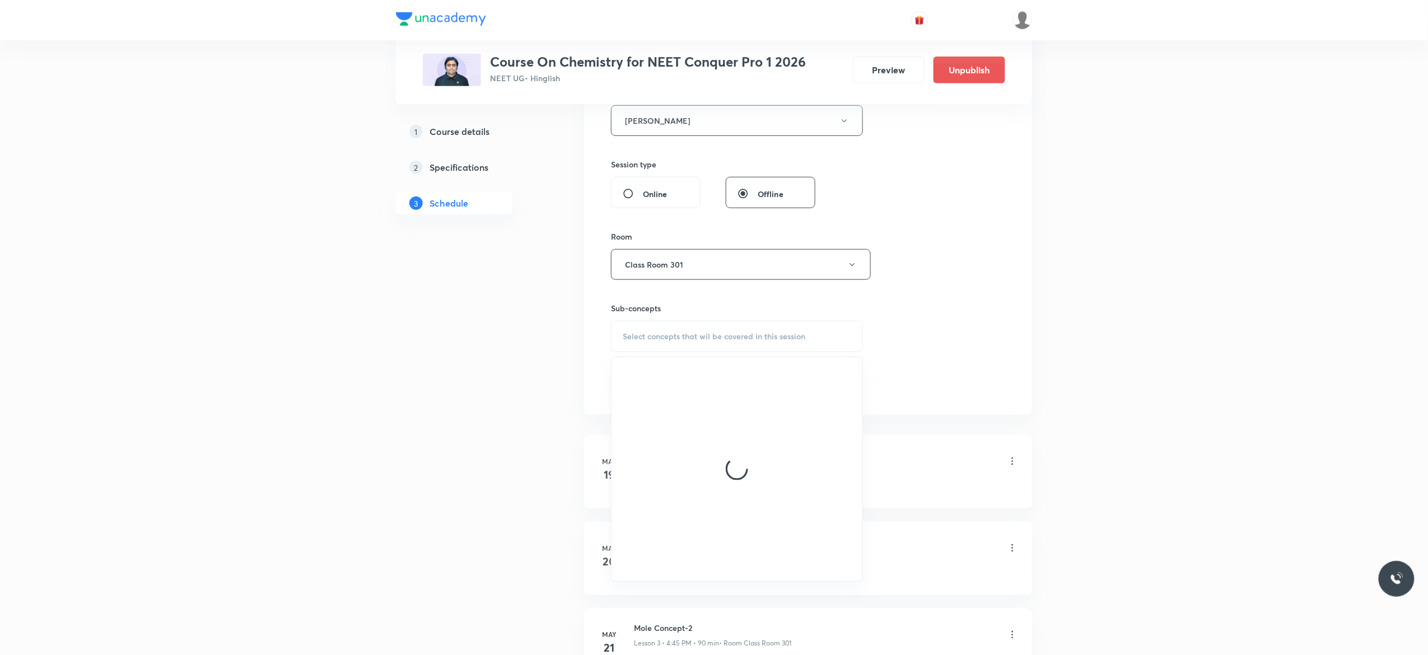
scroll to position [448, 0]
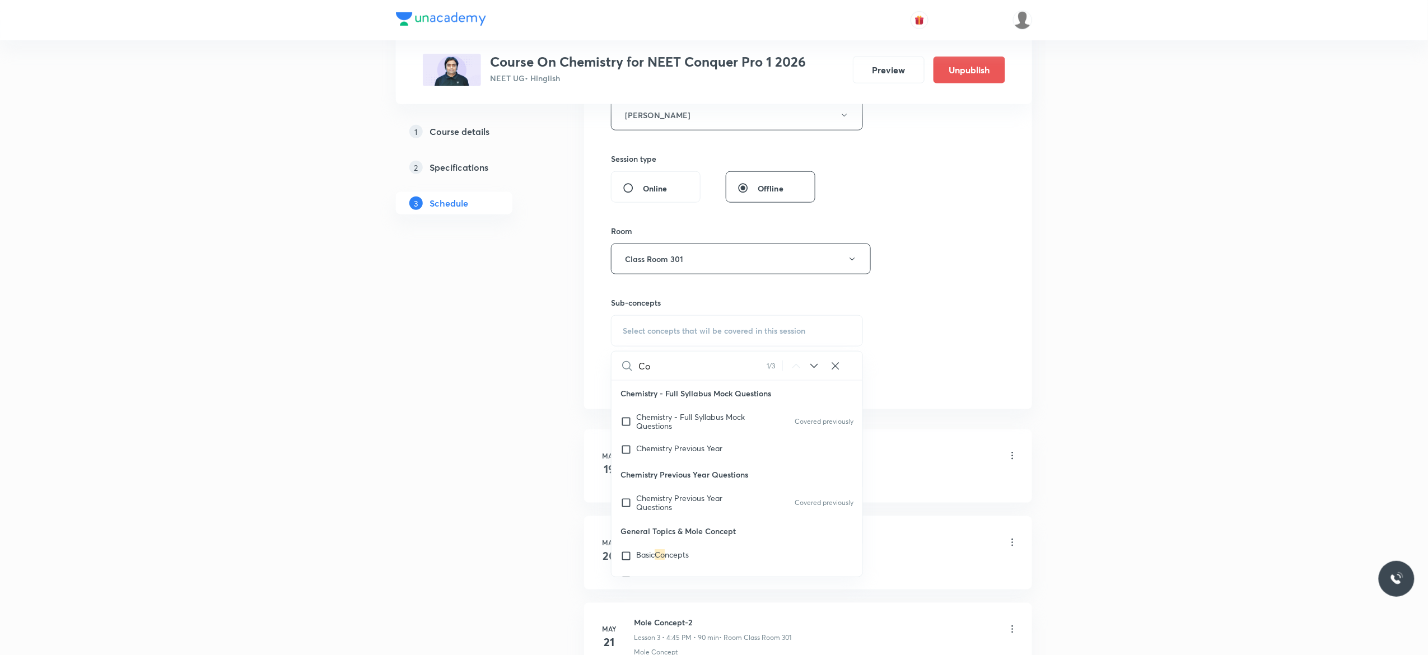
type input "C"
click at [624, 394] on input "checkbox" at bounding box center [628, 391] width 16 height 18
checkbox input "true"
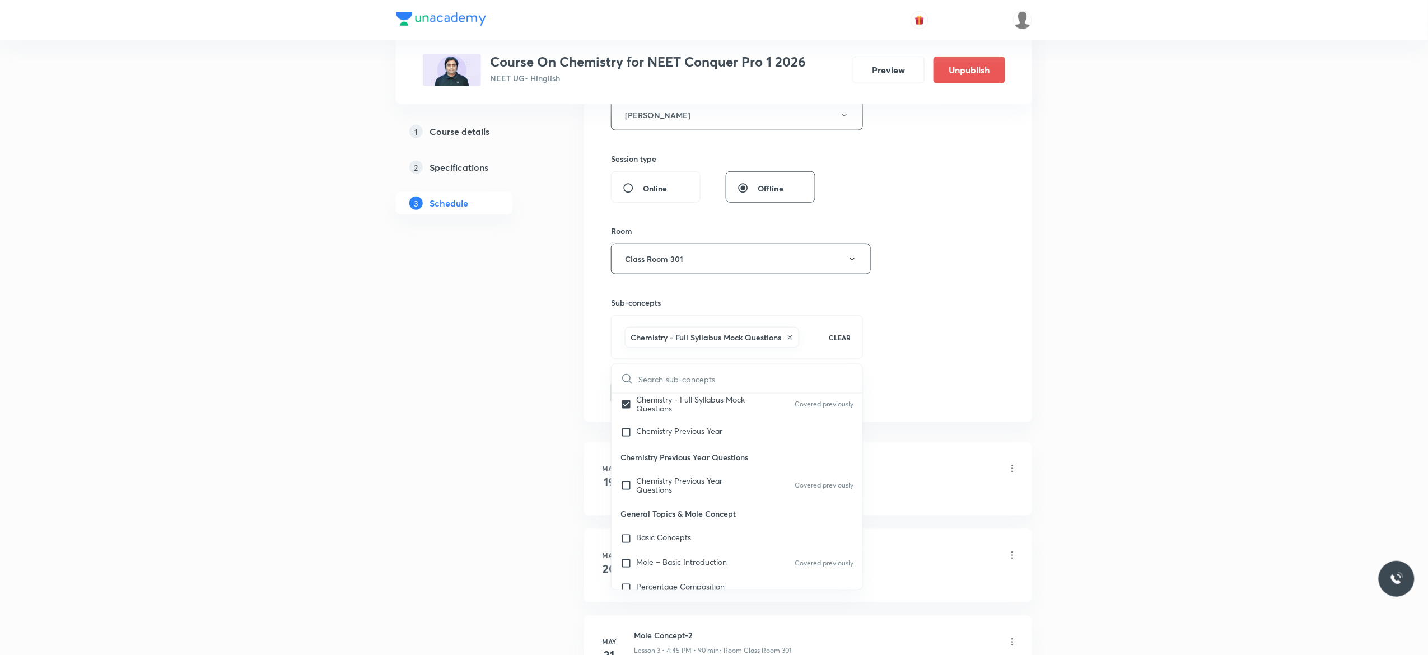
click at [638, 396] on button "Add" at bounding box center [640, 392] width 58 height 22
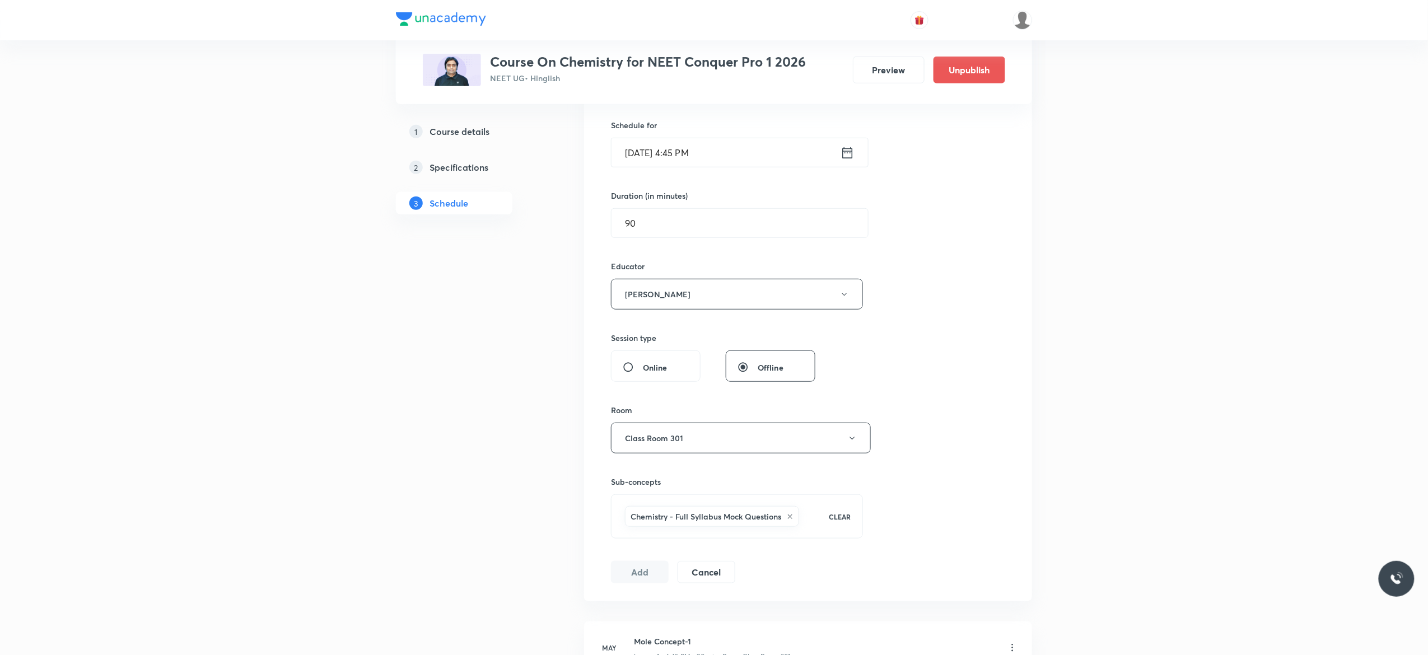
scroll to position [134, 0]
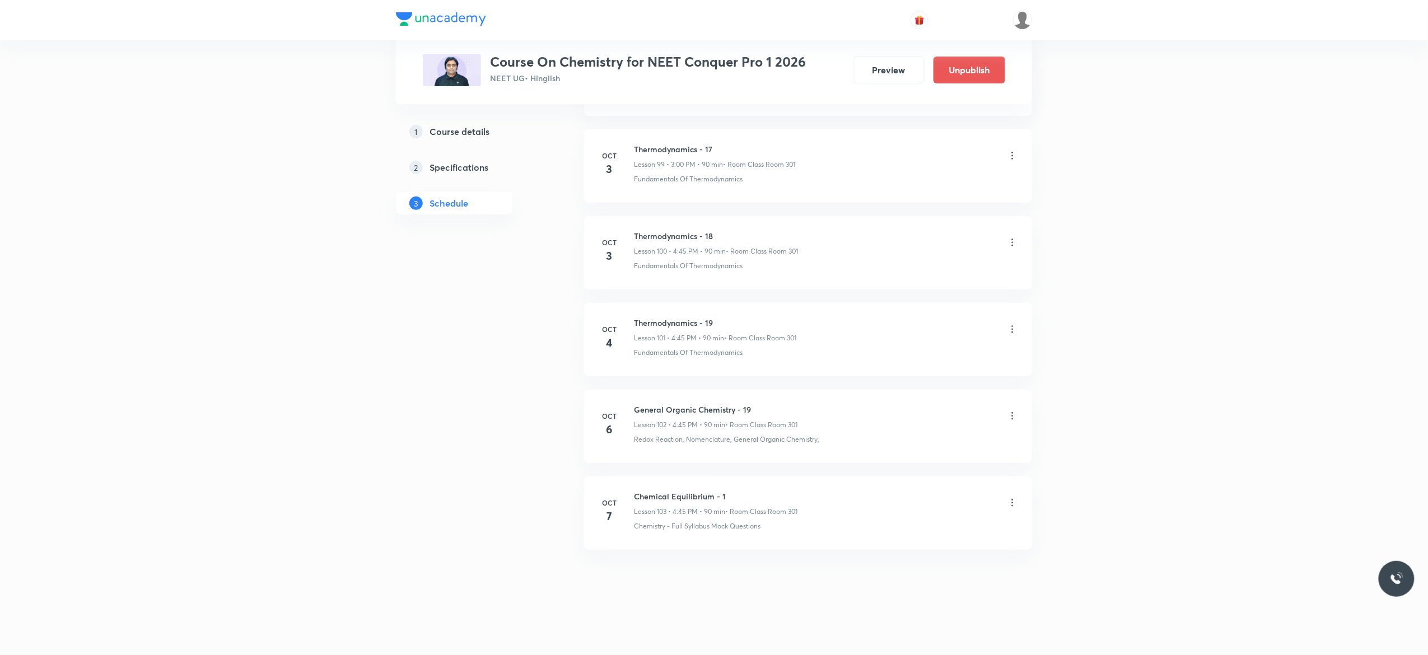
scroll to position [8704, 0]
